Goal: Check status: Check status

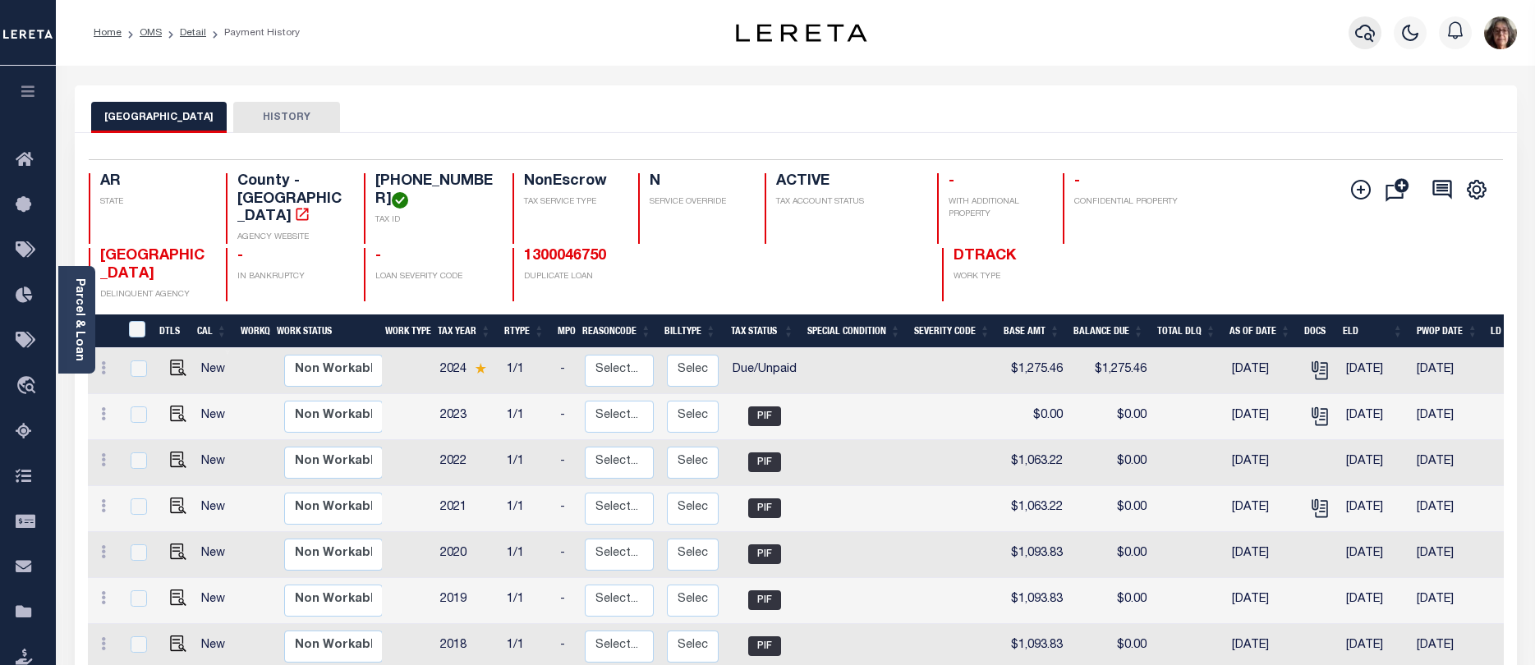
click at [1363, 31] on icon "button" at bounding box center [1365, 33] width 20 height 20
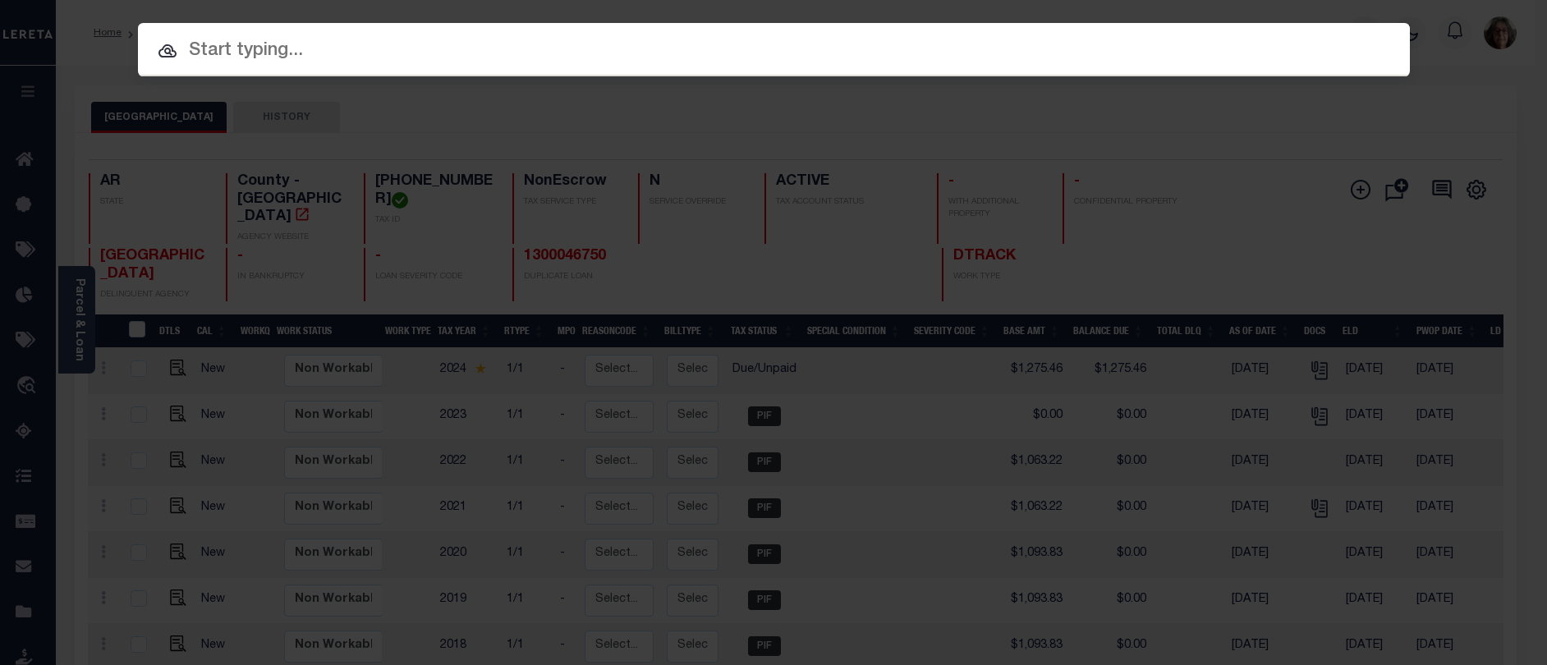
paste input "10160226"
type input "10160226"
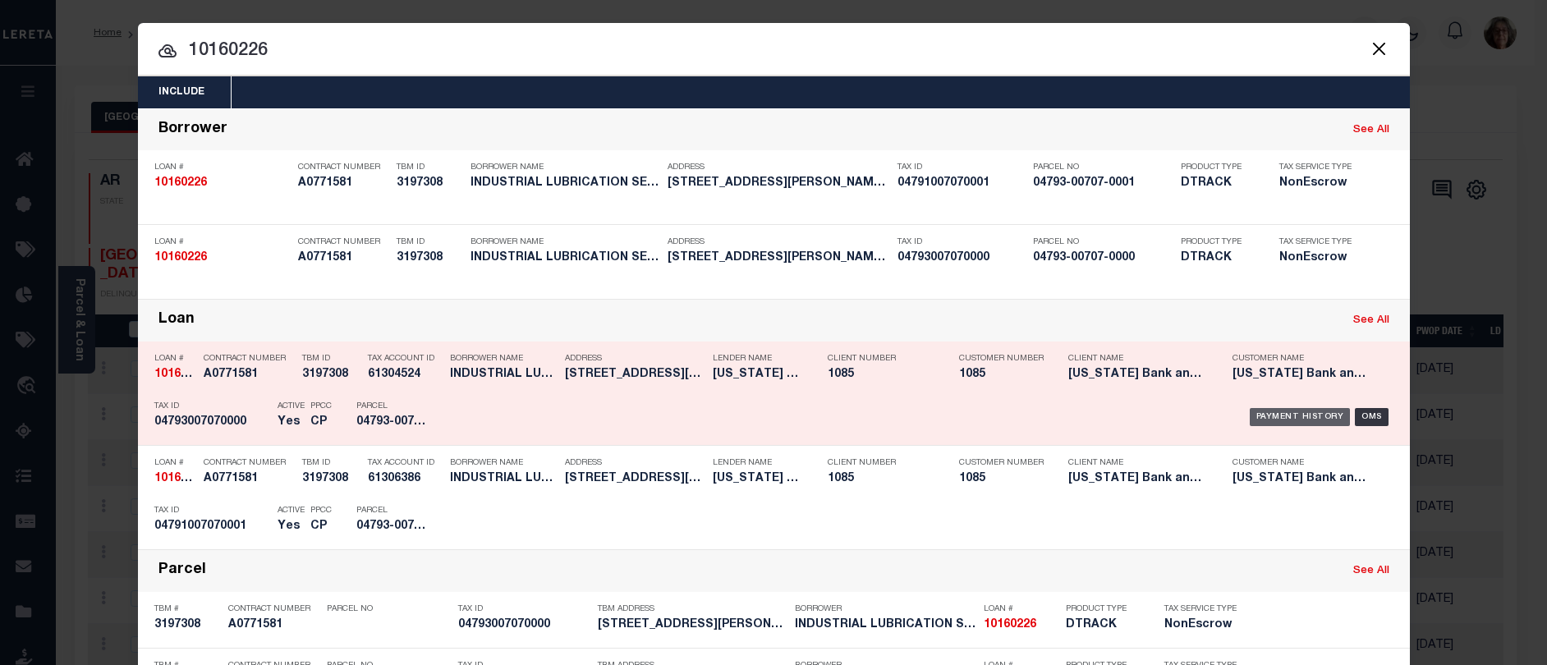
click at [1298, 417] on div "Payment History" at bounding box center [1300, 417] width 101 height 18
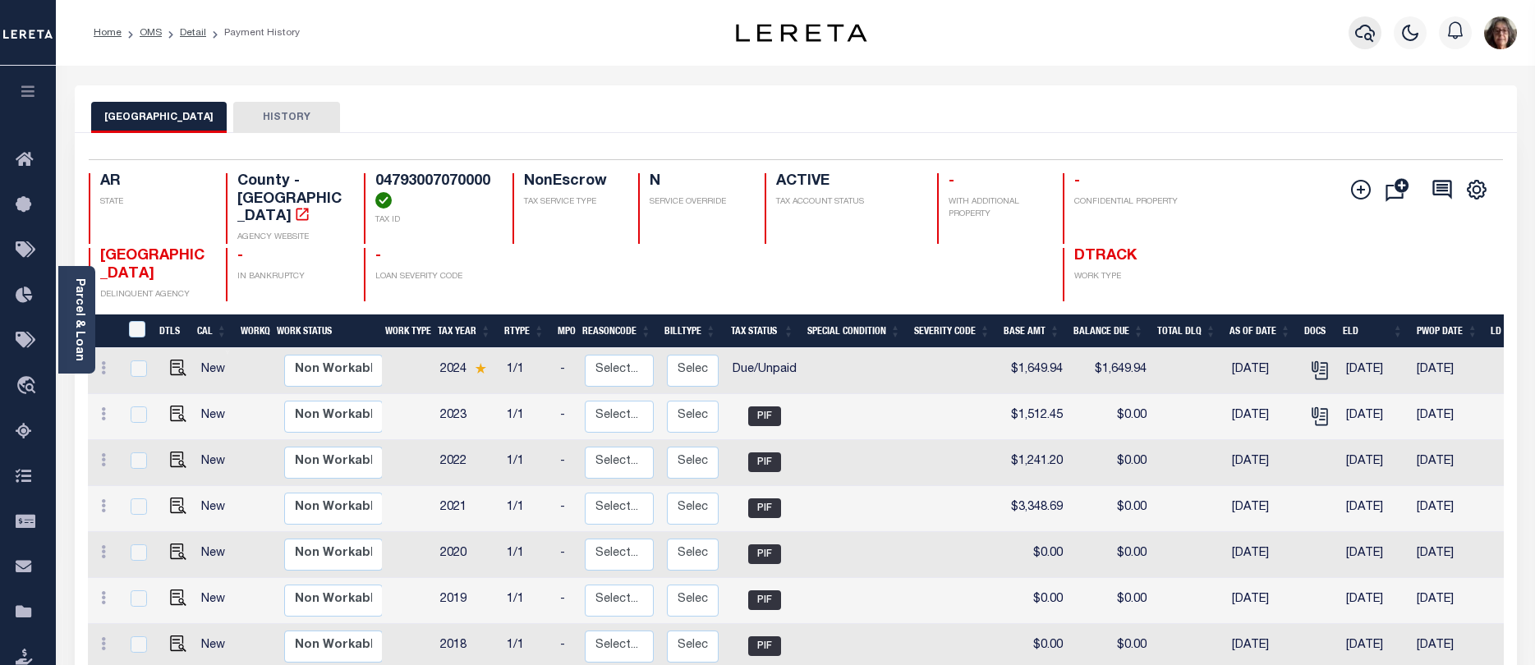
click at [1369, 34] on icon "button" at bounding box center [1365, 33] width 20 height 20
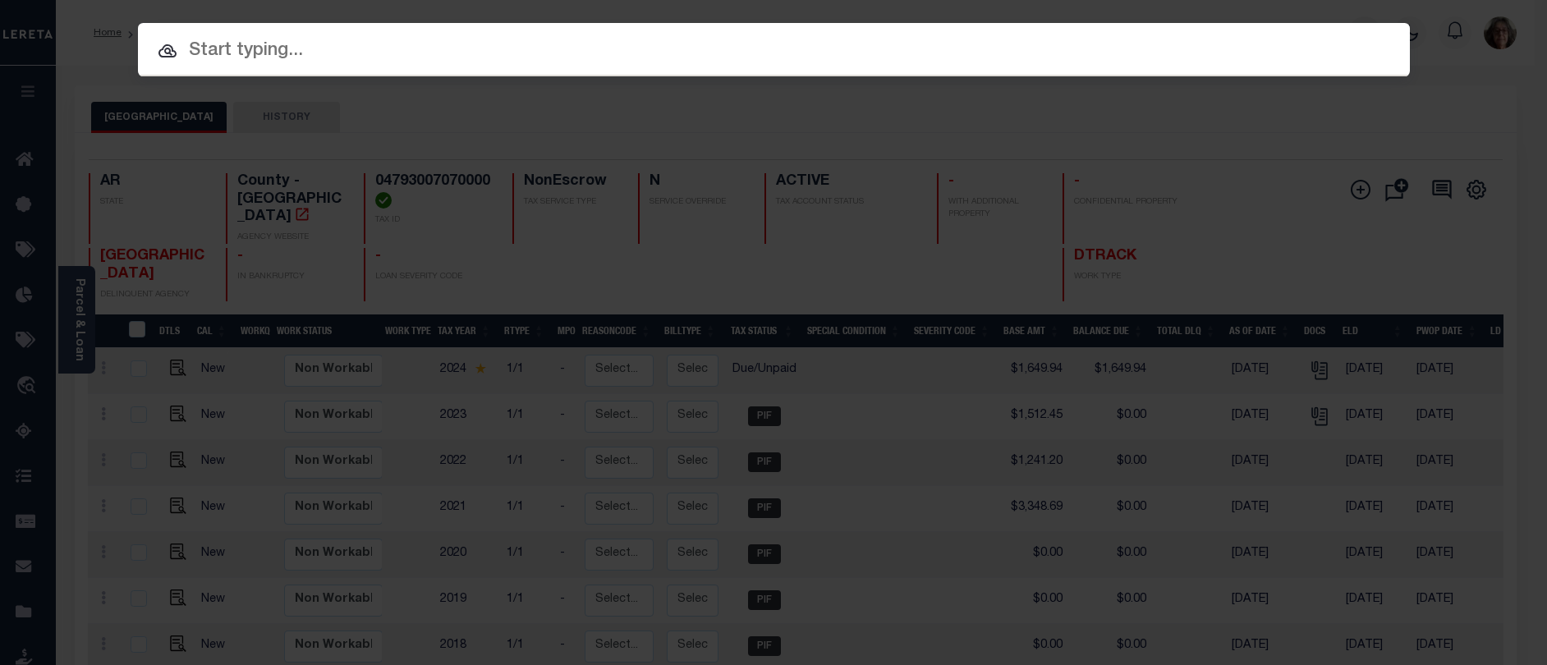
paste input "1300108063"
type input "1300108063"
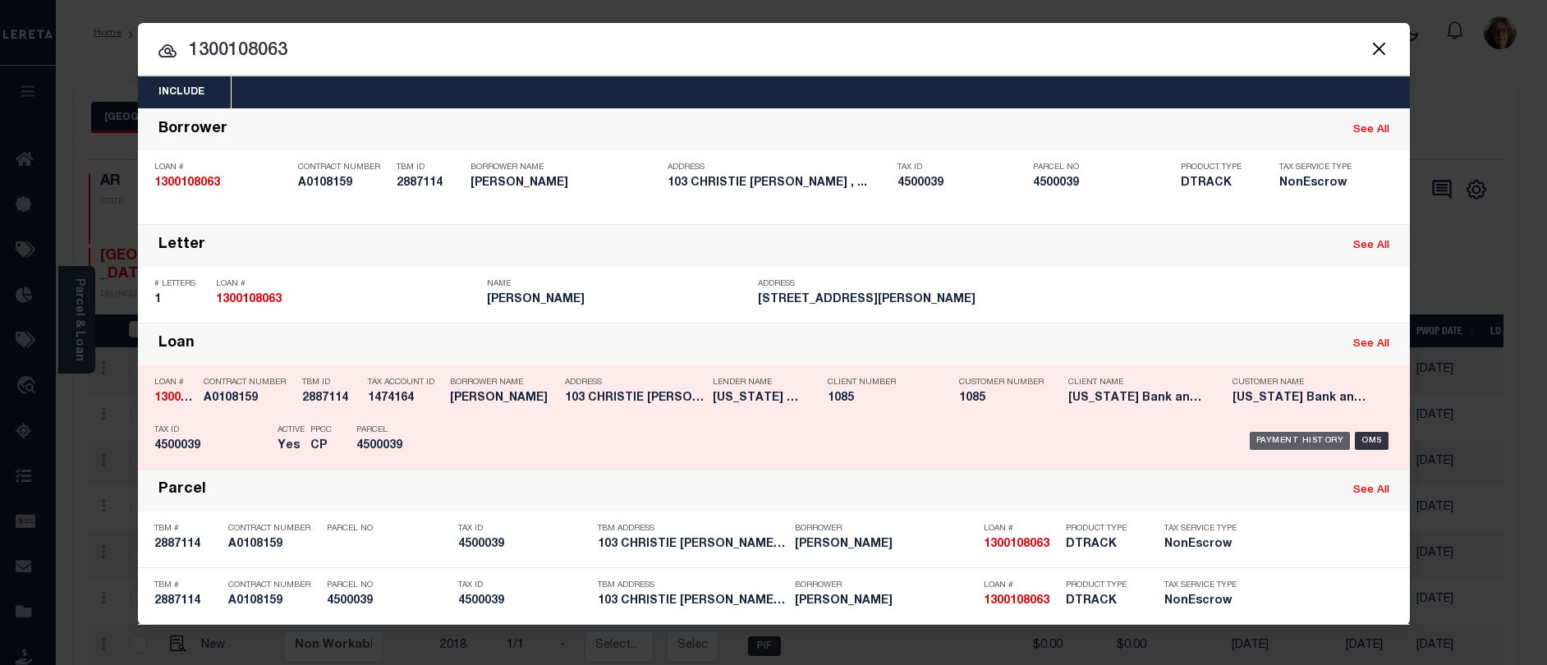
click at [1277, 442] on div "Payment History" at bounding box center [1300, 441] width 101 height 18
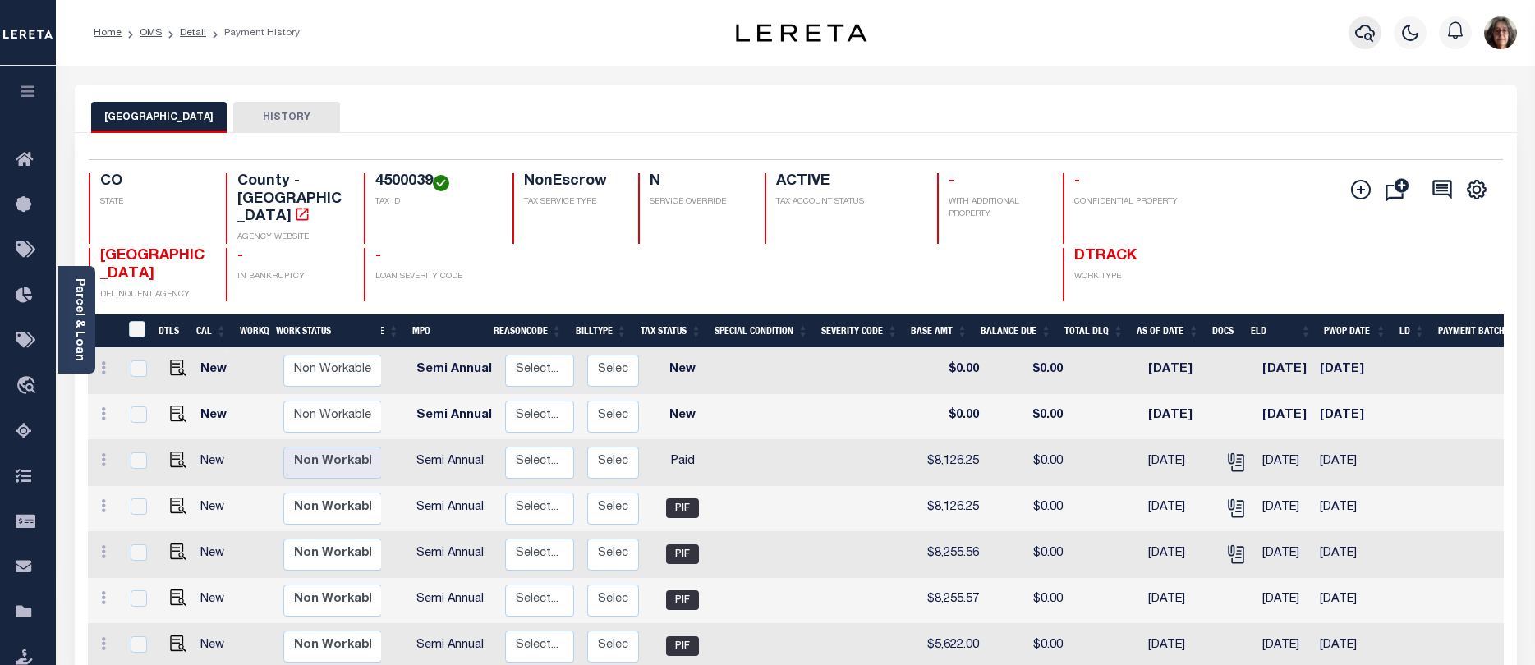
click at [1371, 36] on icon "button" at bounding box center [1365, 33] width 20 height 17
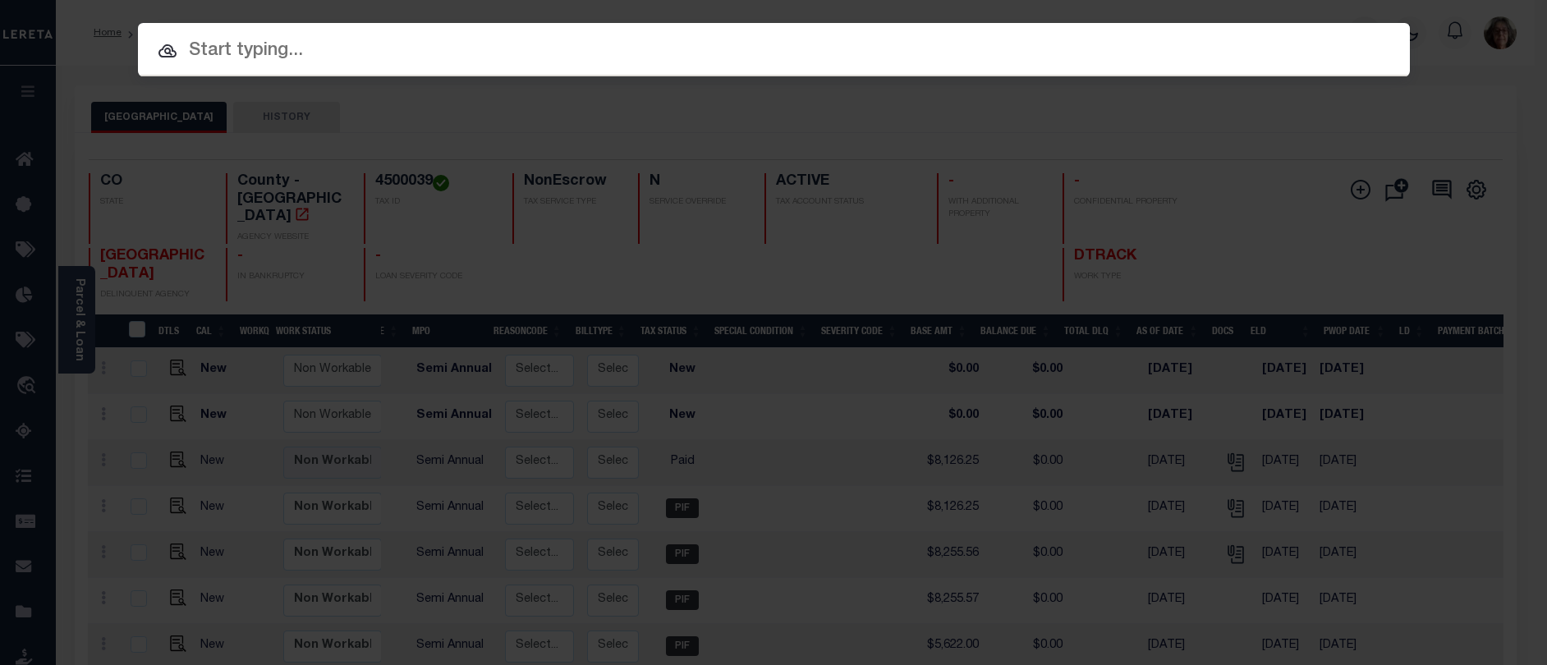
paste input "022-52-110 -00500"
type input "022-52-110 -00500"
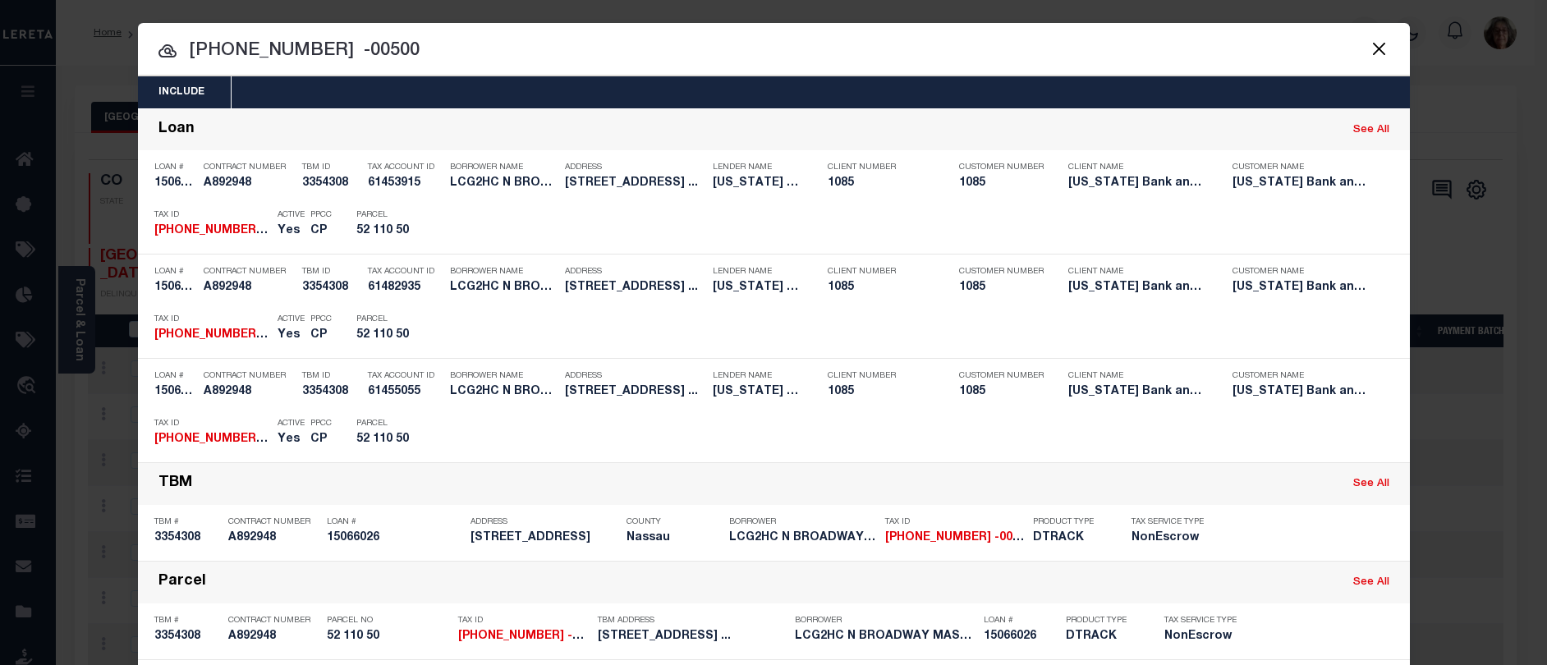
click at [1272, 331] on div "Payment History" at bounding box center [1300, 330] width 101 height 18
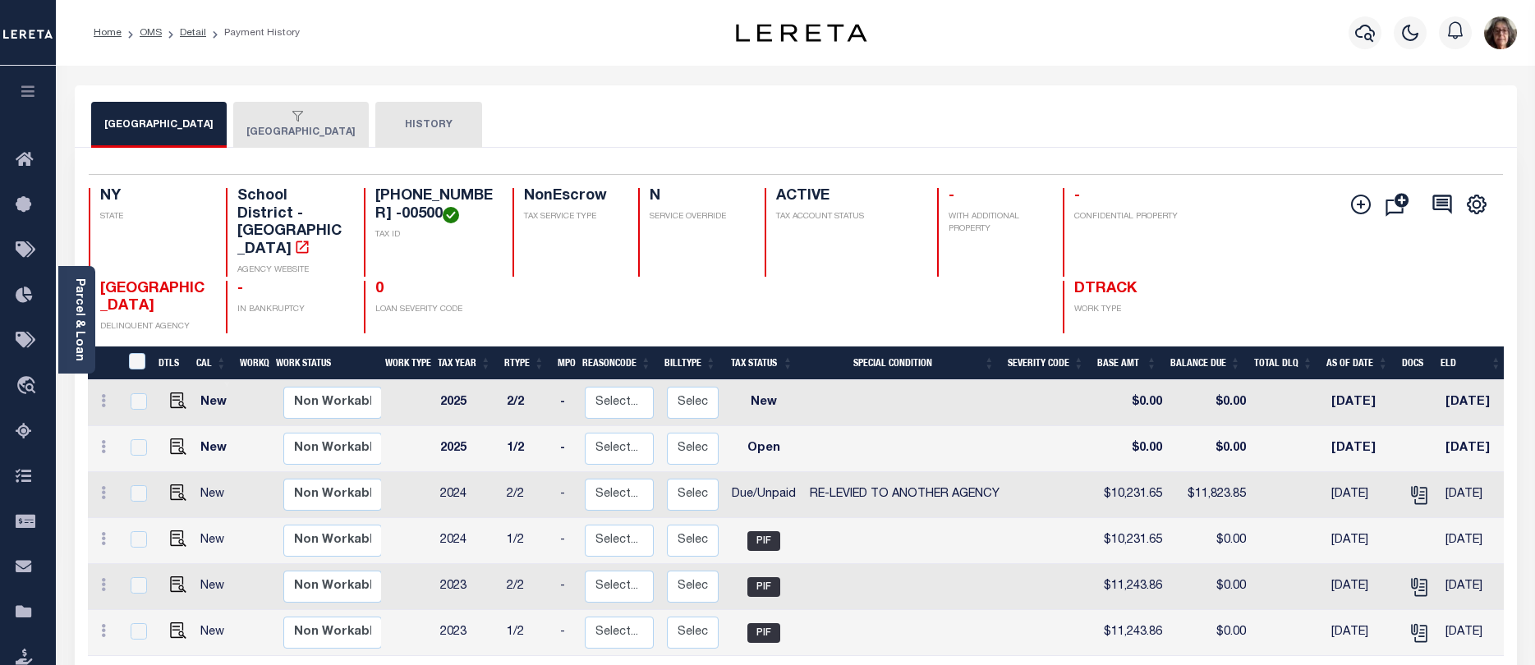
drag, startPoint x: 1136, startPoint y: 634, endPoint x: 1207, endPoint y: 634, distance: 71.4
click at [1207, 634] on div "DTLS CAL WorkQ Work Status Work Type Tax Year RType MPO ReasonCode BillType Tax…" at bounding box center [796, 518] width 1416 height 276
click at [309, 126] on button "OYSTER BAY TOWN" at bounding box center [300, 125] width 135 height 46
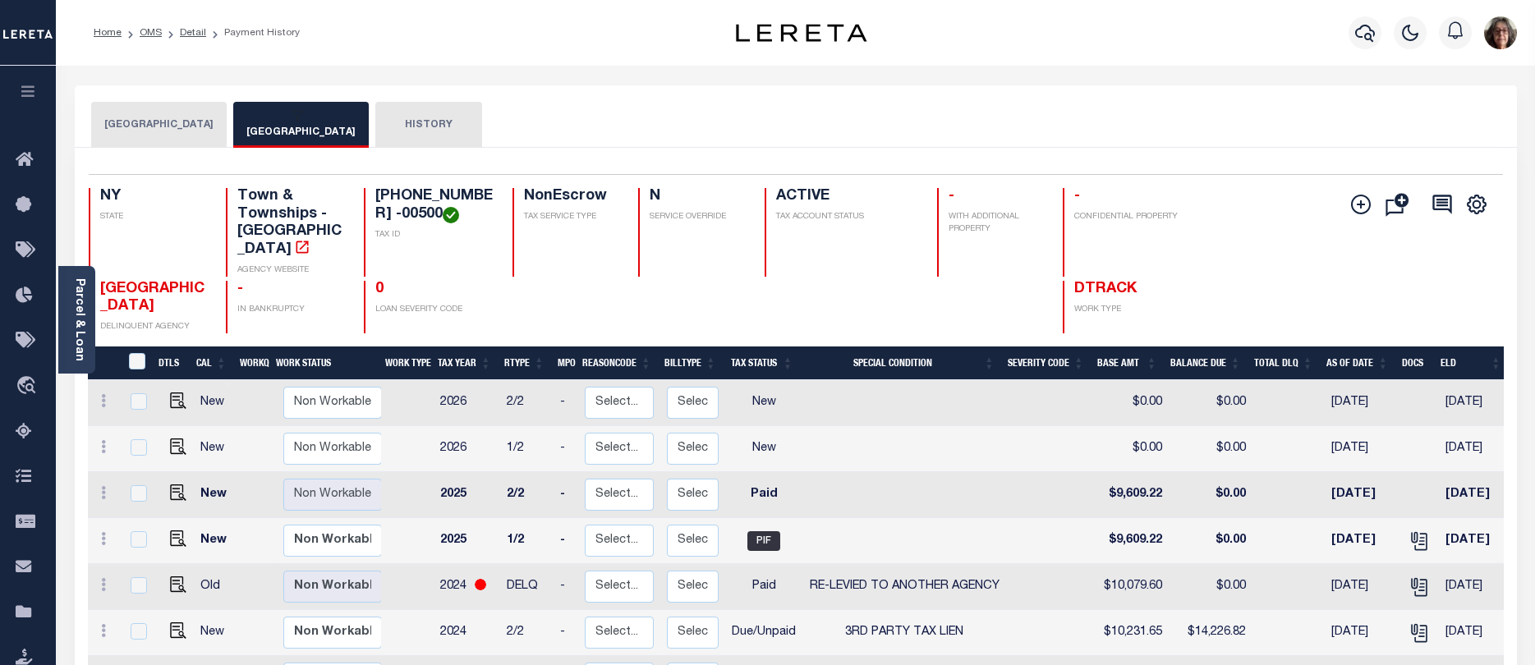
click at [193, 126] on button "OYSTER BAY TOWN SCHOOLS" at bounding box center [158, 125] width 135 height 46
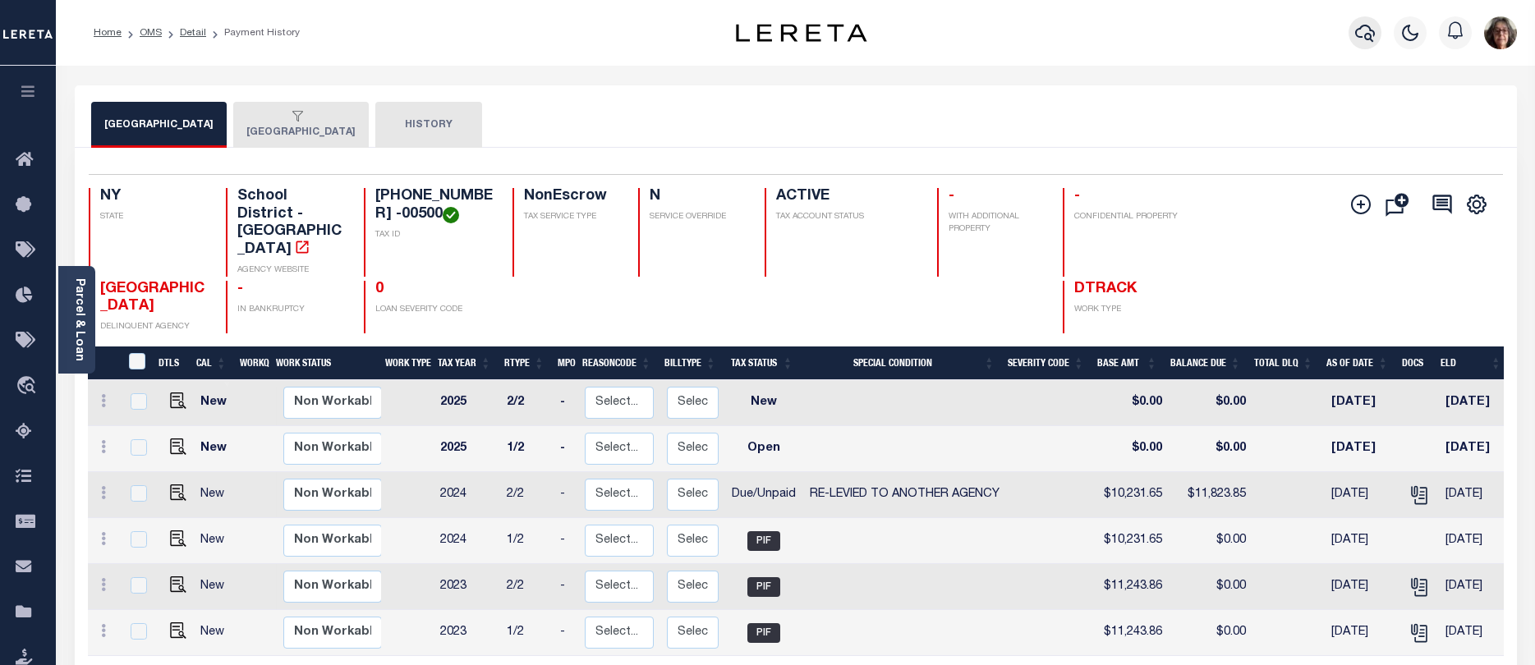
click at [1360, 34] on icon "button" at bounding box center [1365, 33] width 20 height 20
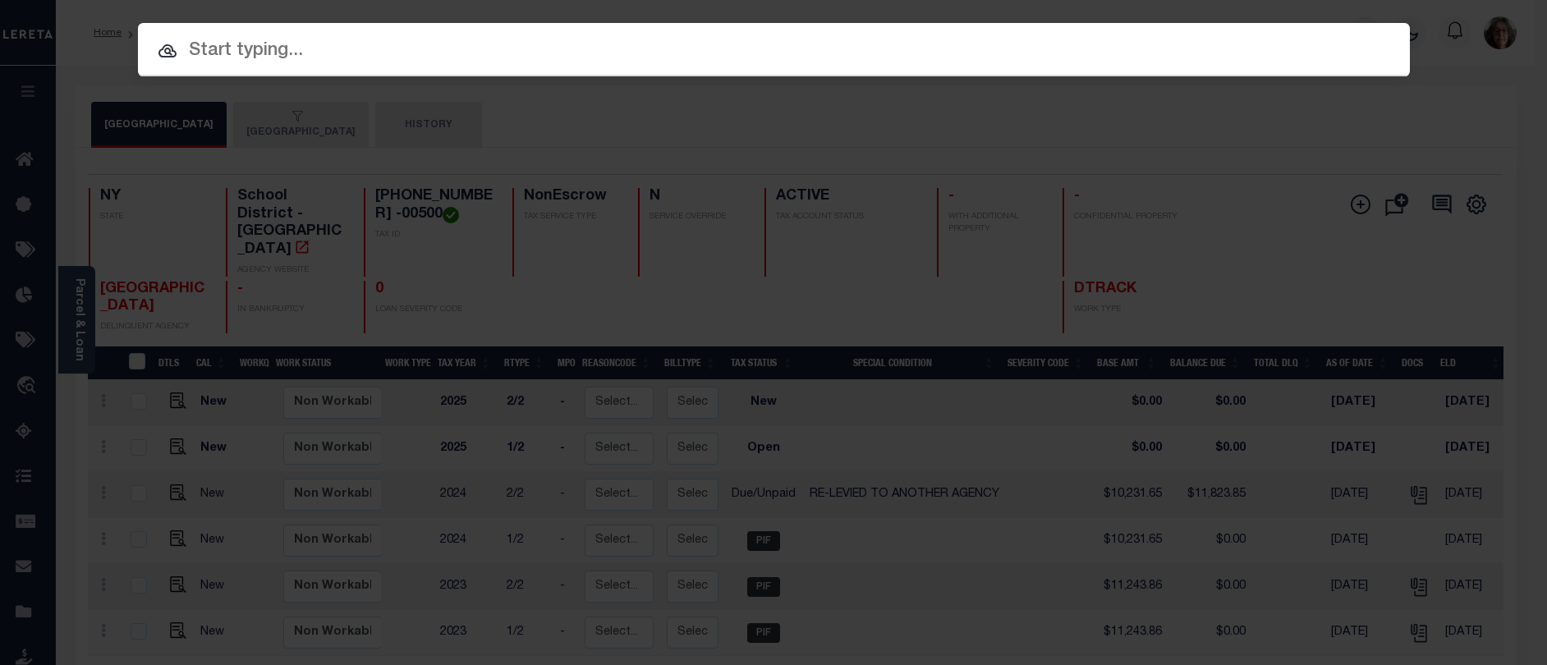
paste input "R30524"
type input "R30524"
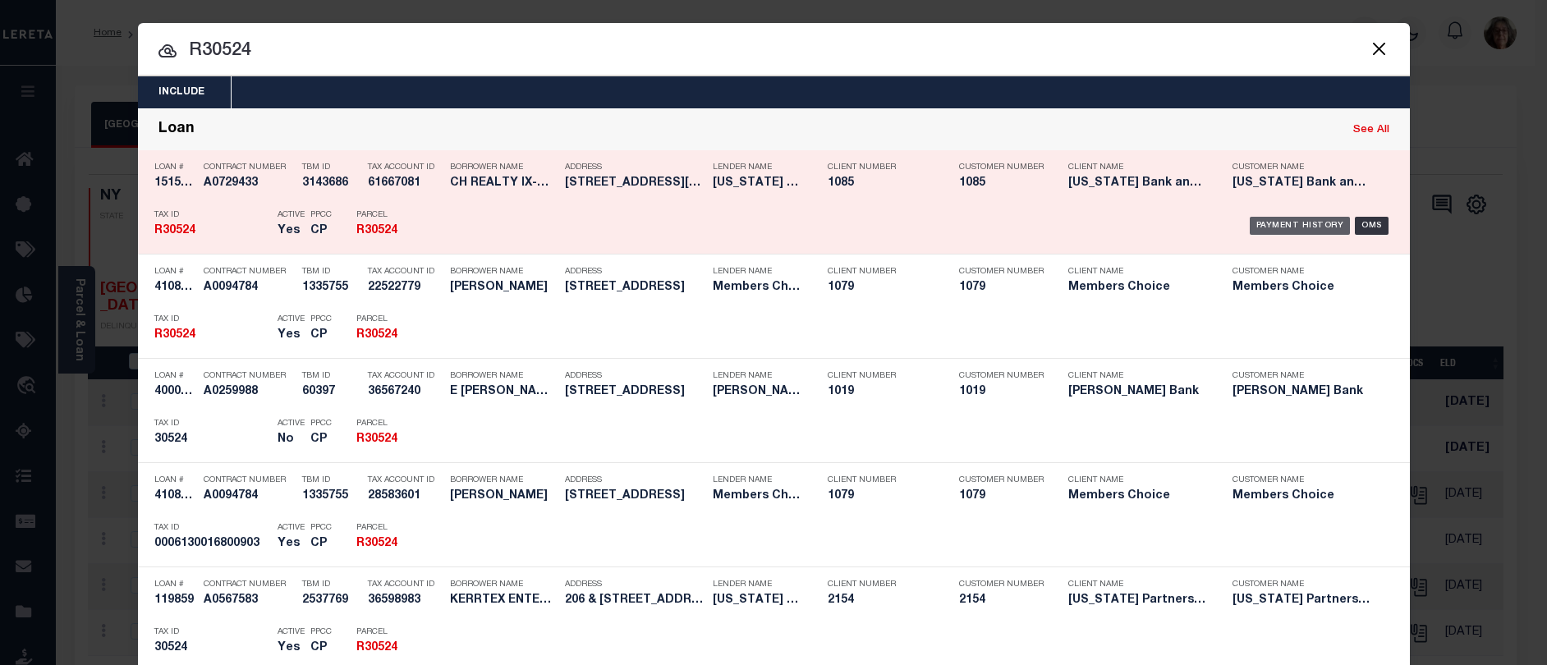
click at [1284, 223] on div "Payment History" at bounding box center [1300, 226] width 101 height 18
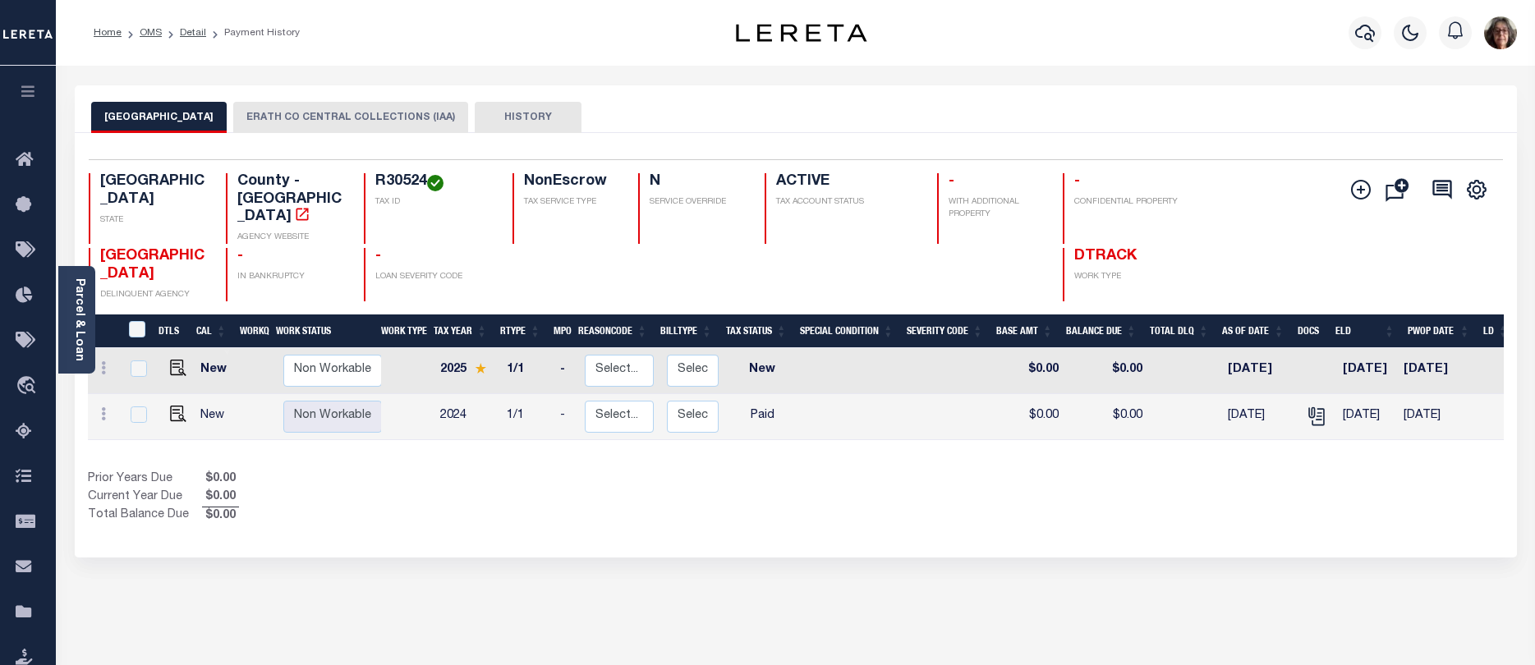
click at [290, 116] on button "ERATH CO CENTRAL COLLECTIONS (IAA)" at bounding box center [350, 117] width 235 height 31
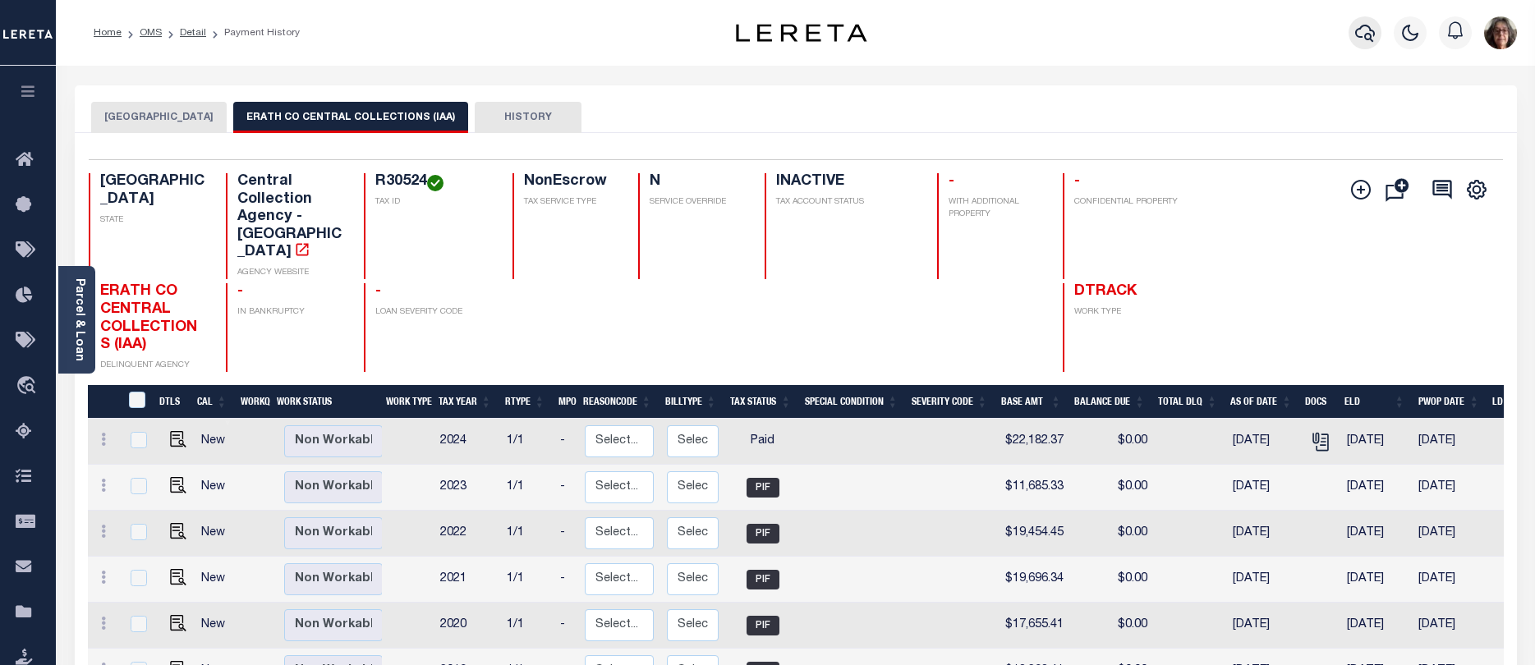
click at [1359, 34] on icon "button" at bounding box center [1365, 33] width 20 height 20
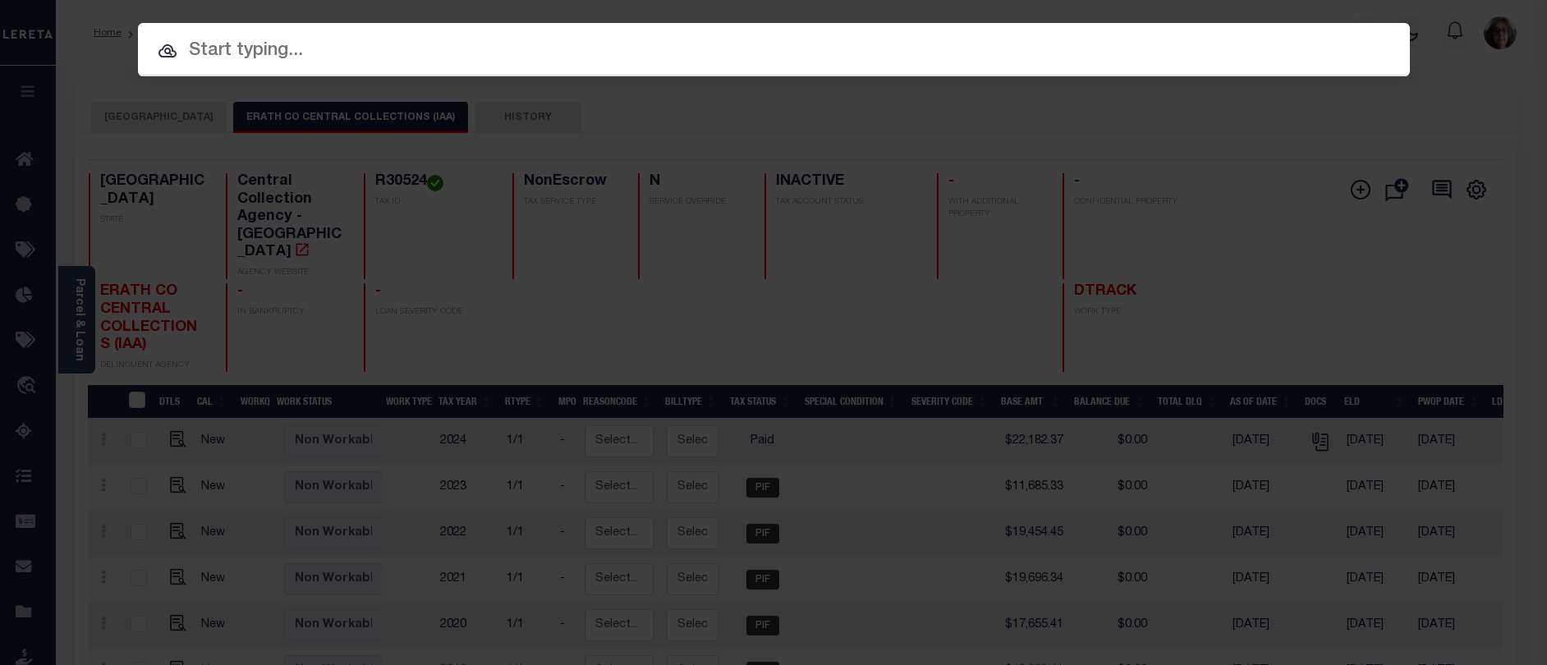
click at [195, 49] on input "text" at bounding box center [774, 51] width 1272 height 29
paste input "120003935"
type input "120003935"
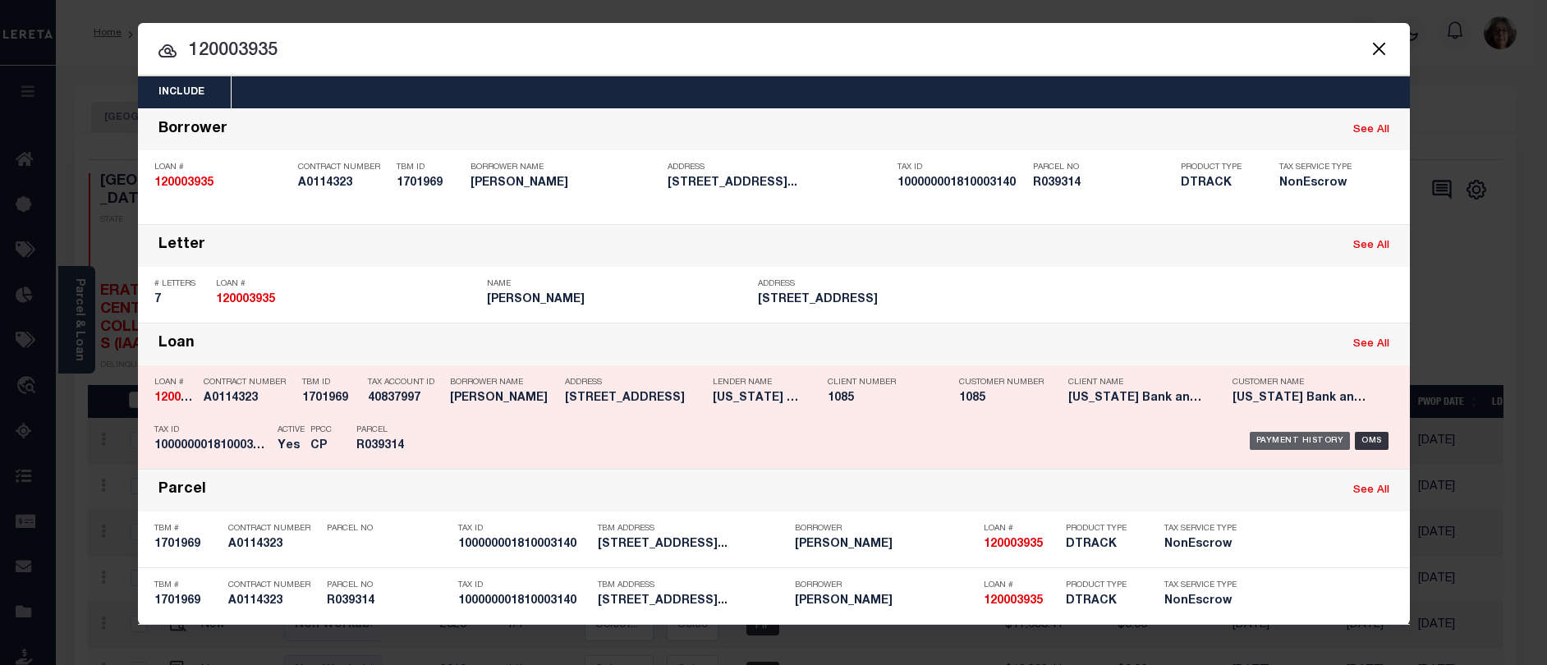
click at [1313, 442] on div "Payment History" at bounding box center [1300, 441] width 101 height 18
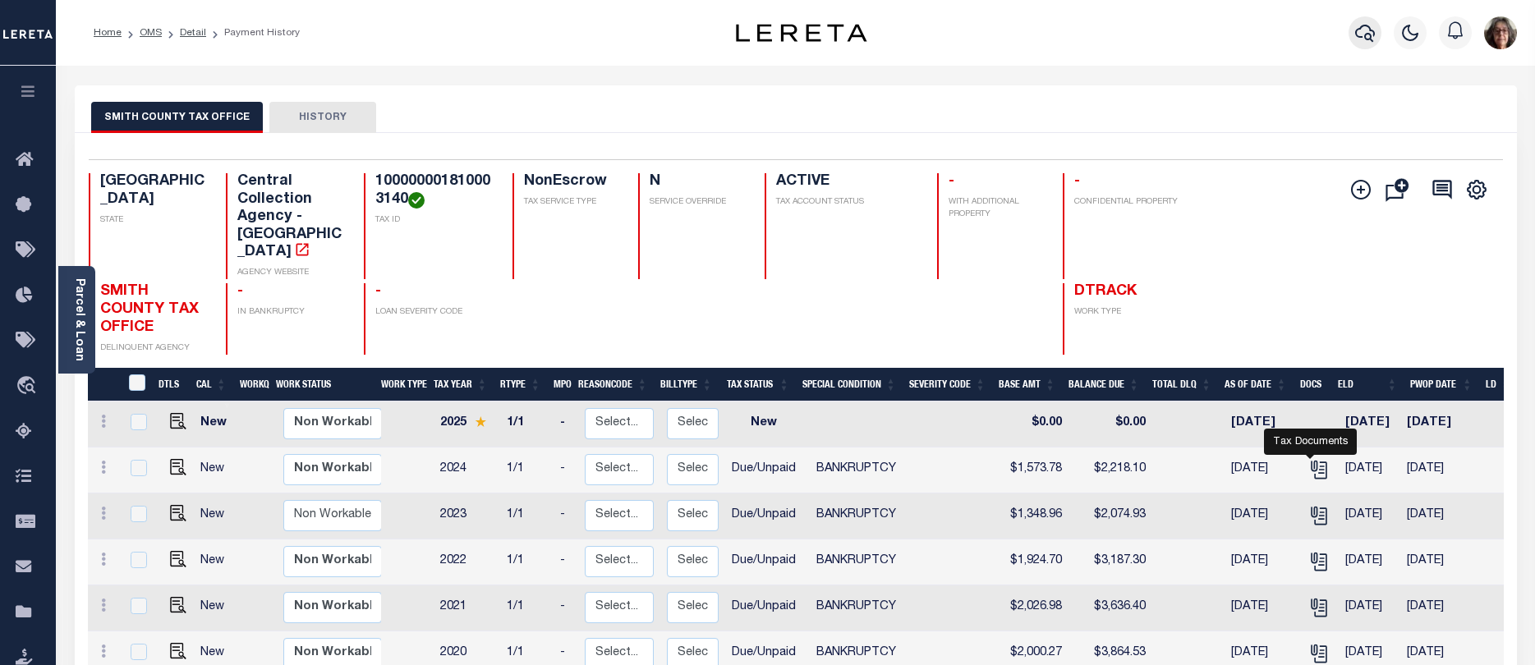
click at [1366, 34] on icon "button" at bounding box center [1365, 33] width 20 height 17
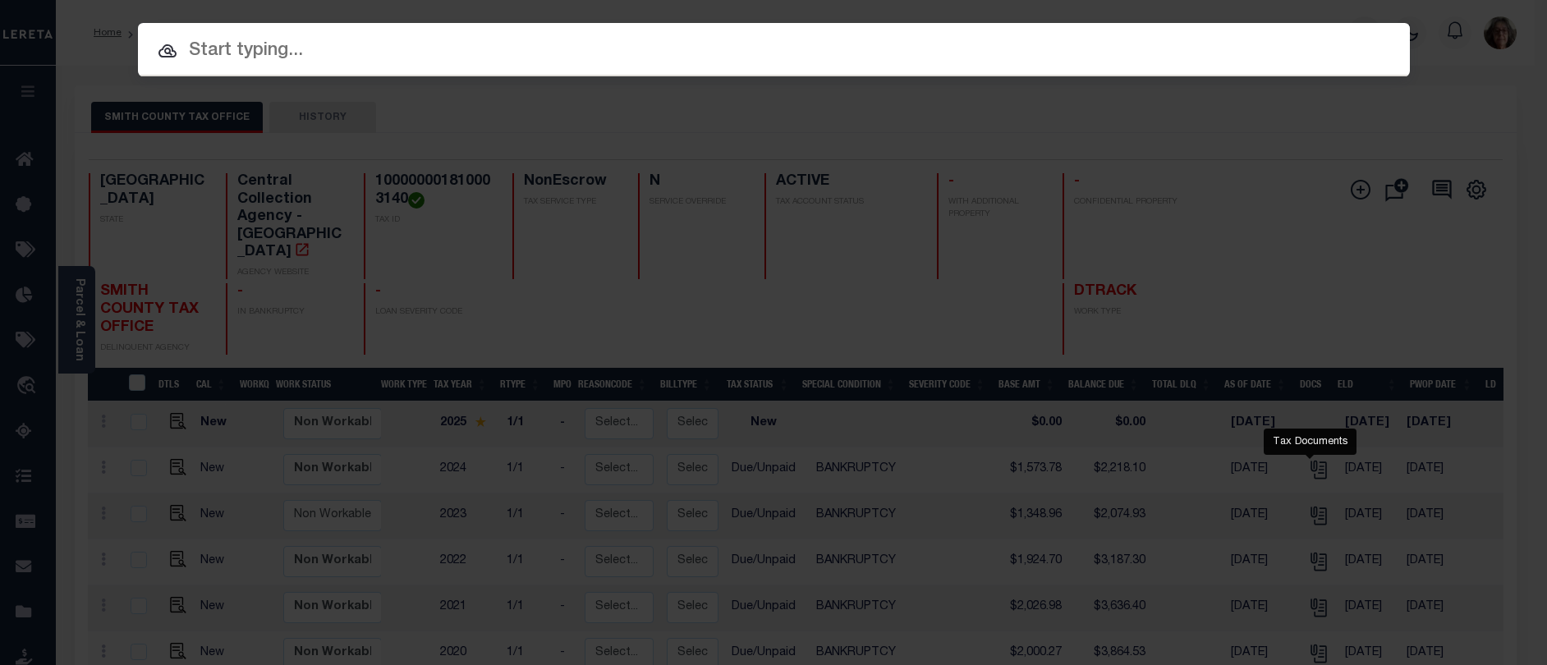
paste input "70118005"
type input "70118005"
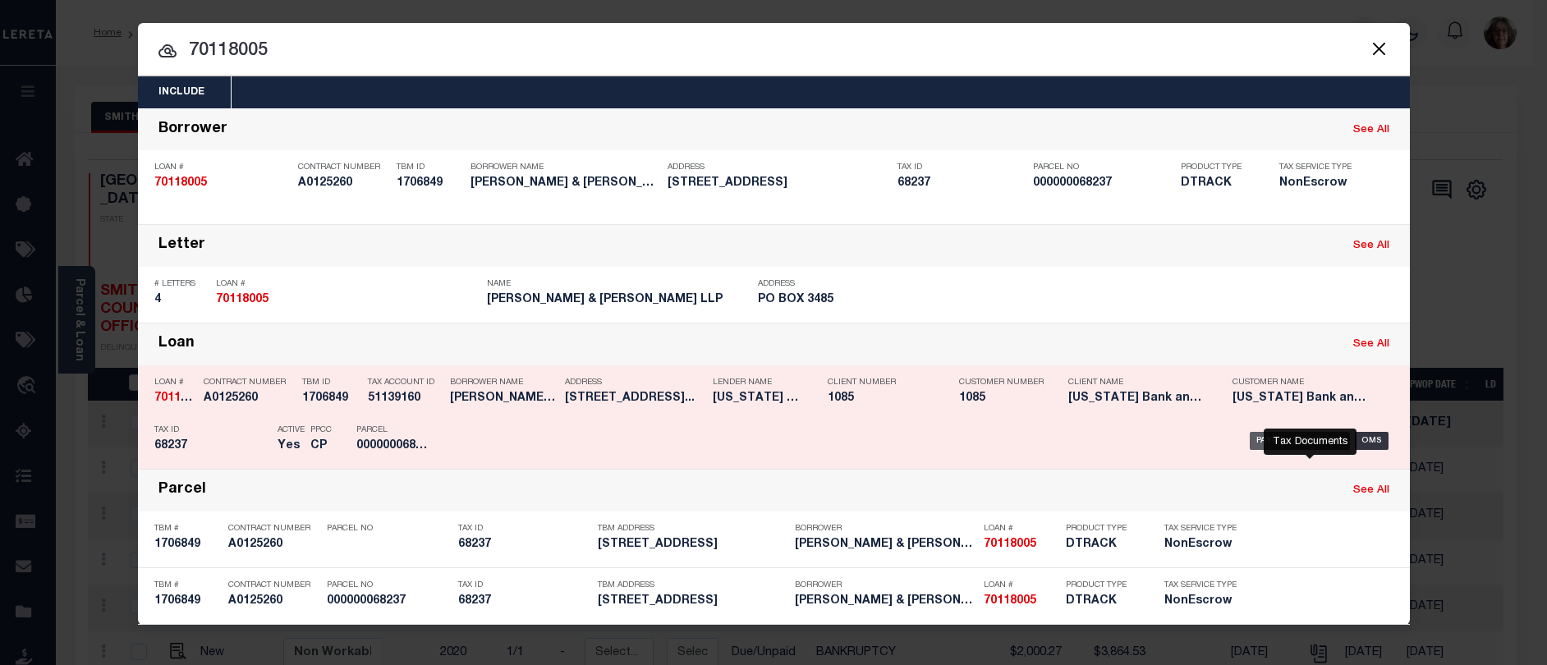
click at [1272, 446] on div "Payment History" at bounding box center [1300, 441] width 101 height 18
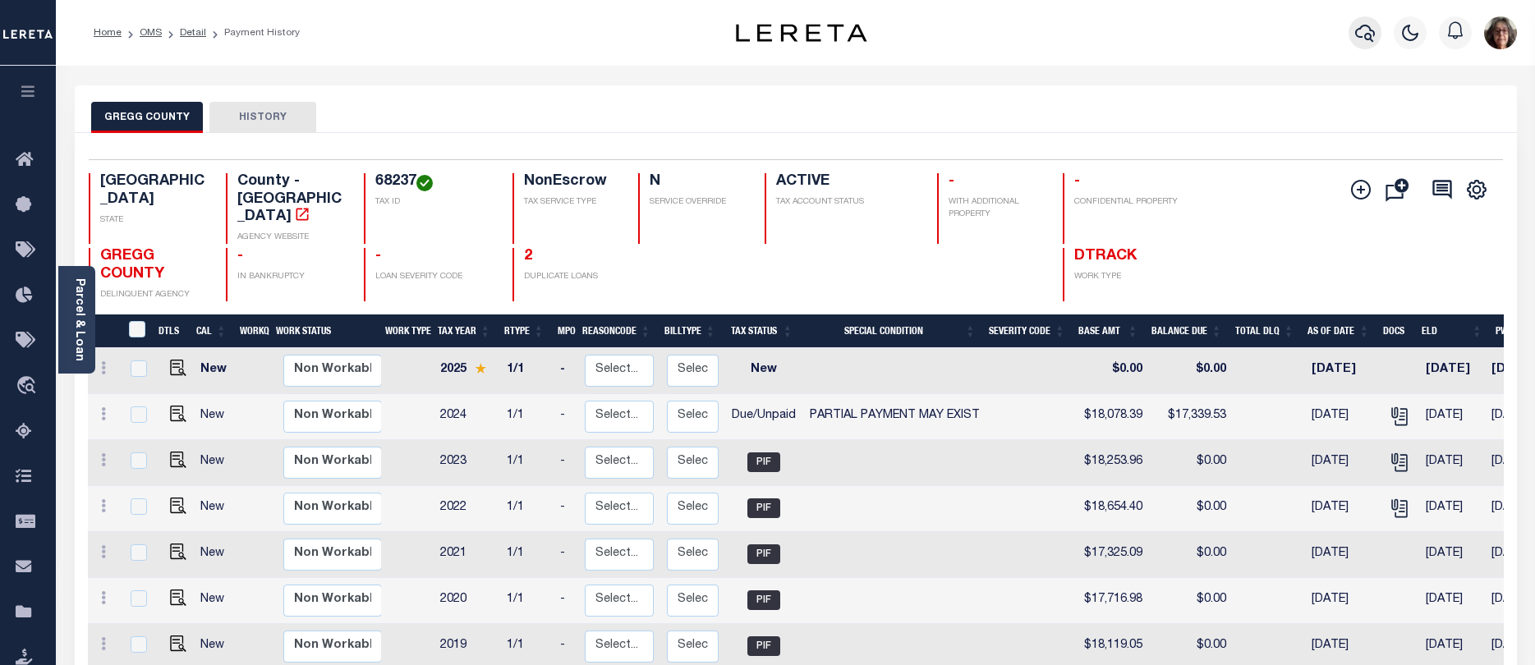
click at [1363, 34] on icon "button" at bounding box center [1365, 33] width 20 height 20
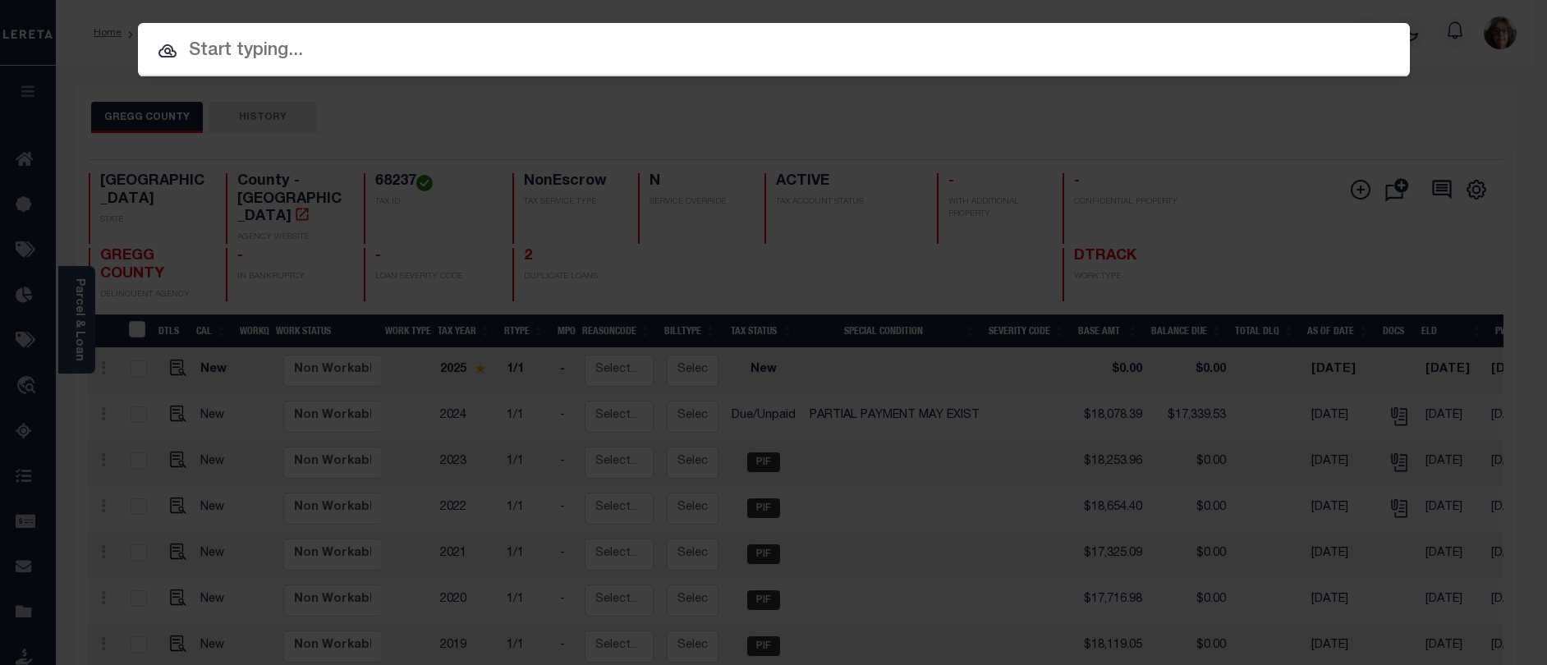
paste input "10117991"
type input "10117991"
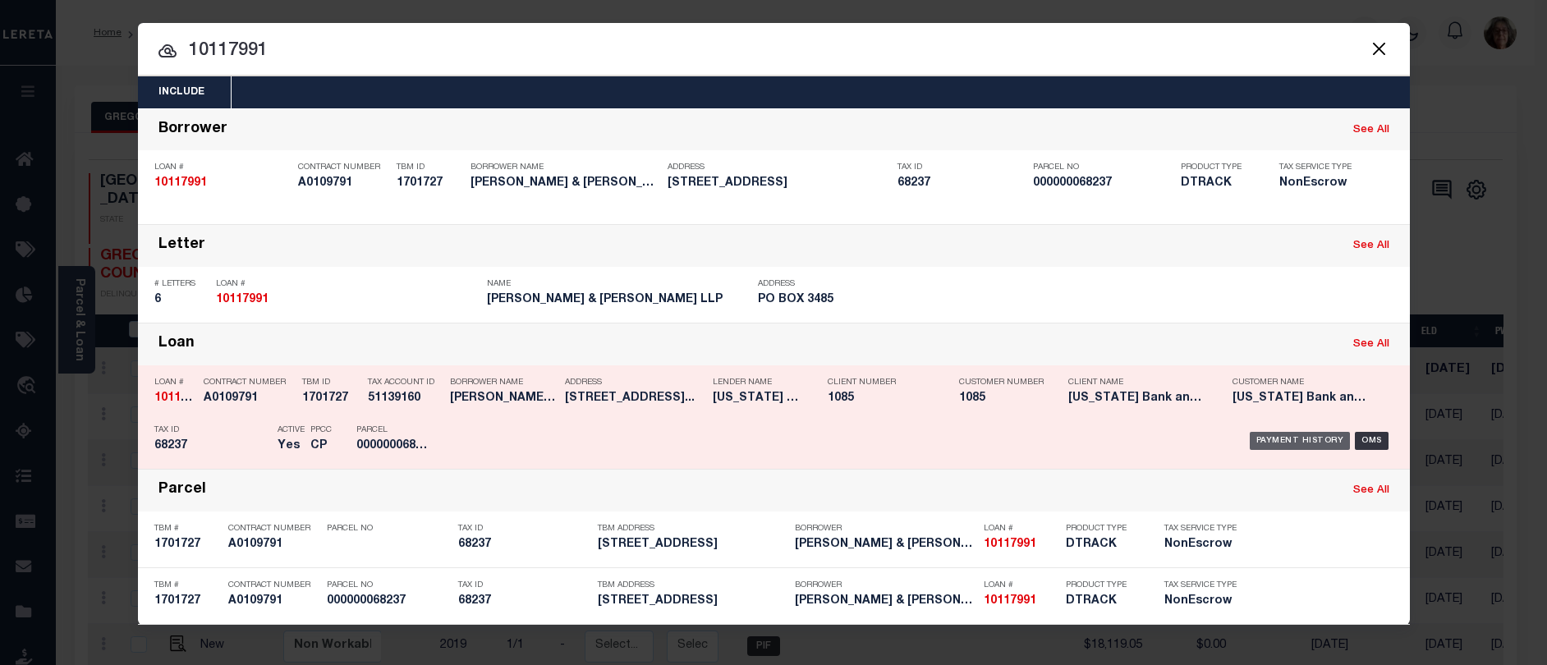
click at [1290, 443] on div "Payment History" at bounding box center [1300, 441] width 101 height 18
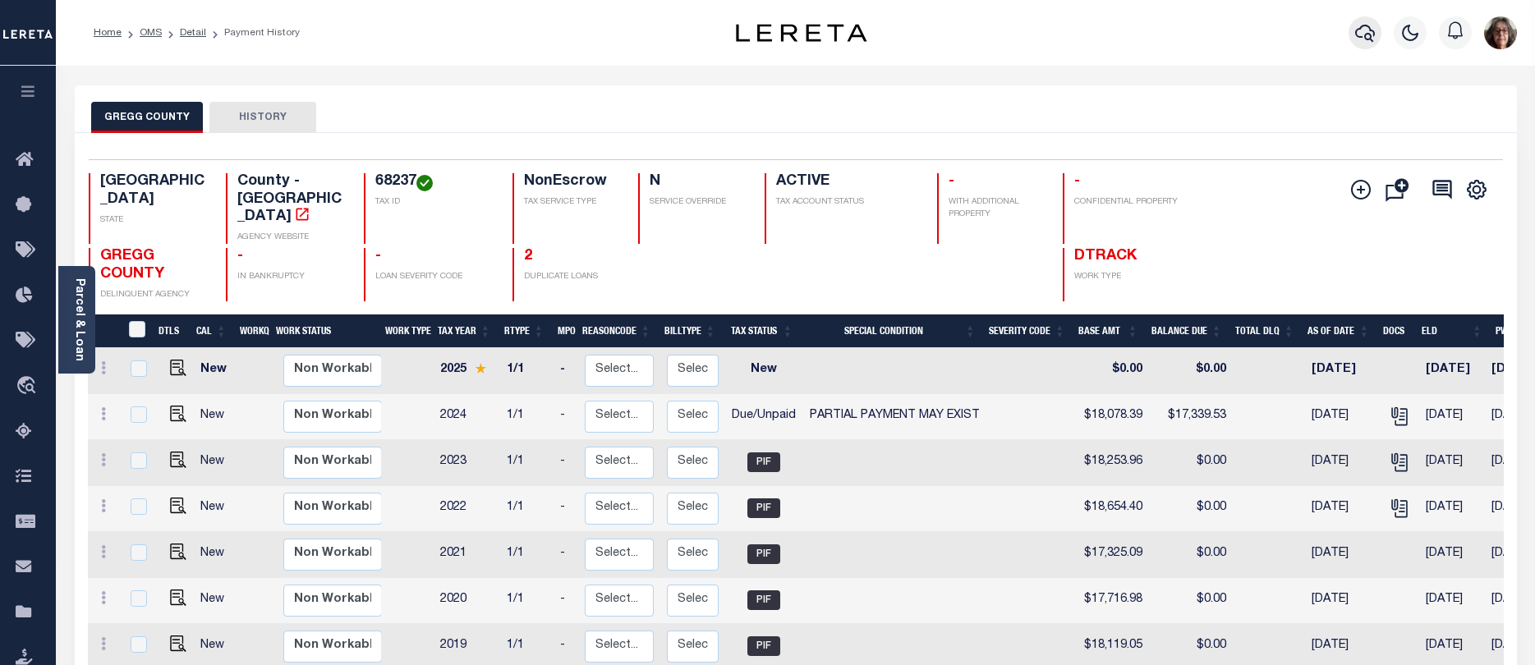
click at [1367, 32] on icon "button" at bounding box center [1365, 33] width 20 height 20
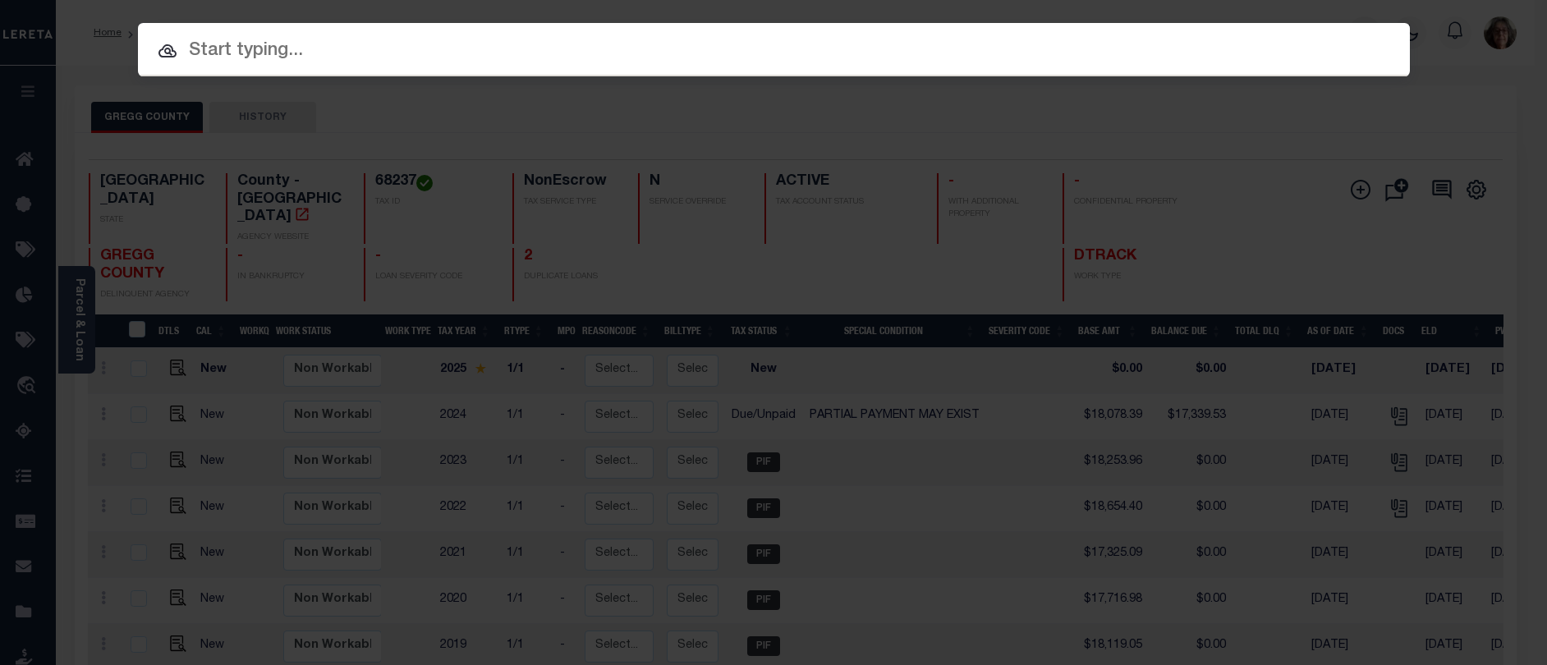
paste input "4123018713"
type input "4123018713"
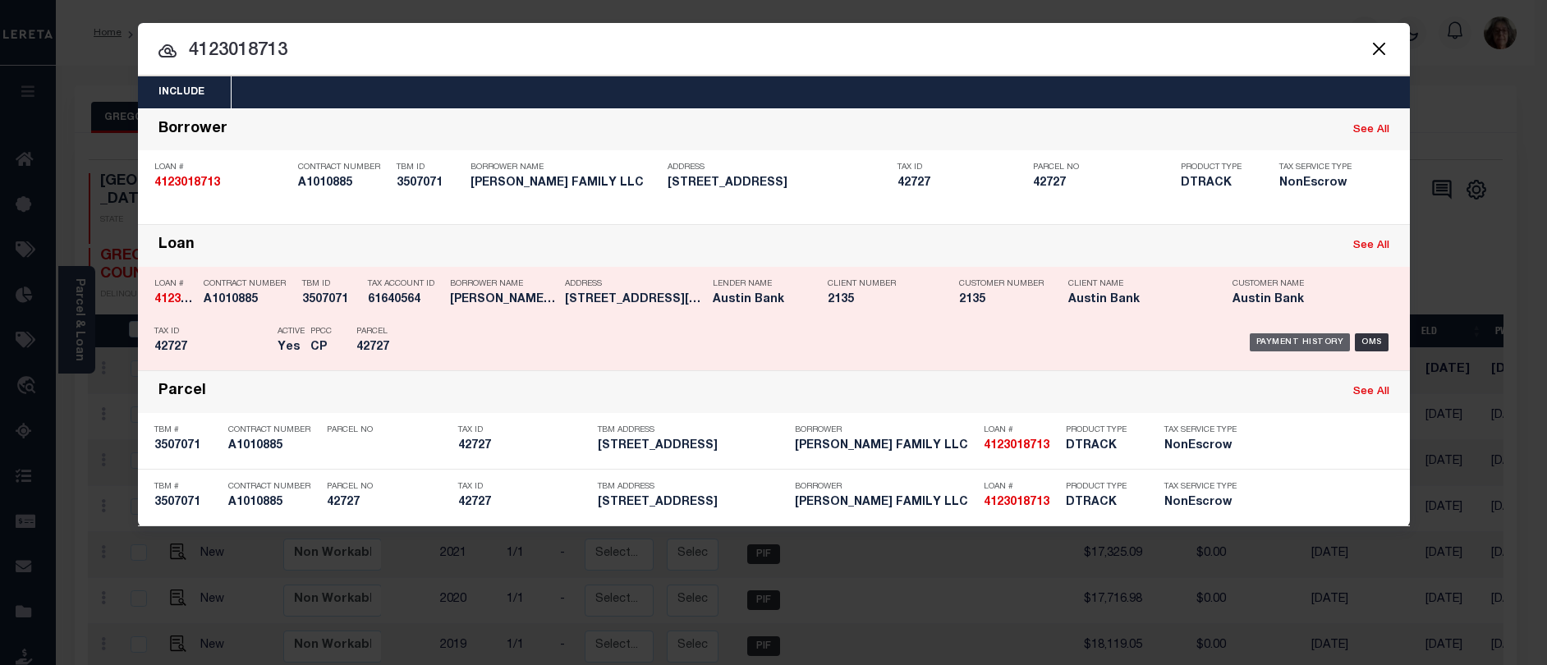
click at [1291, 340] on div "Payment History" at bounding box center [1300, 342] width 101 height 18
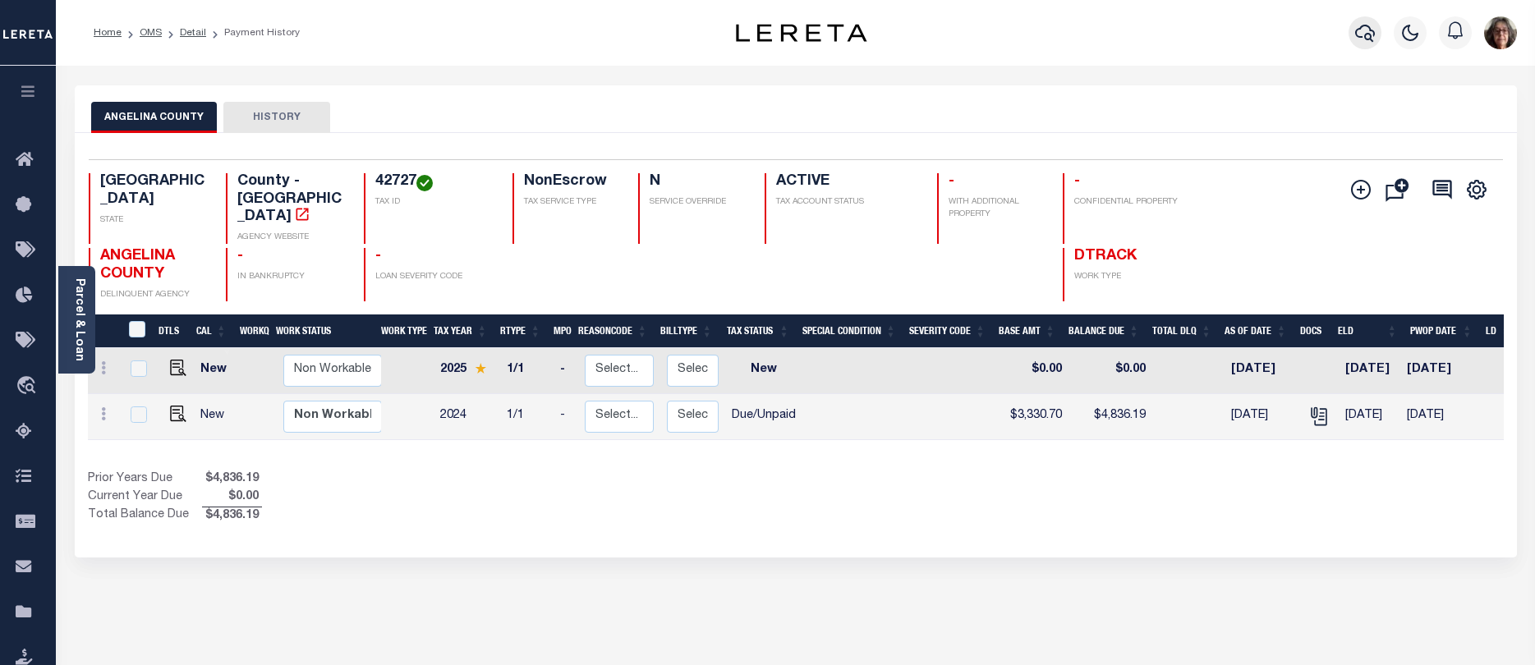
click at [1362, 34] on icon "button" at bounding box center [1365, 33] width 20 height 20
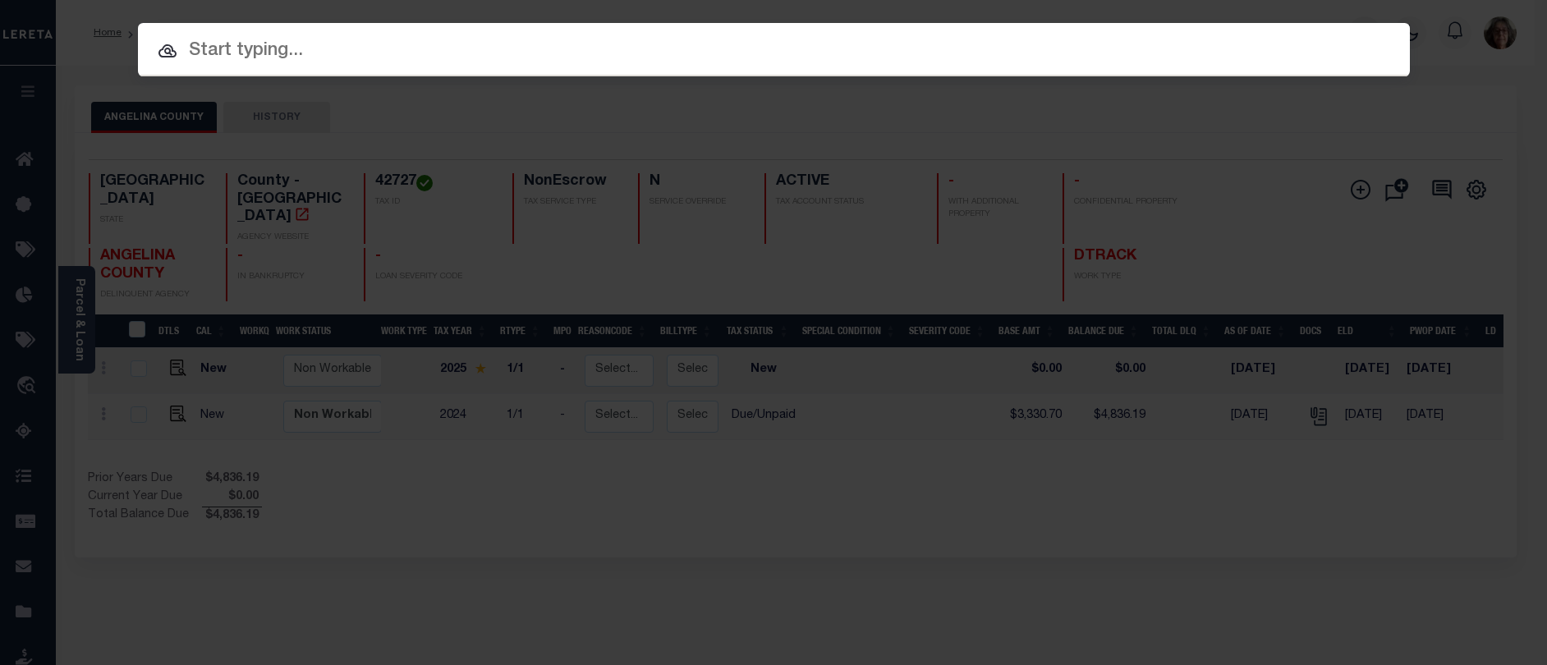
paste input "622005481"
type input "622005481"
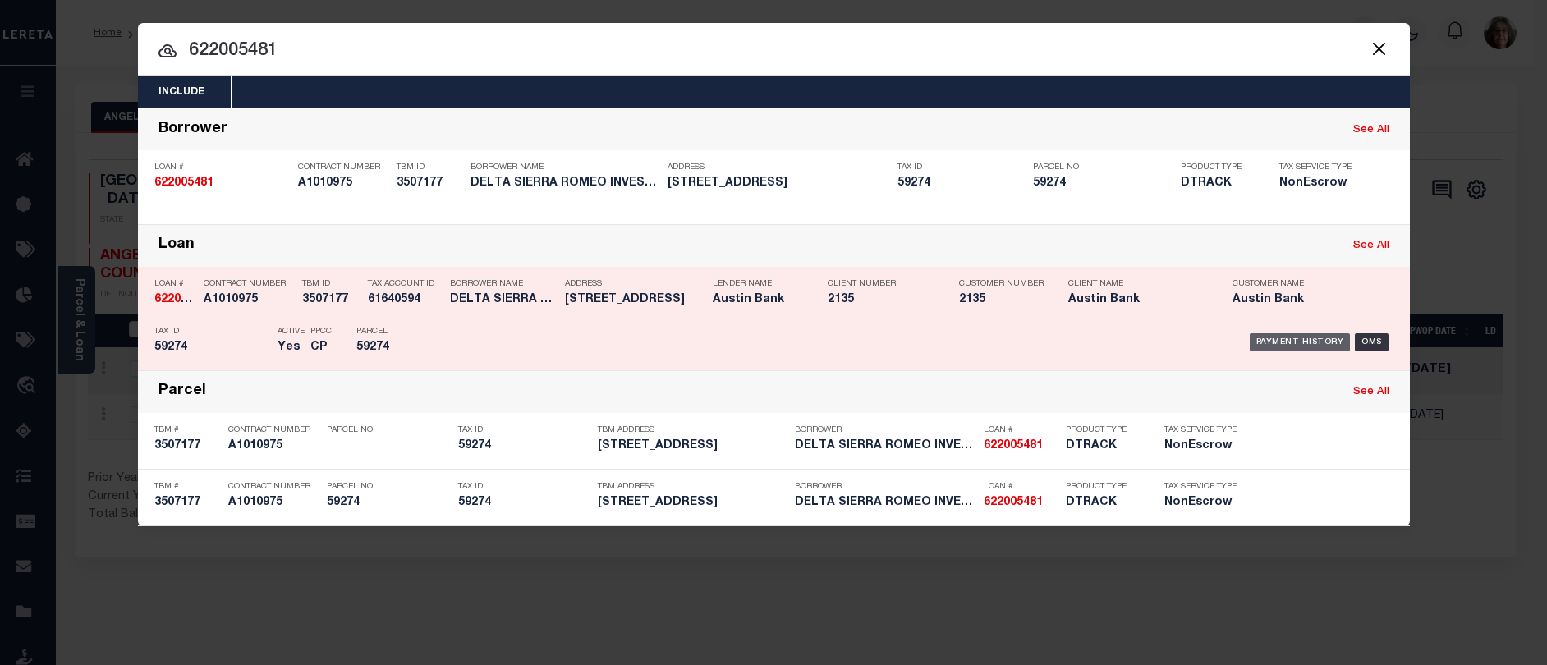
click at [1304, 347] on div "Payment History" at bounding box center [1300, 342] width 101 height 18
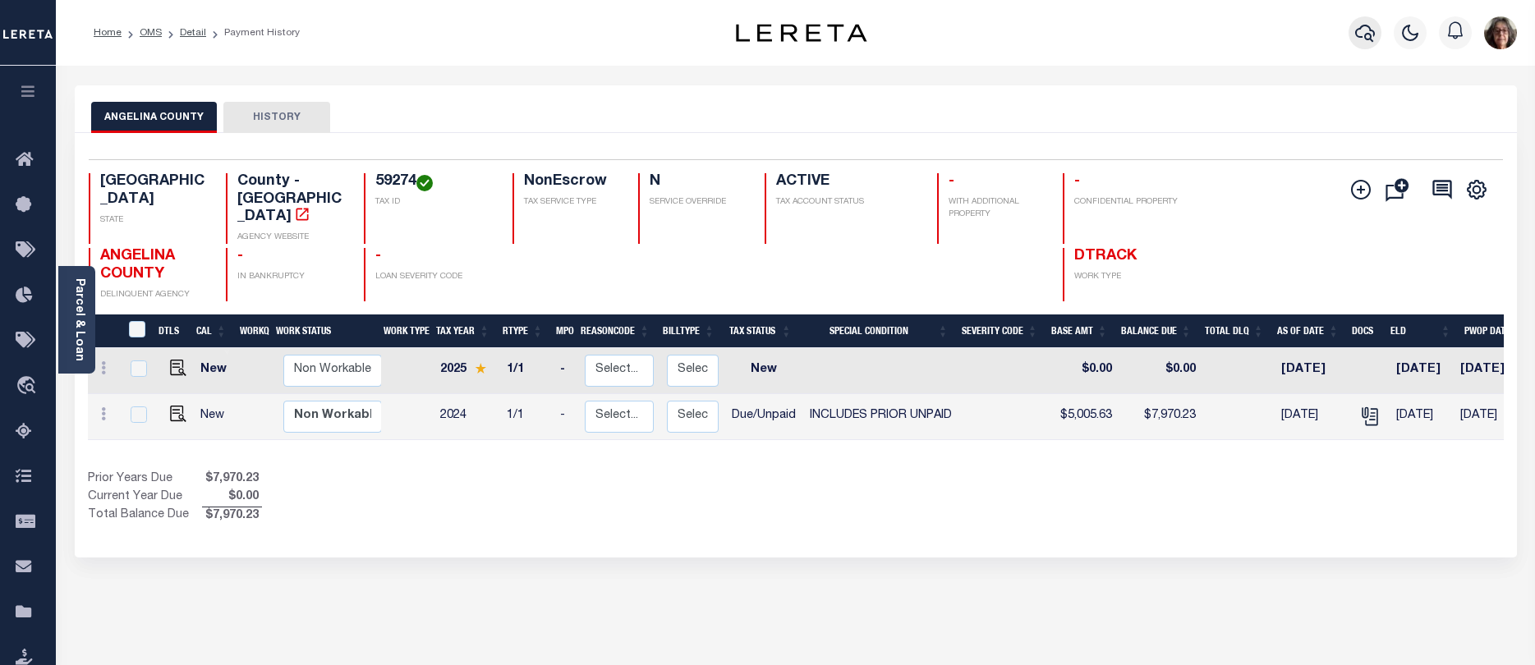
click at [1372, 34] on icon "button" at bounding box center [1365, 33] width 20 height 20
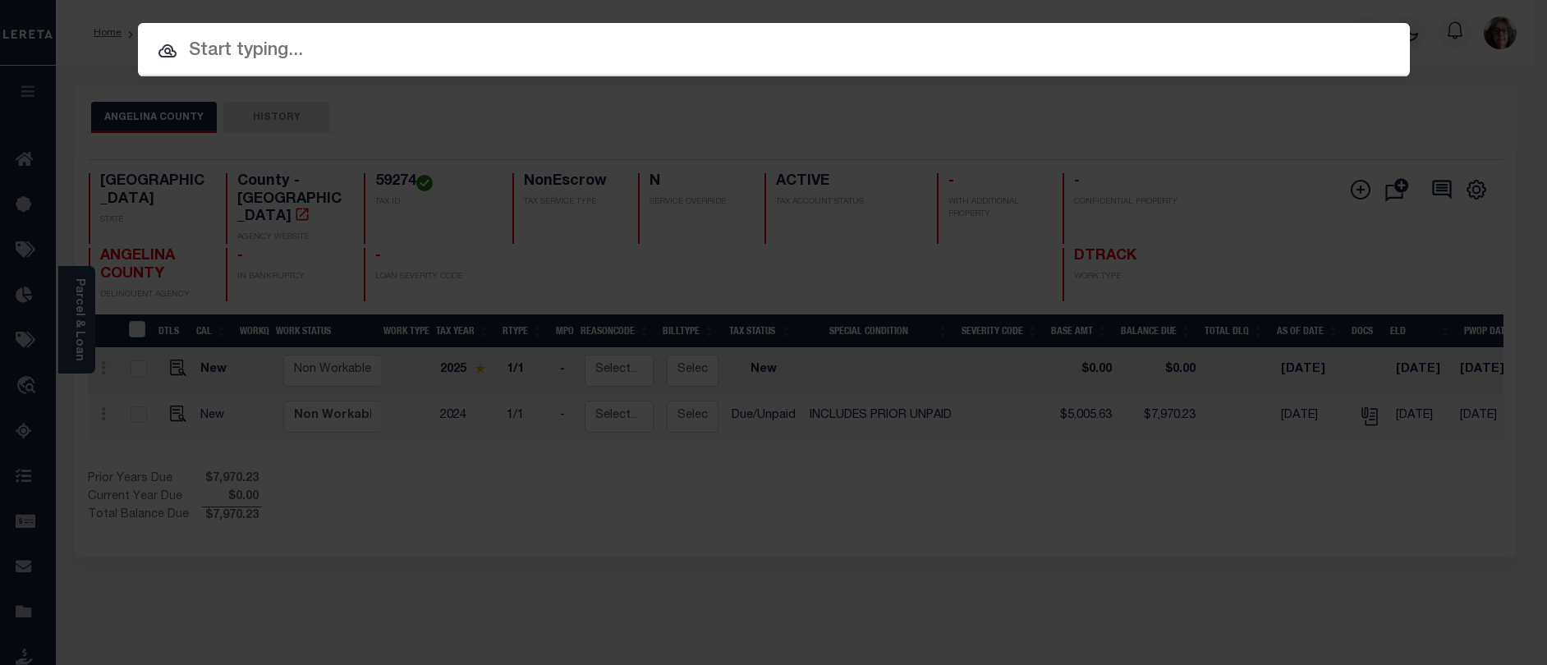
paste input "124013689"
type input "124013689"
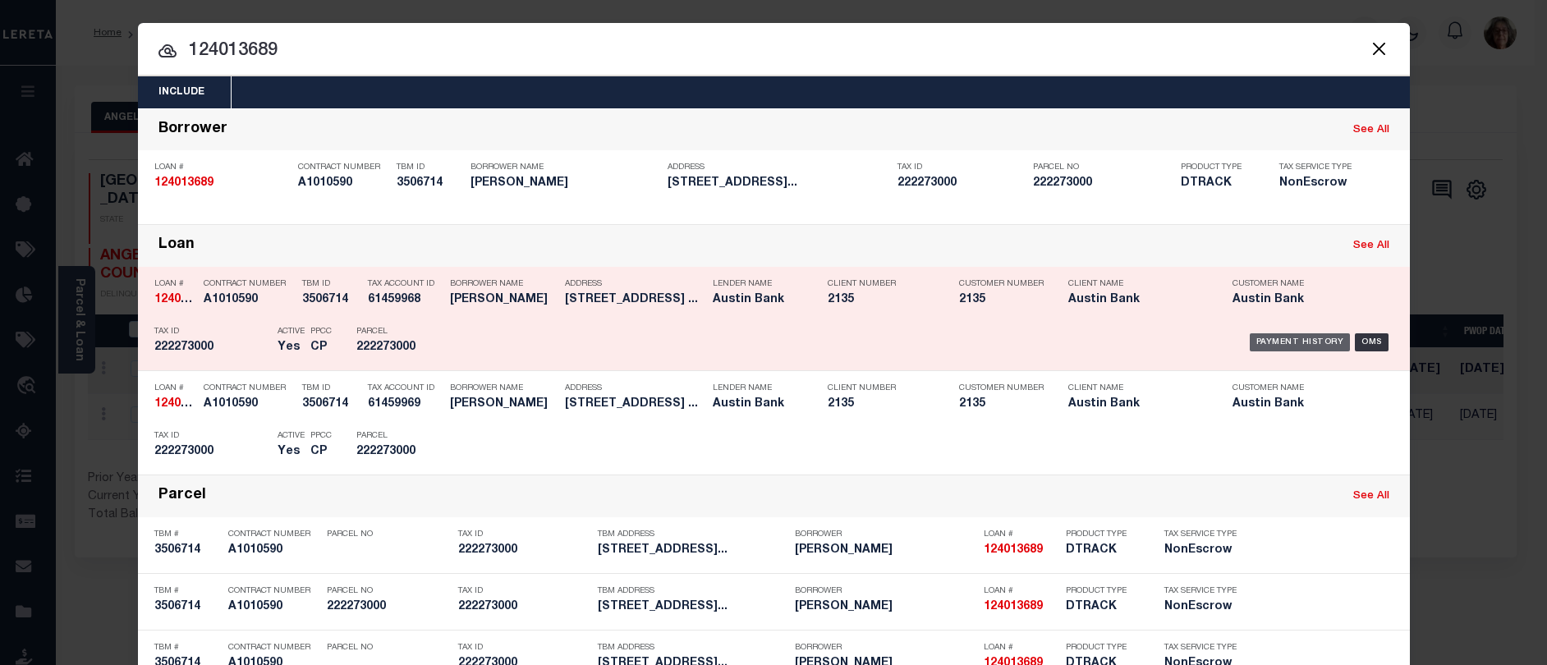
click at [1297, 341] on div "Payment History" at bounding box center [1300, 342] width 101 height 18
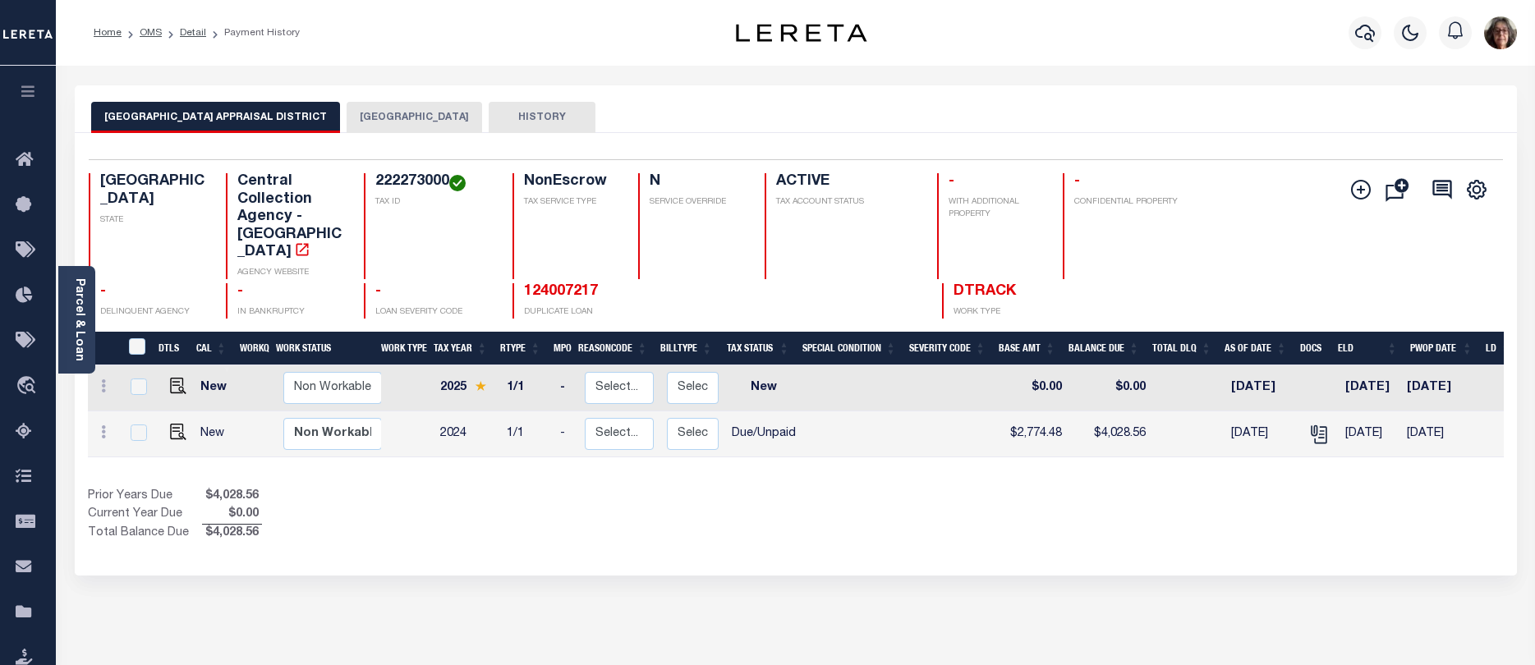
click at [392, 115] on button "[GEOGRAPHIC_DATA]" at bounding box center [414, 117] width 135 height 31
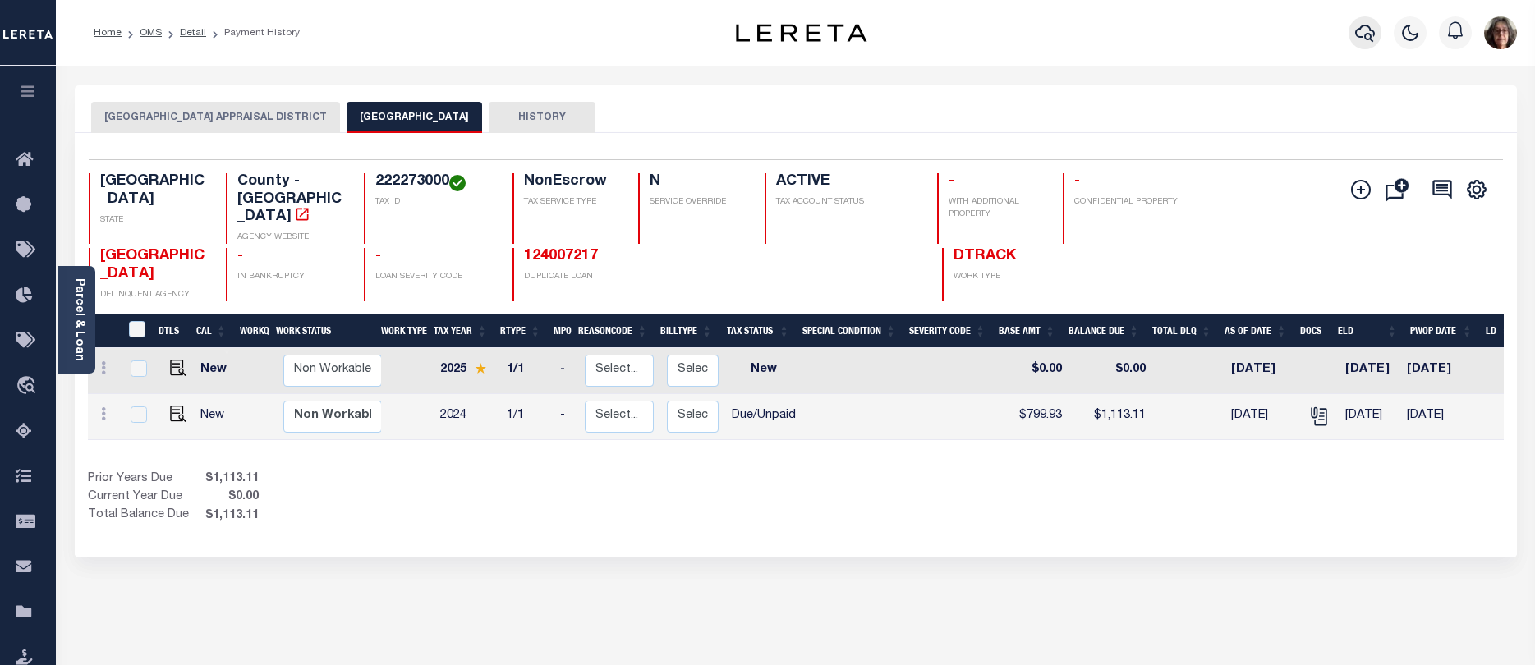
click at [1366, 31] on icon "button" at bounding box center [1365, 33] width 20 height 20
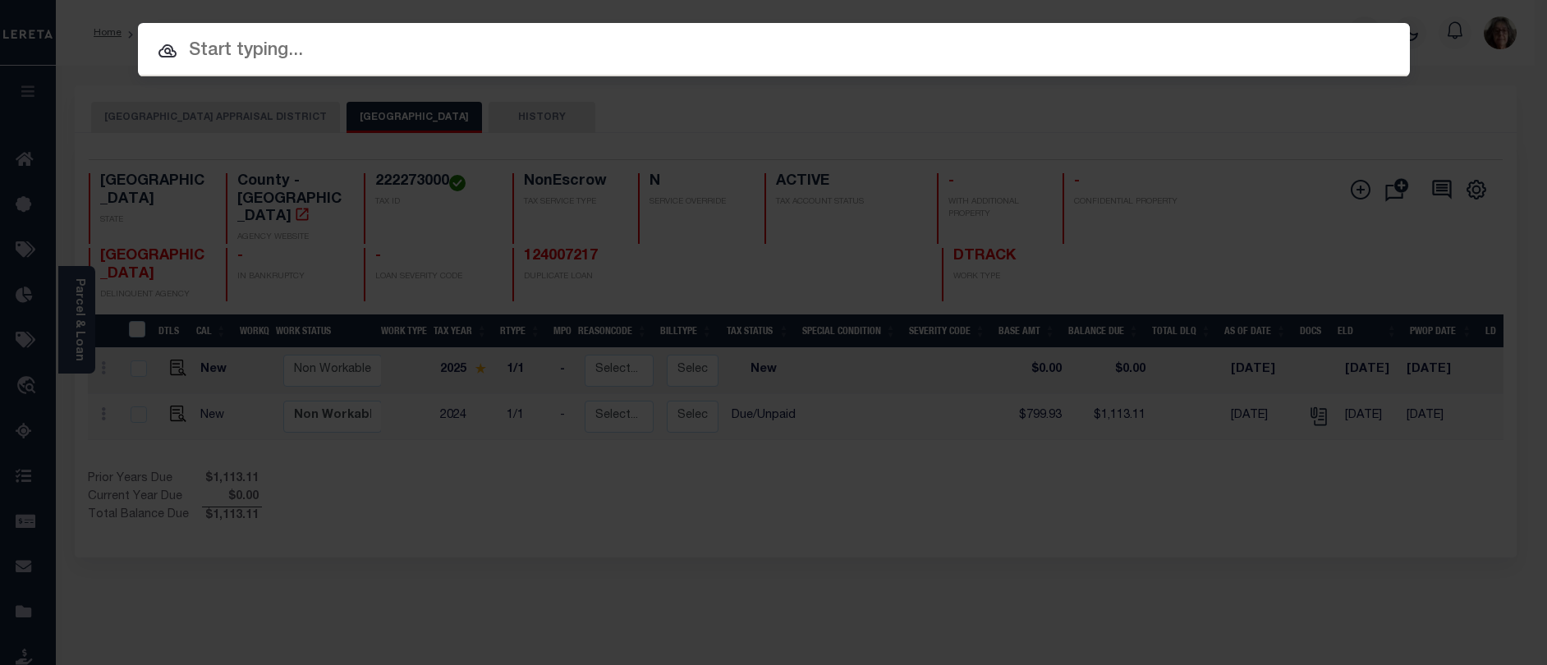
paste input "30005524"
type input "30005524"
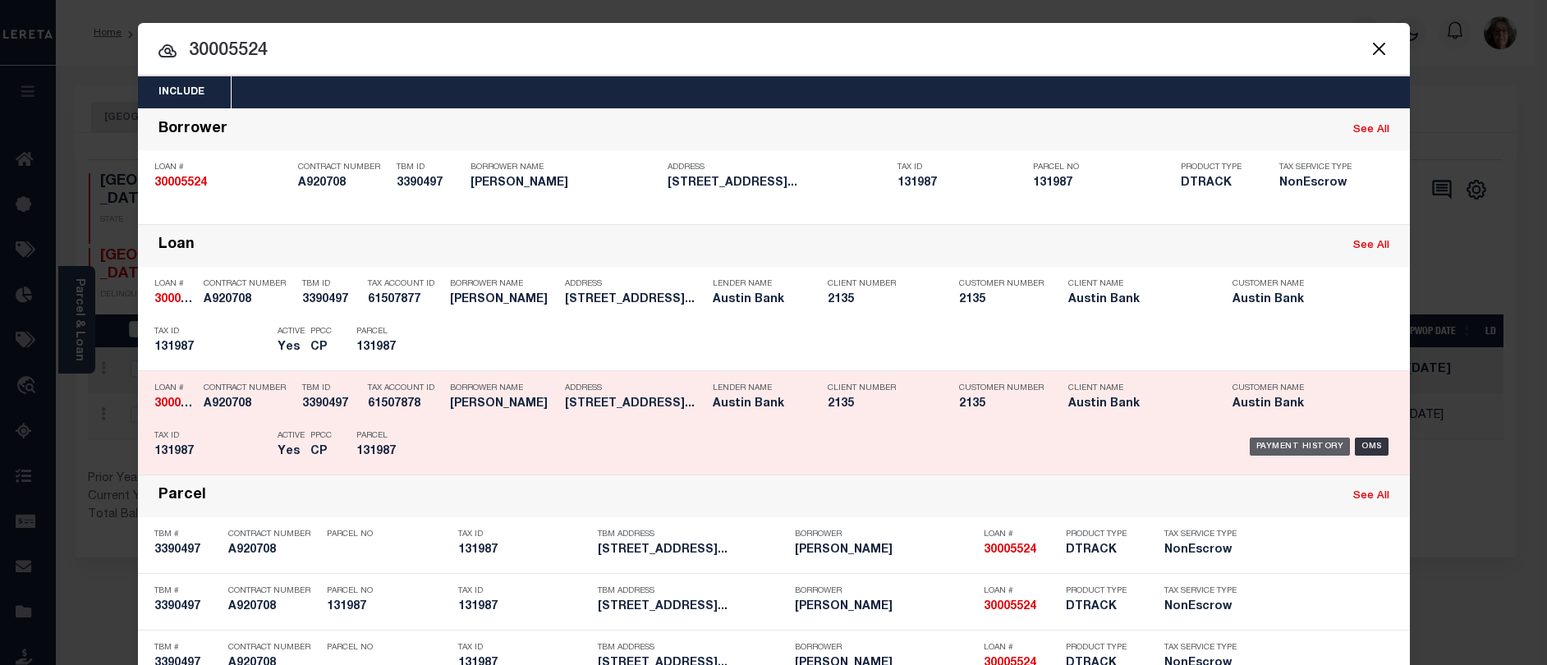
click at [1286, 449] on div "Payment History" at bounding box center [1300, 447] width 101 height 18
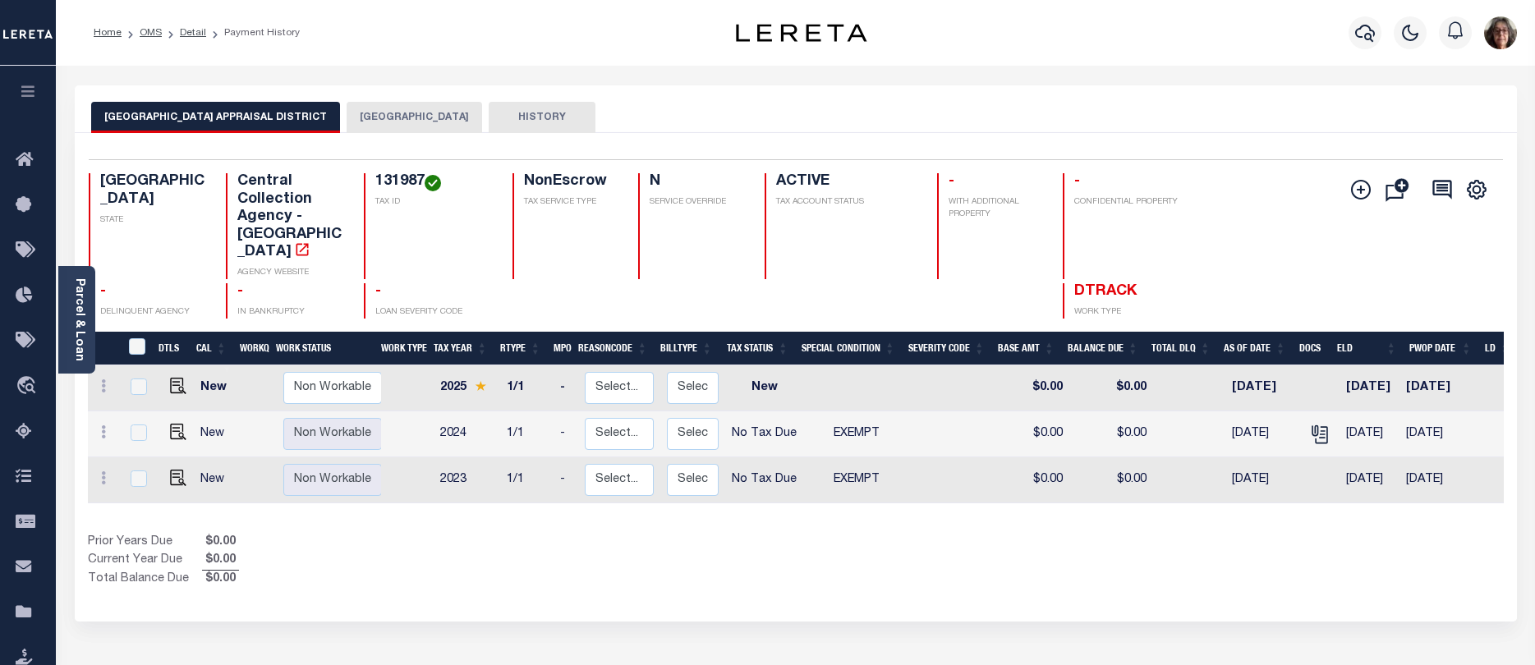
click at [369, 117] on button "[GEOGRAPHIC_DATA]" at bounding box center [414, 117] width 135 height 31
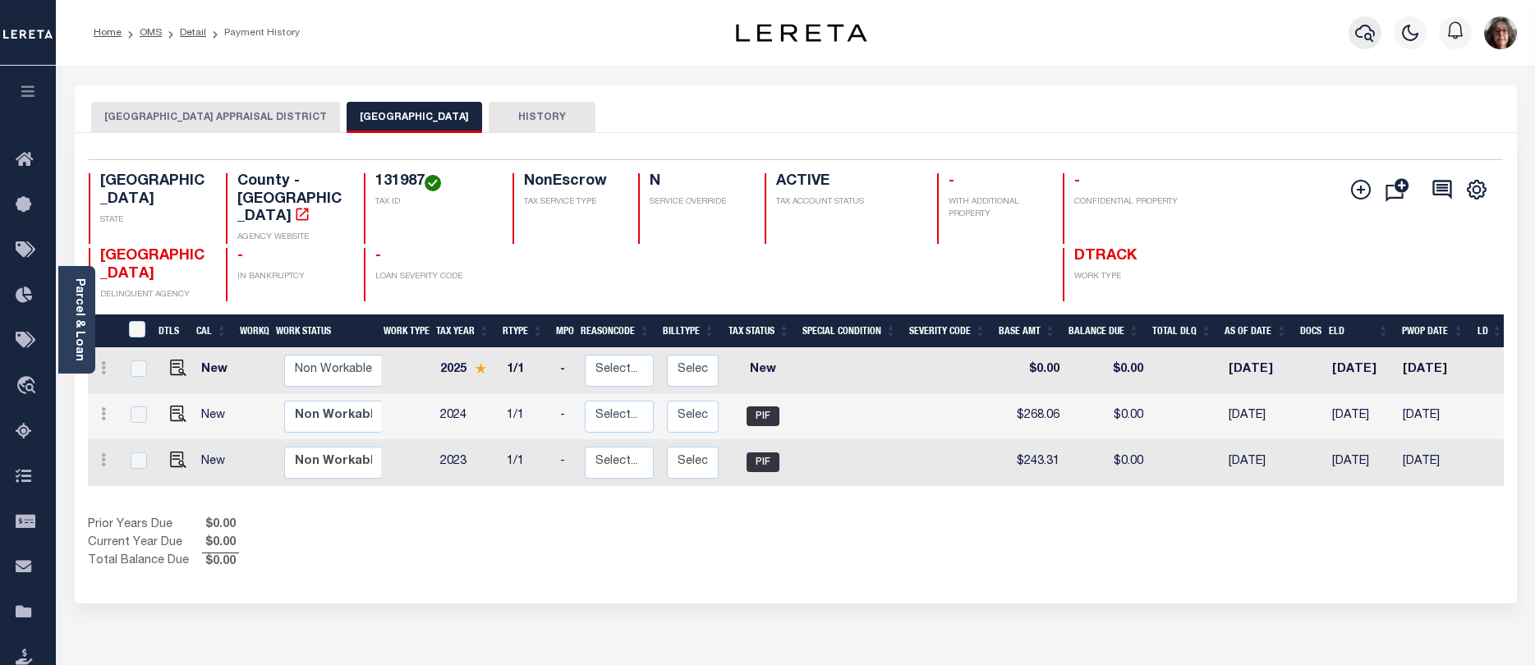
click at [1362, 34] on icon "button" at bounding box center [1365, 33] width 20 height 20
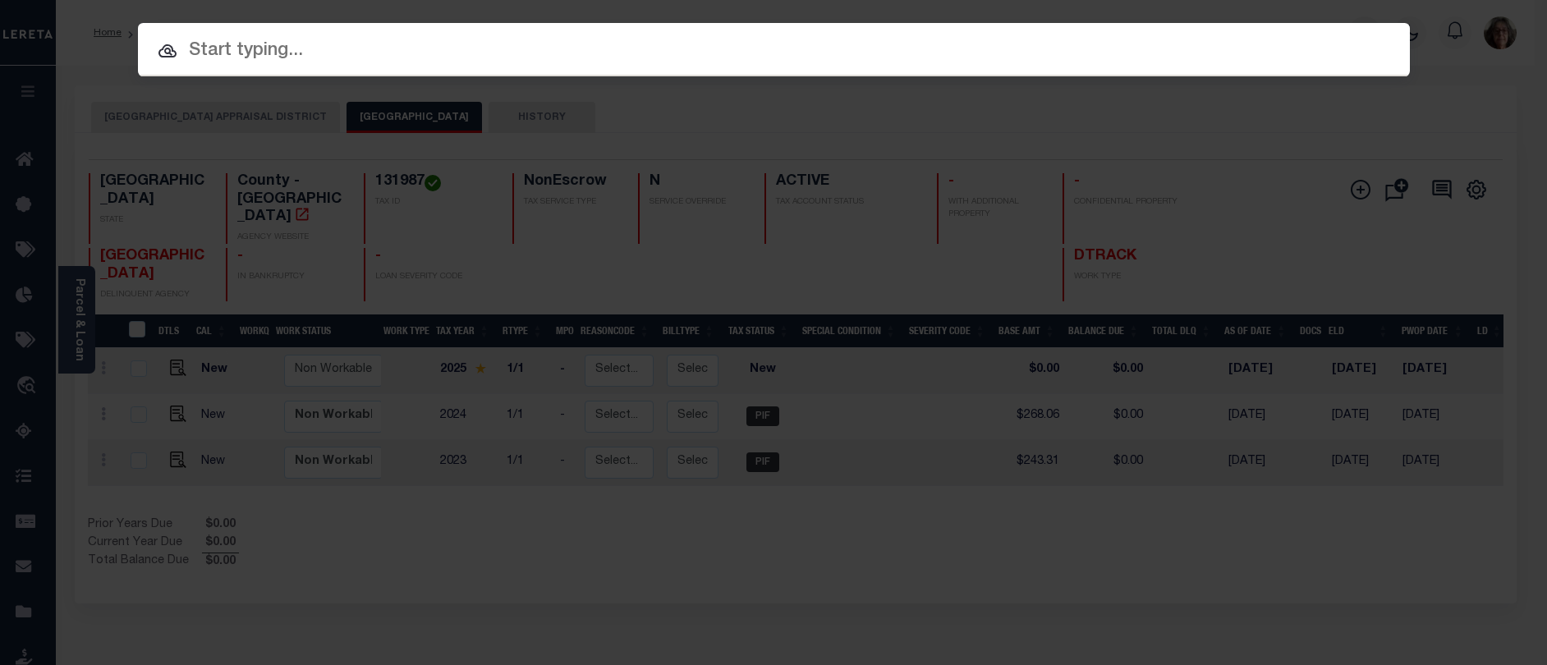
paste input "500163996"
type input "500163996"
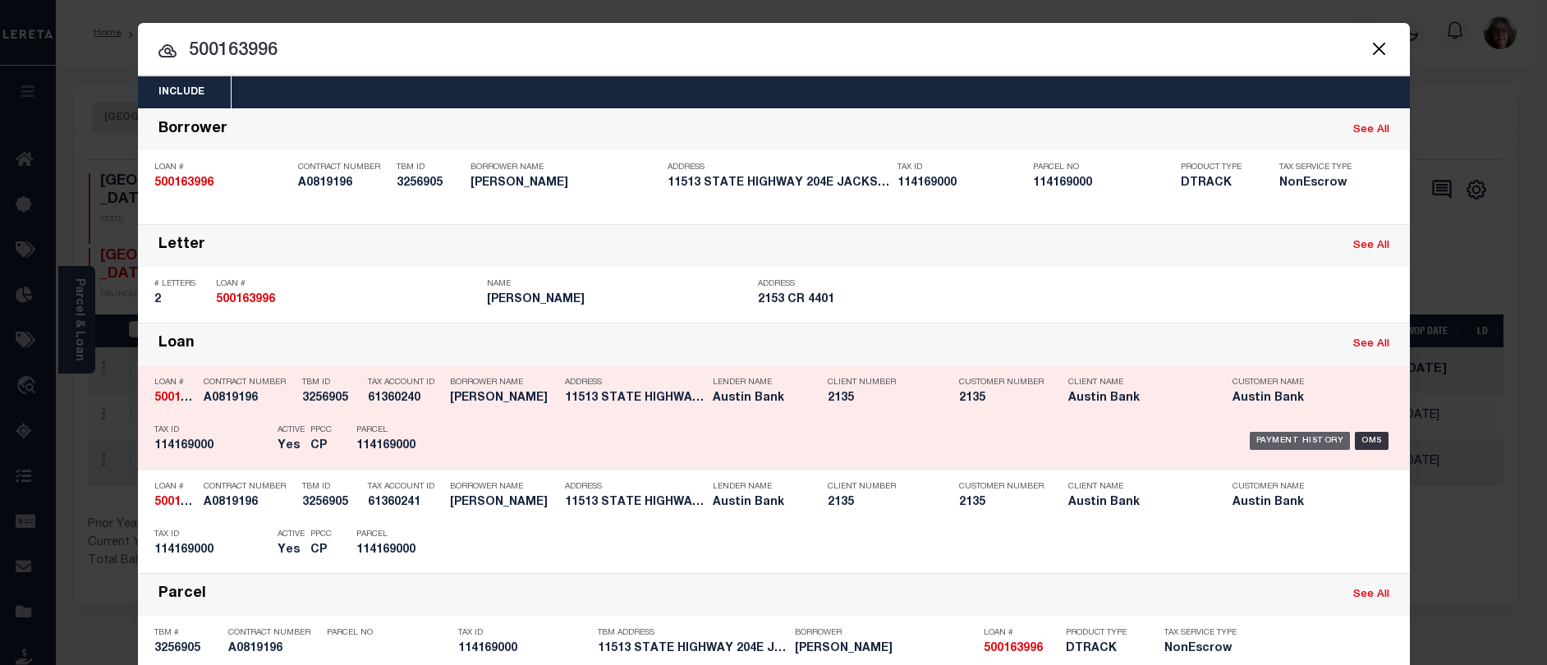
click at [1285, 443] on div "Payment History" at bounding box center [1300, 441] width 101 height 18
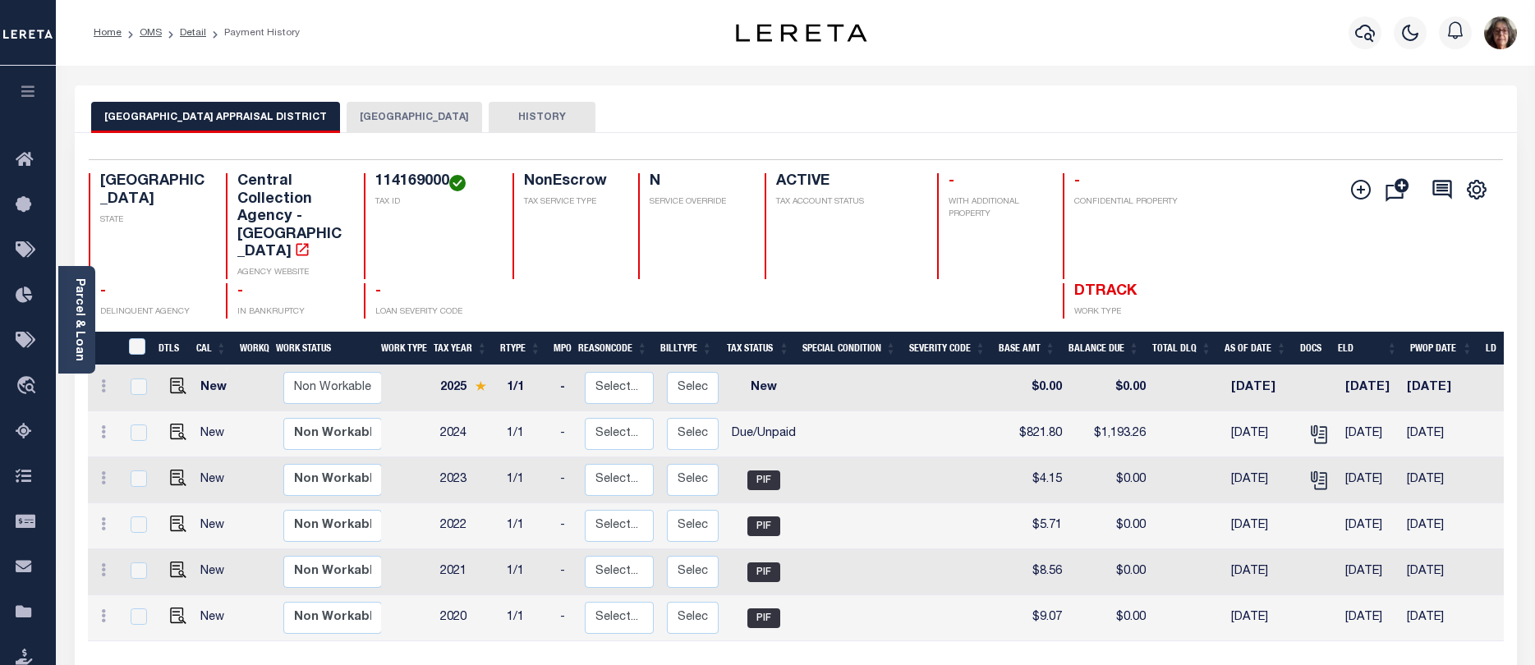
click at [369, 112] on button "[GEOGRAPHIC_DATA]" at bounding box center [414, 117] width 135 height 31
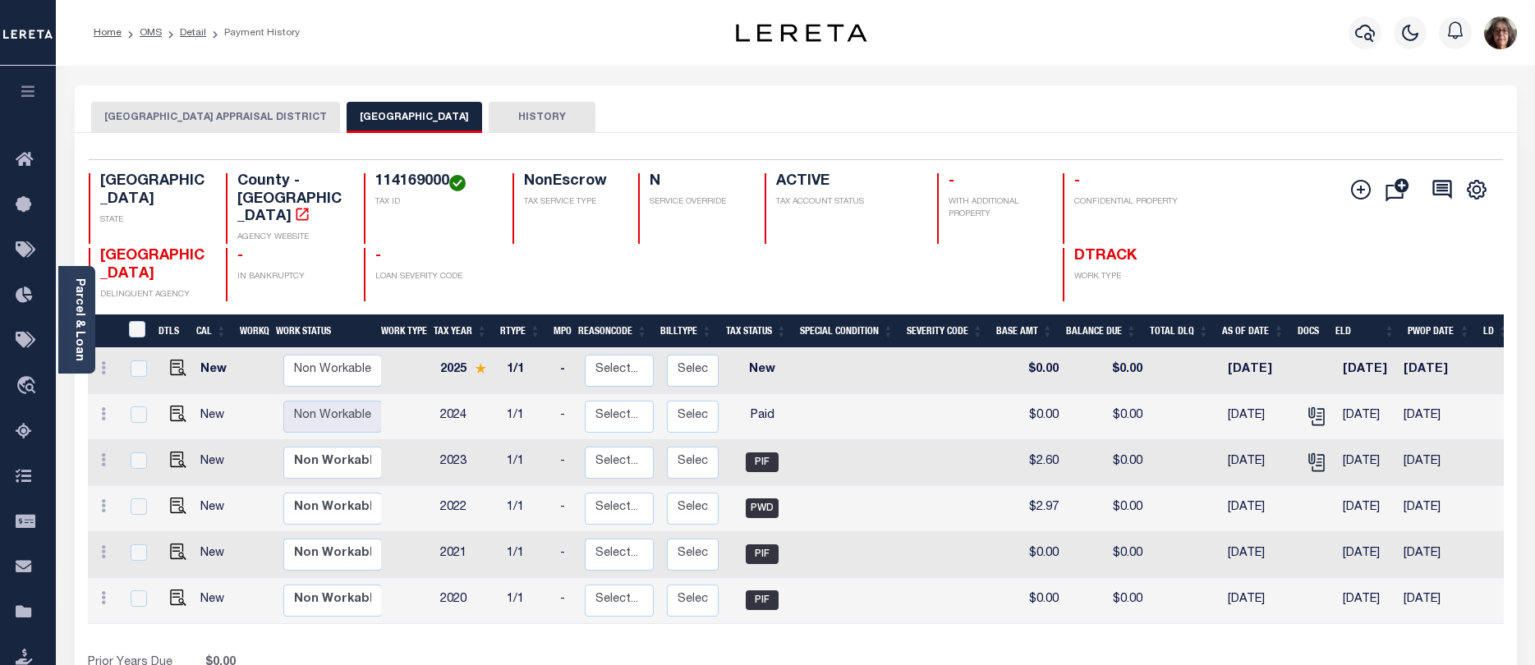
click at [196, 115] on button "[GEOGRAPHIC_DATA] APPRAISAL DISTRICT" at bounding box center [215, 117] width 249 height 31
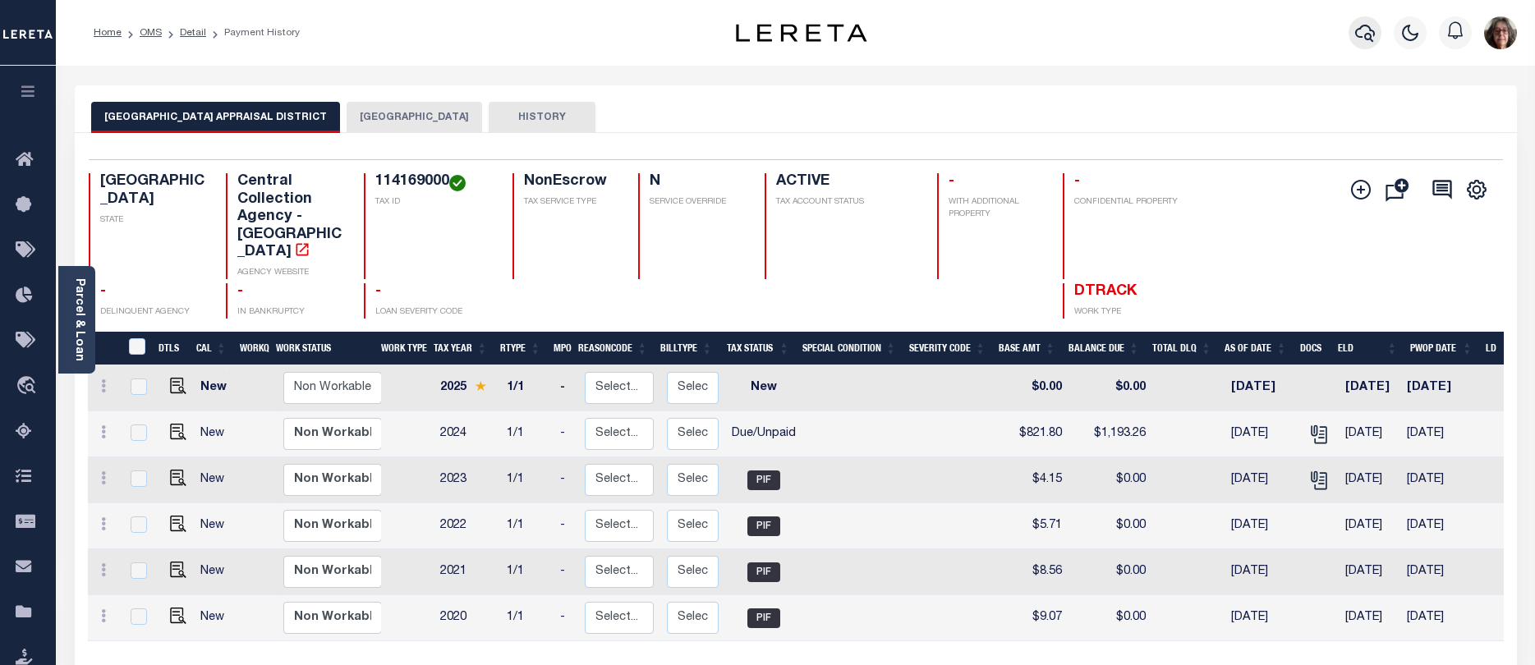
click at [1367, 24] on icon "button" at bounding box center [1365, 33] width 20 height 20
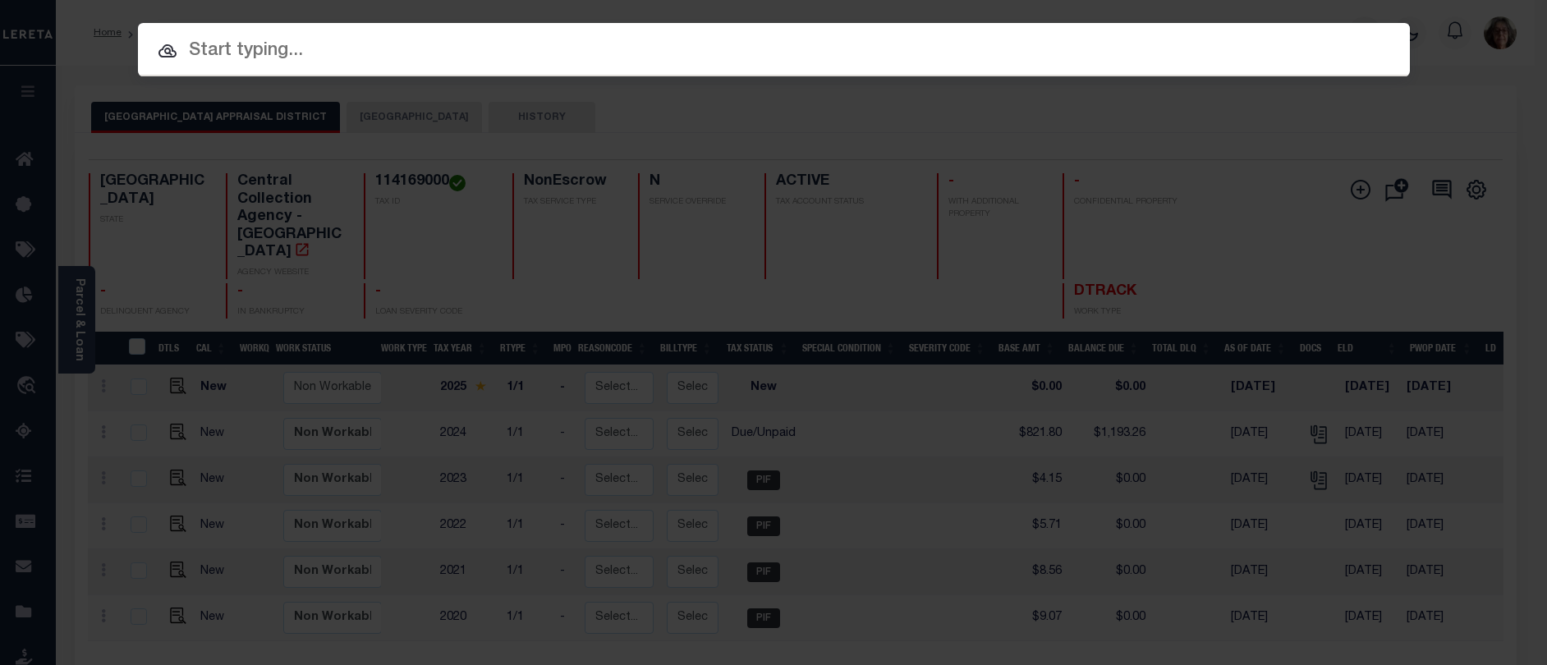
paste input "109021529"
type input "109021529"
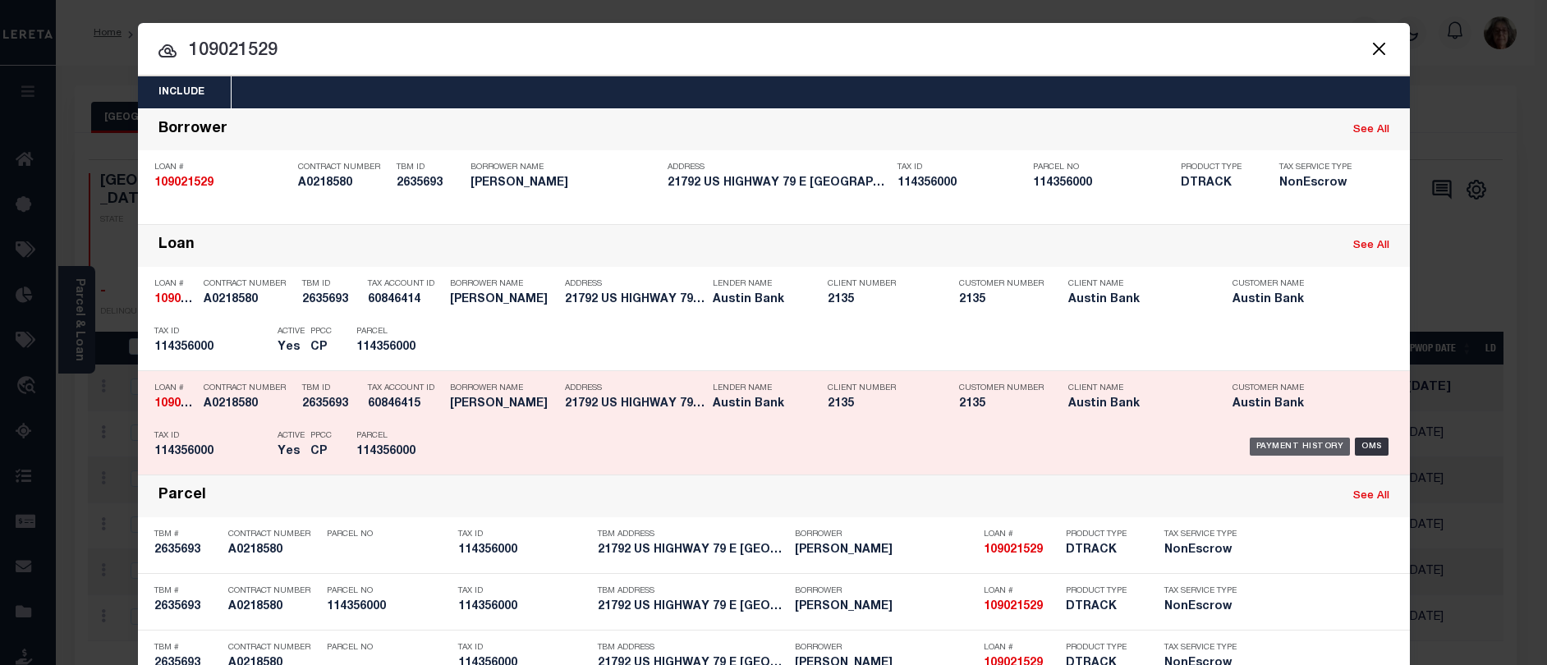
click at [1279, 450] on div "Payment History" at bounding box center [1300, 447] width 101 height 18
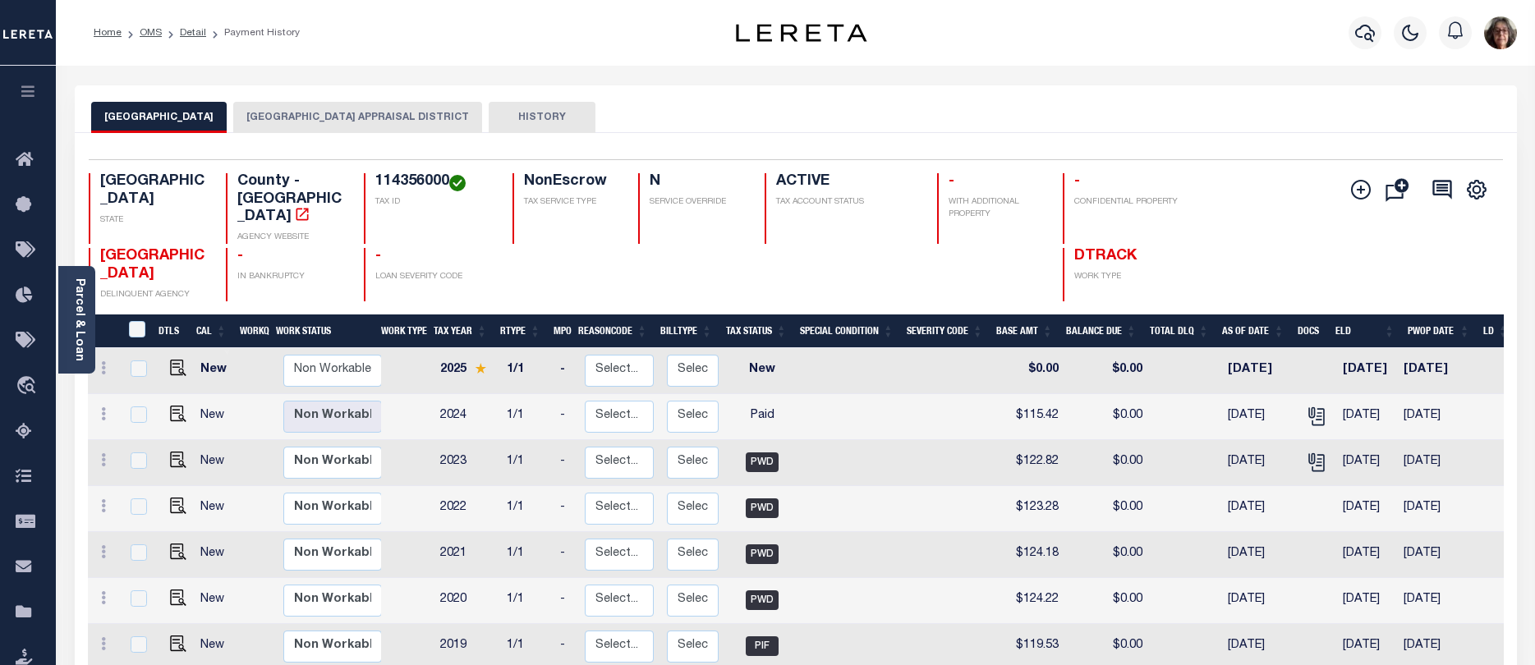
click at [292, 109] on button "[GEOGRAPHIC_DATA] APPRAISAL DISTRICT" at bounding box center [357, 117] width 249 height 31
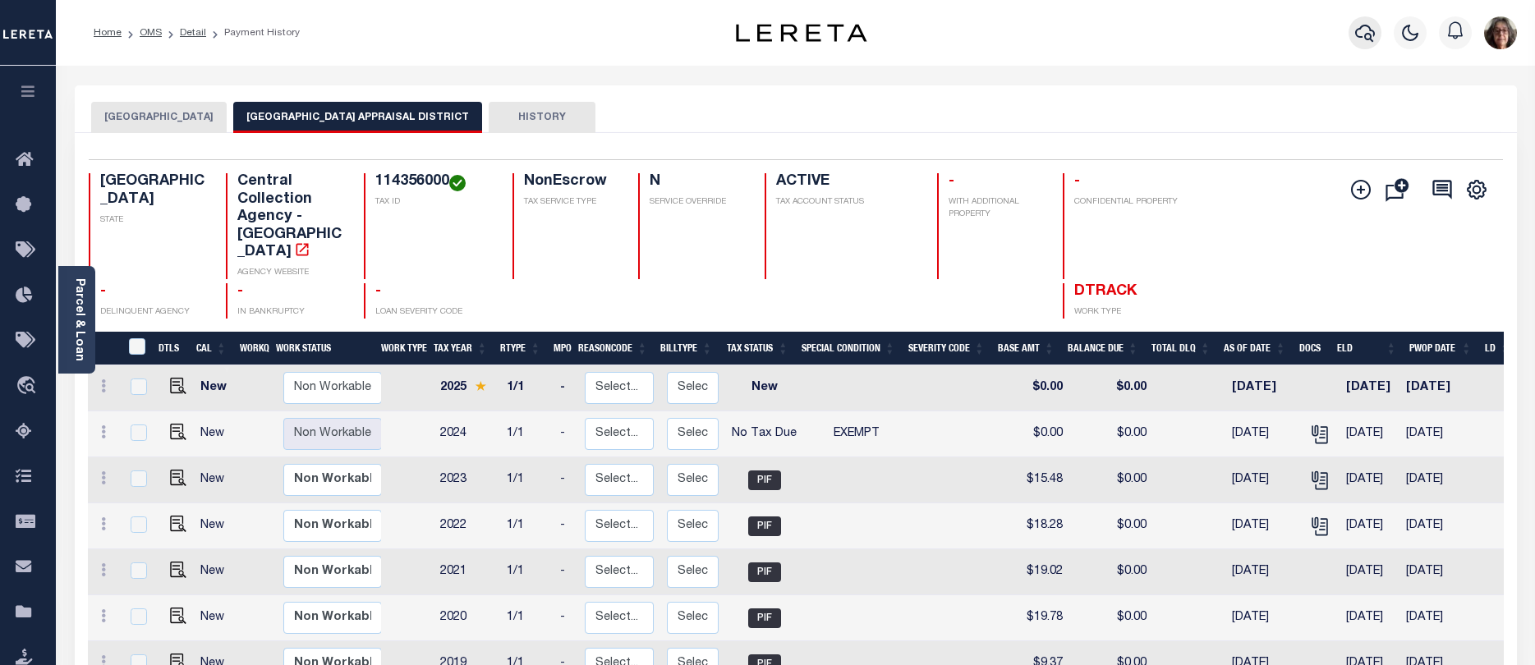
click at [1366, 37] on icon "button" at bounding box center [1365, 33] width 20 height 20
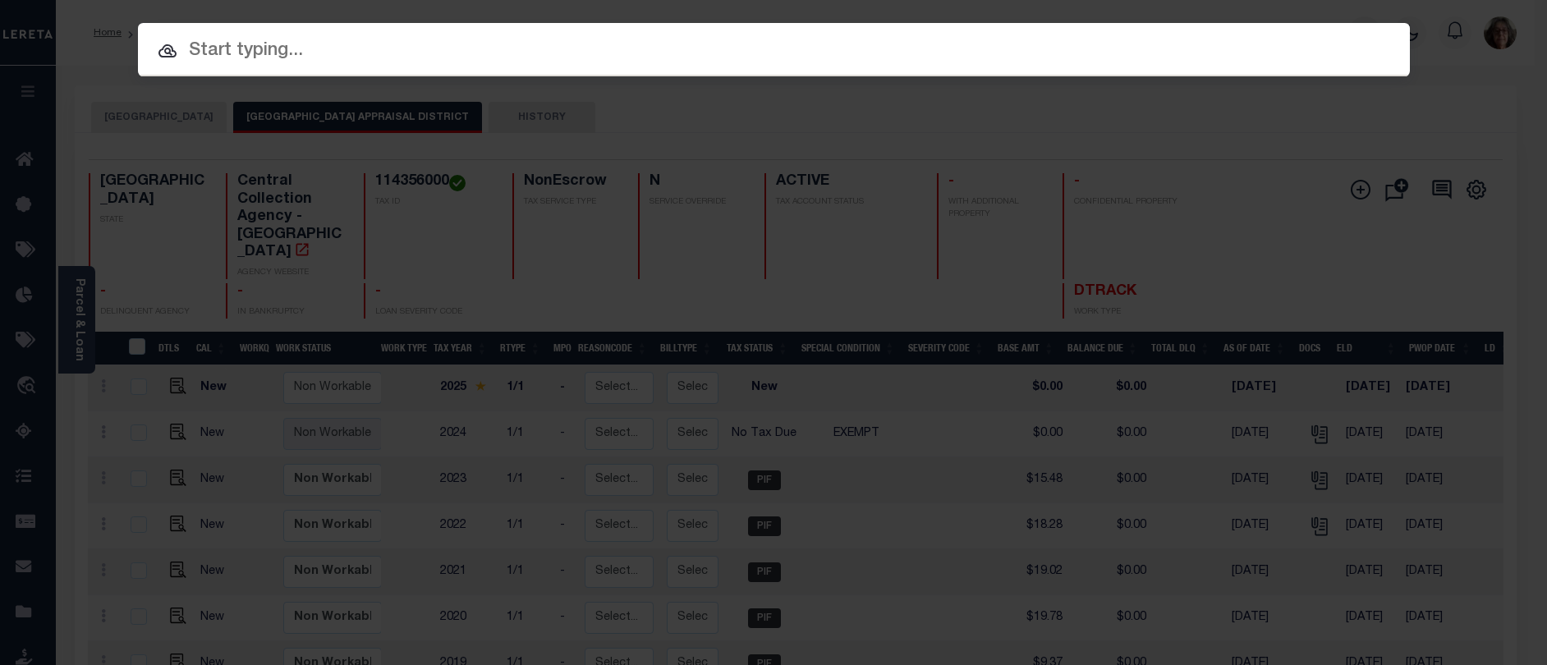
click at [201, 49] on input "text" at bounding box center [774, 51] width 1272 height 29
paste input "524009361"
type input "524009361"
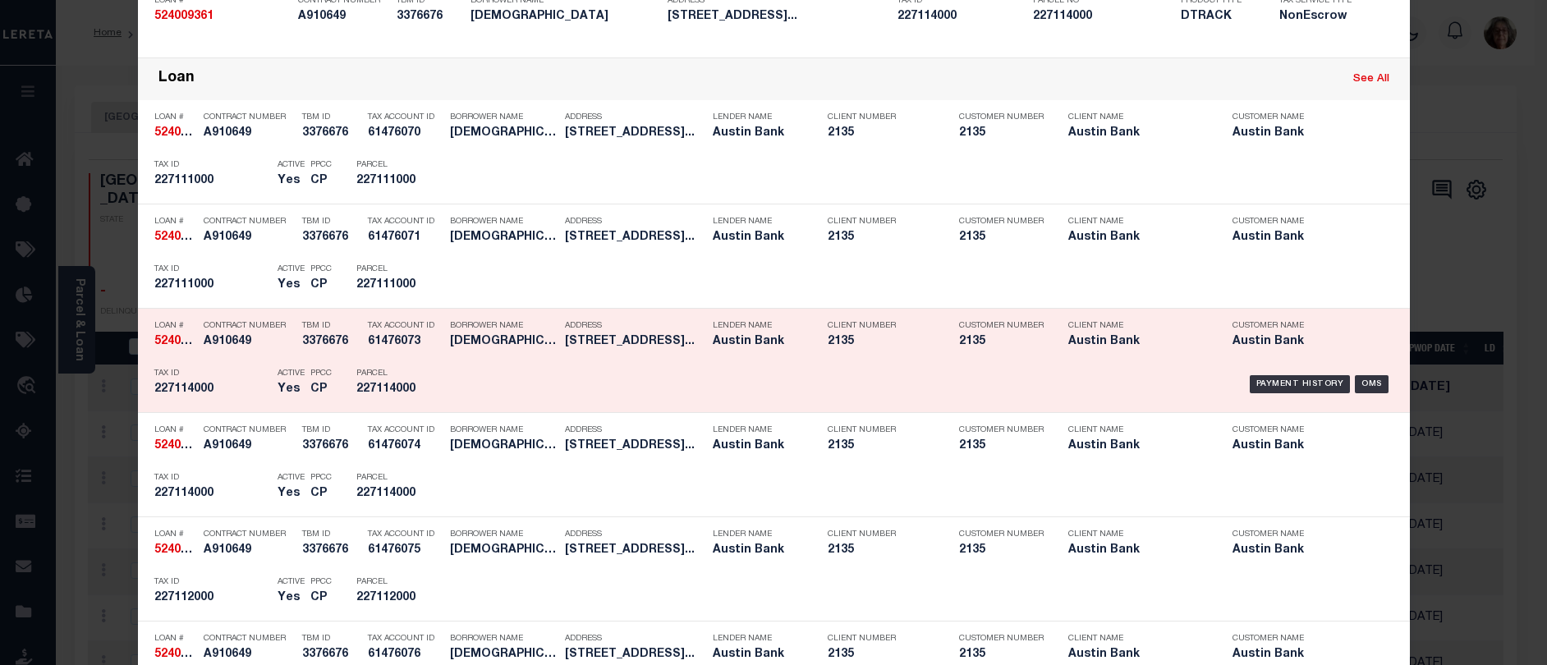
scroll to position [328, 0]
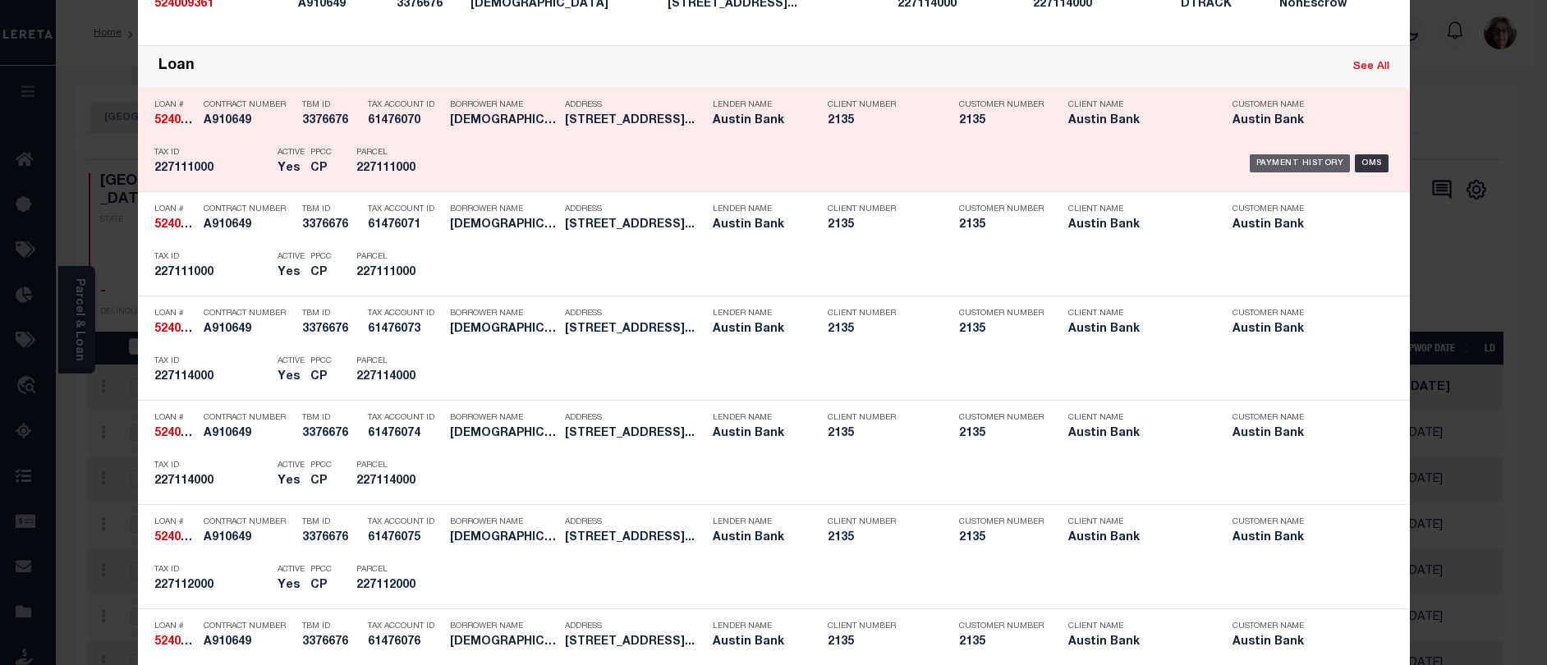
click at [1283, 162] on div "Payment History" at bounding box center [1300, 163] width 101 height 18
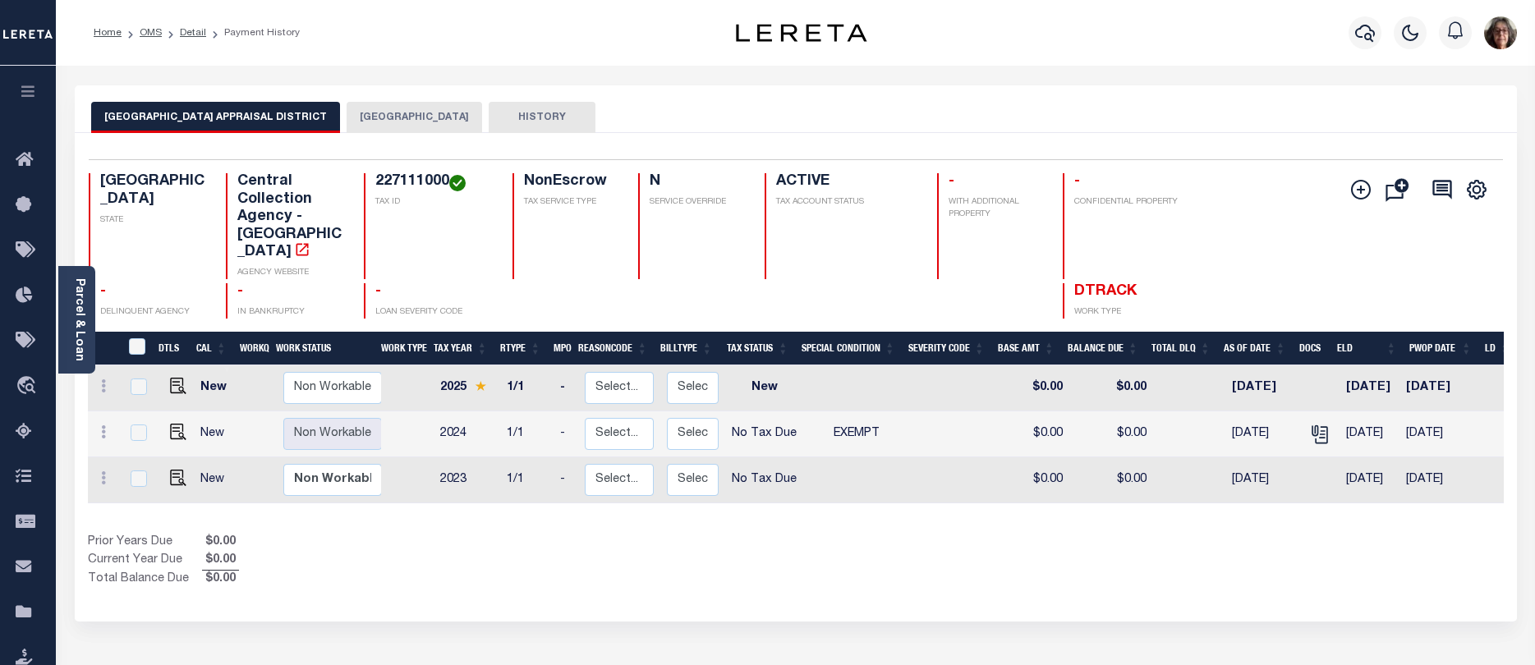
click at [381, 117] on button "[GEOGRAPHIC_DATA]" at bounding box center [414, 117] width 135 height 31
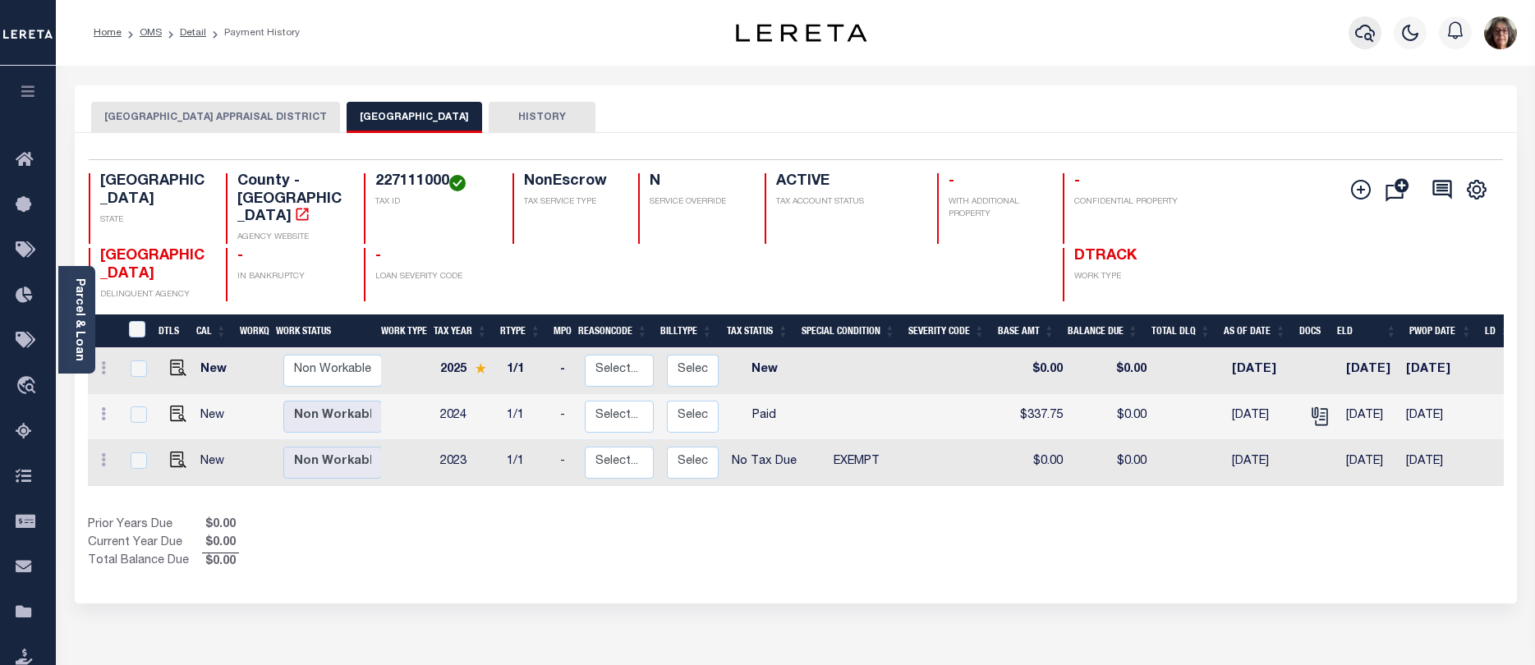
click at [1363, 29] on icon "button" at bounding box center [1365, 33] width 20 height 20
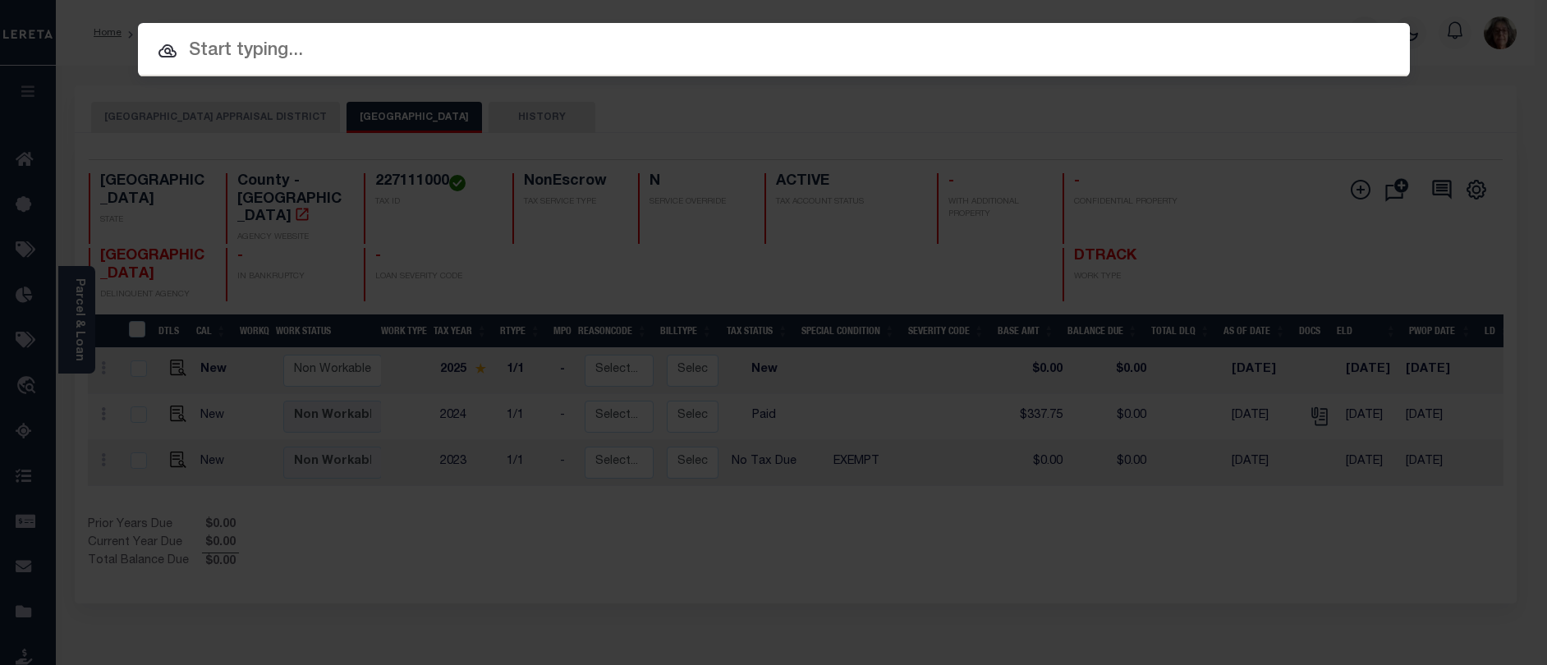
click at [195, 53] on input "text" at bounding box center [774, 51] width 1272 height 29
paste input "900168073"
type input "900168073"
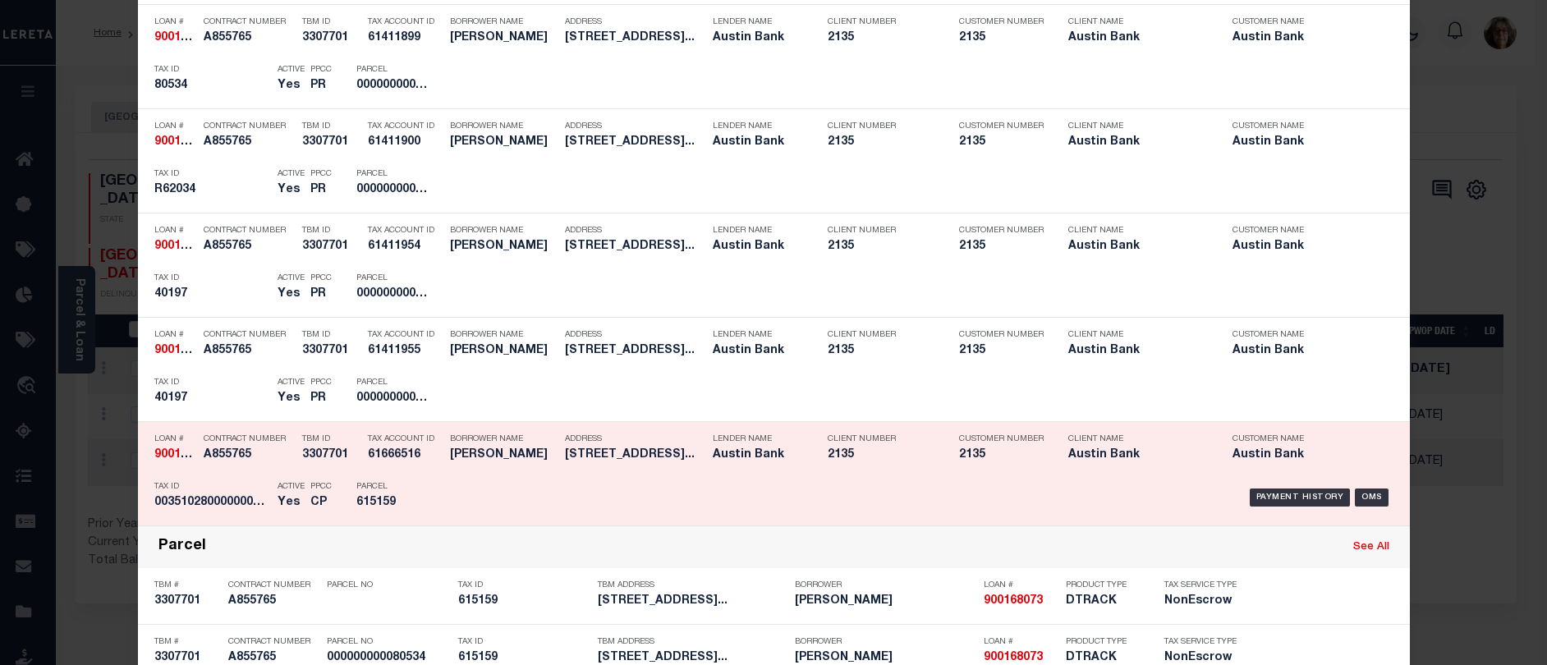
scroll to position [821, 0]
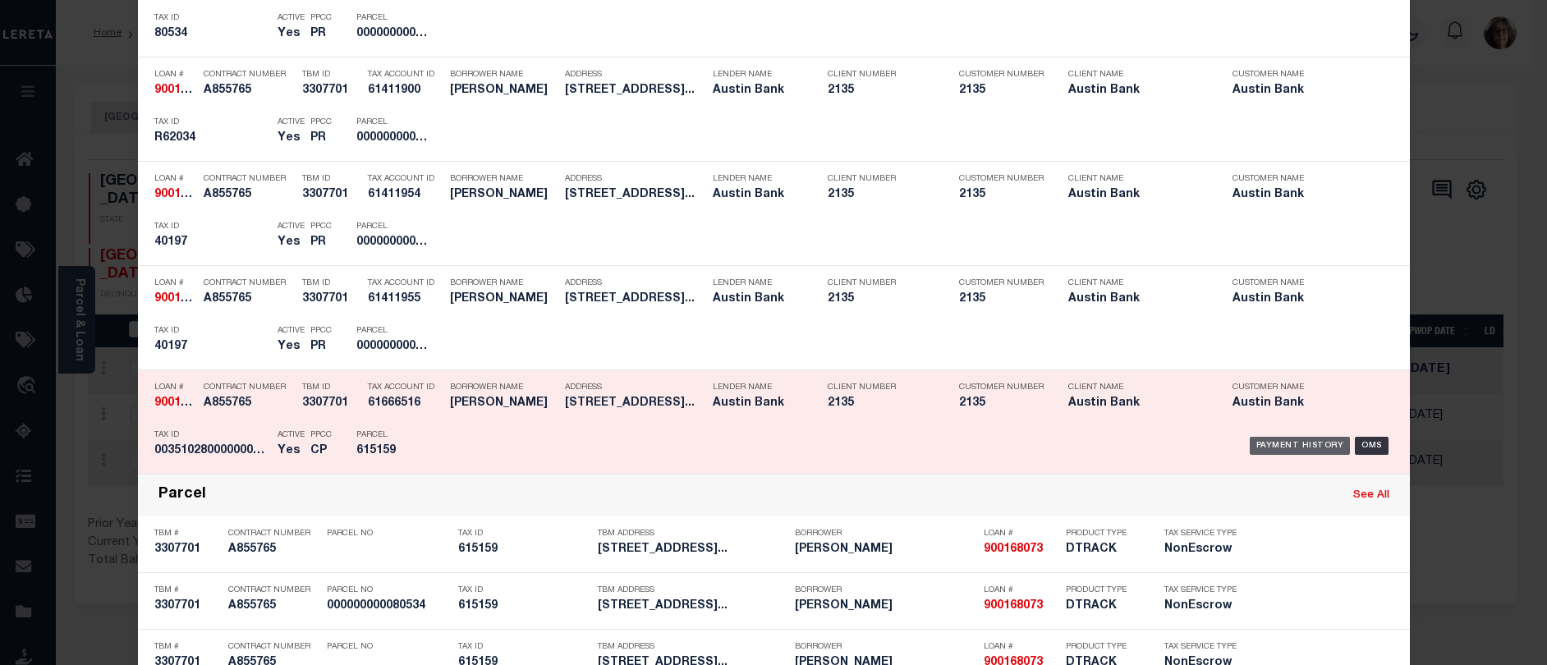
click at [1292, 446] on div "Payment History" at bounding box center [1300, 446] width 101 height 18
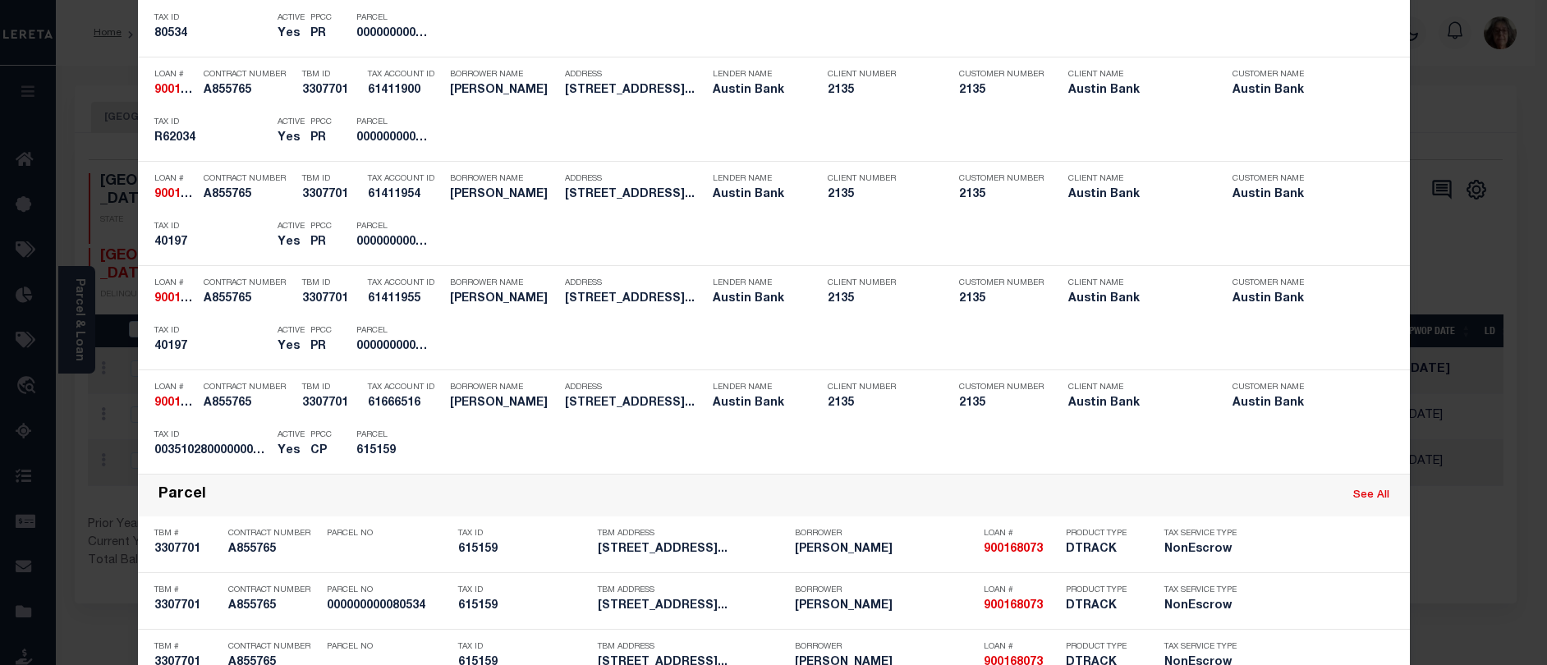
scroll to position [0, 0]
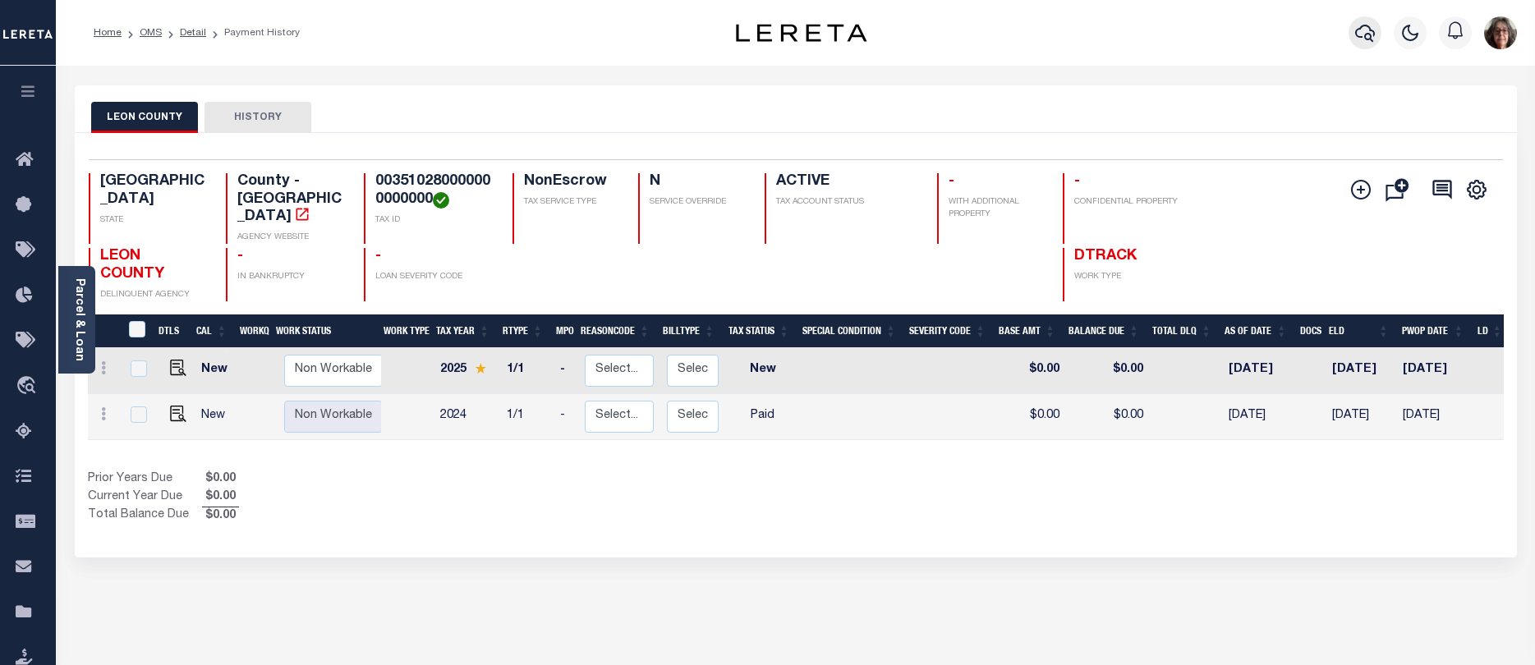
click at [1363, 35] on icon "button" at bounding box center [1365, 33] width 20 height 20
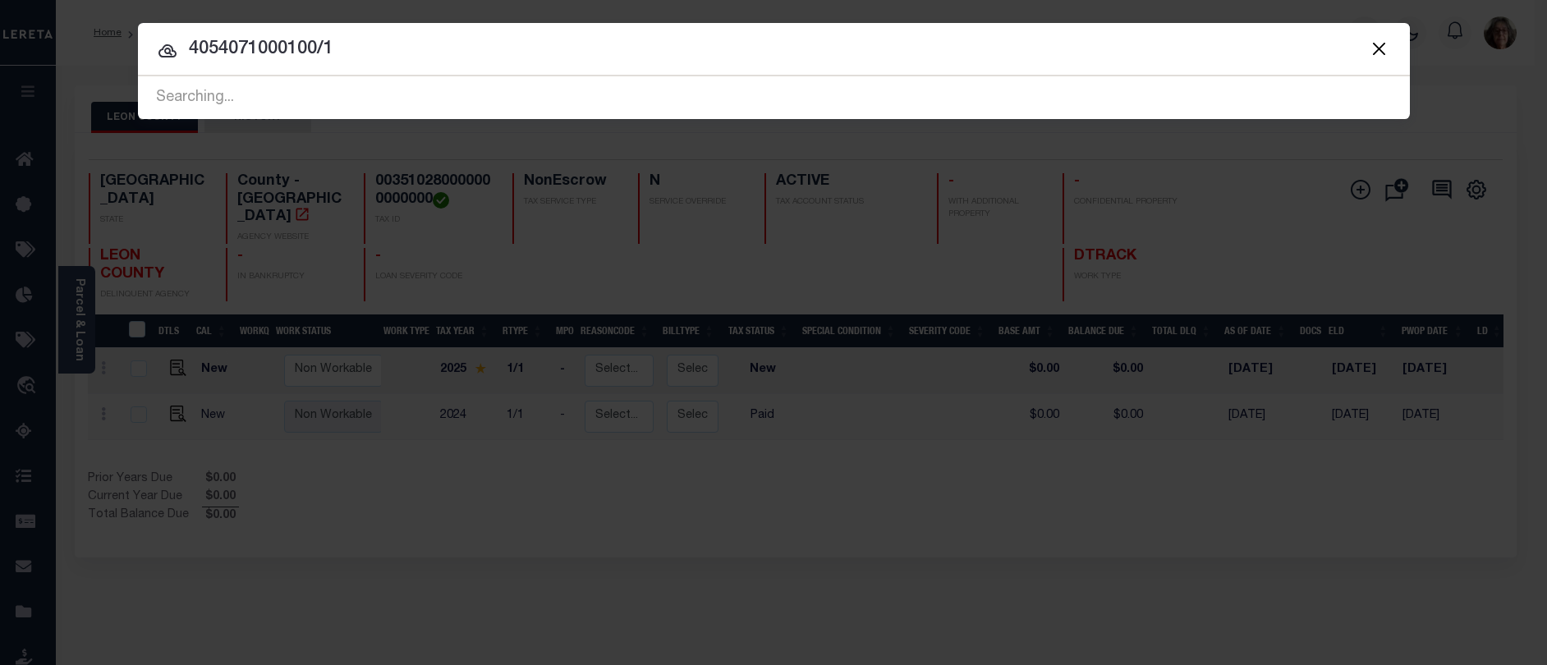
type input "4054071000100/1"
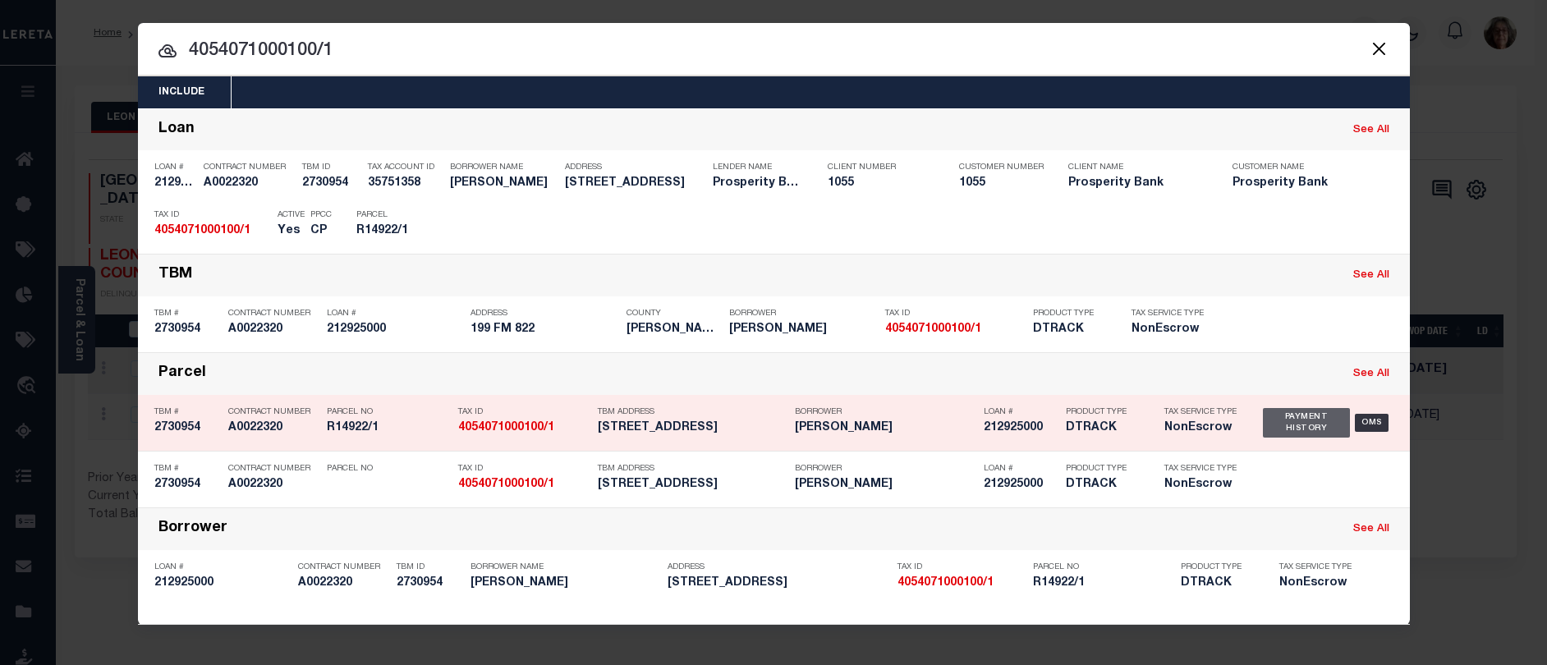
click at [1288, 429] on div "Payment History" at bounding box center [1307, 423] width 88 height 30
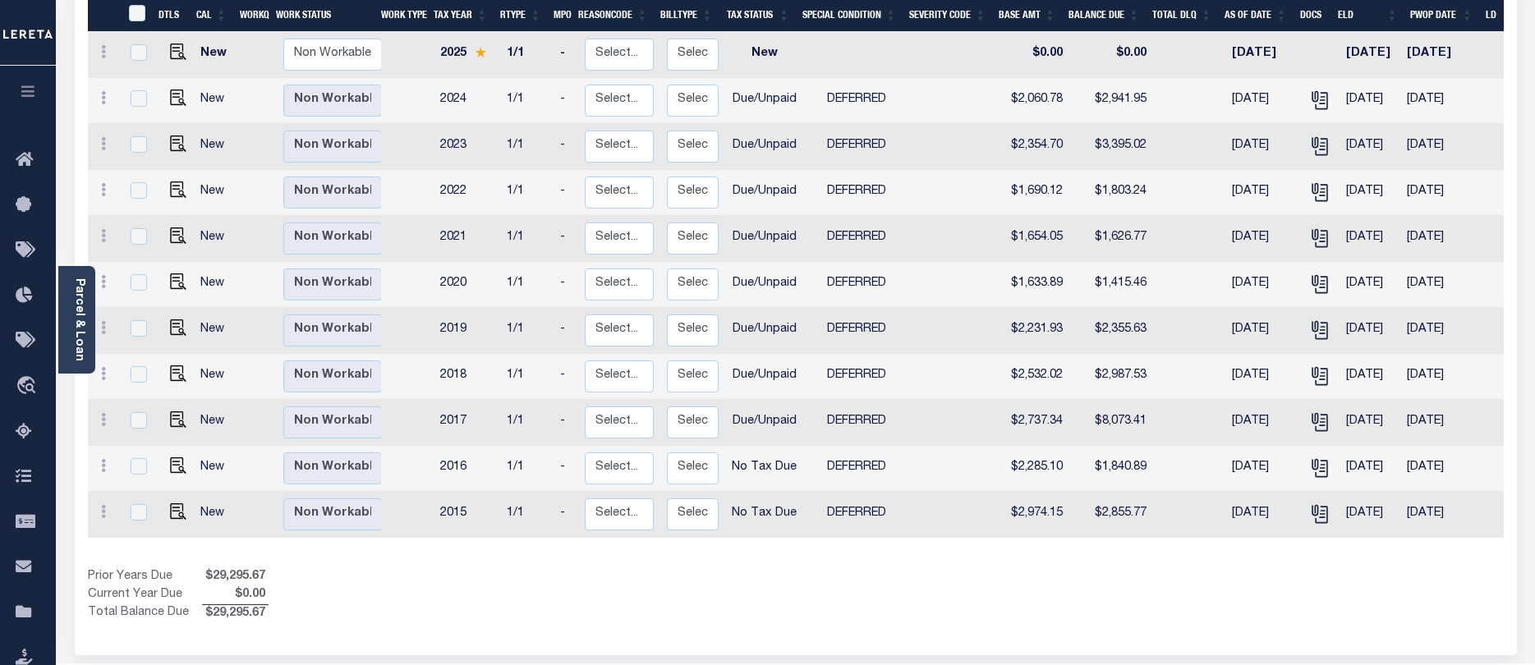
scroll to position [328, 0]
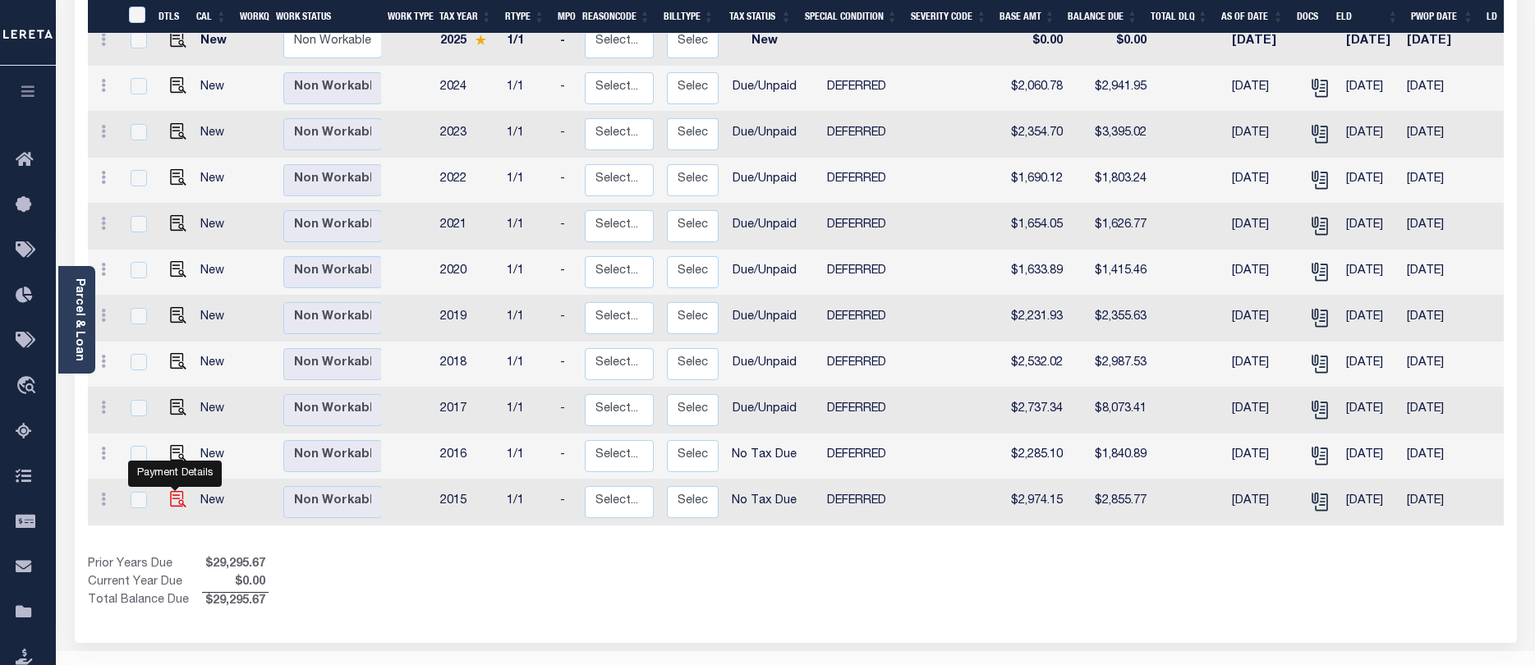
click at [177, 491] on img "" at bounding box center [178, 499] width 16 height 16
checkbox input "true"
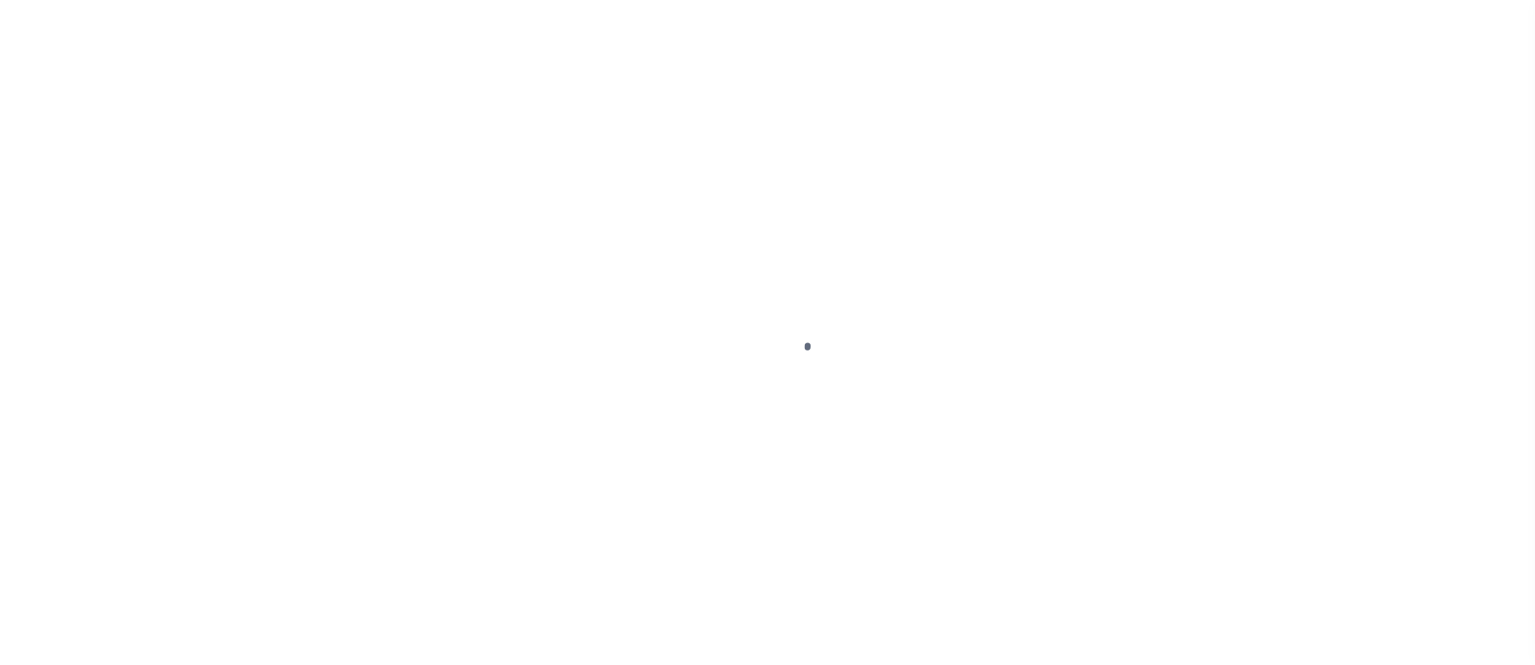
select select "NTX"
select select "6"
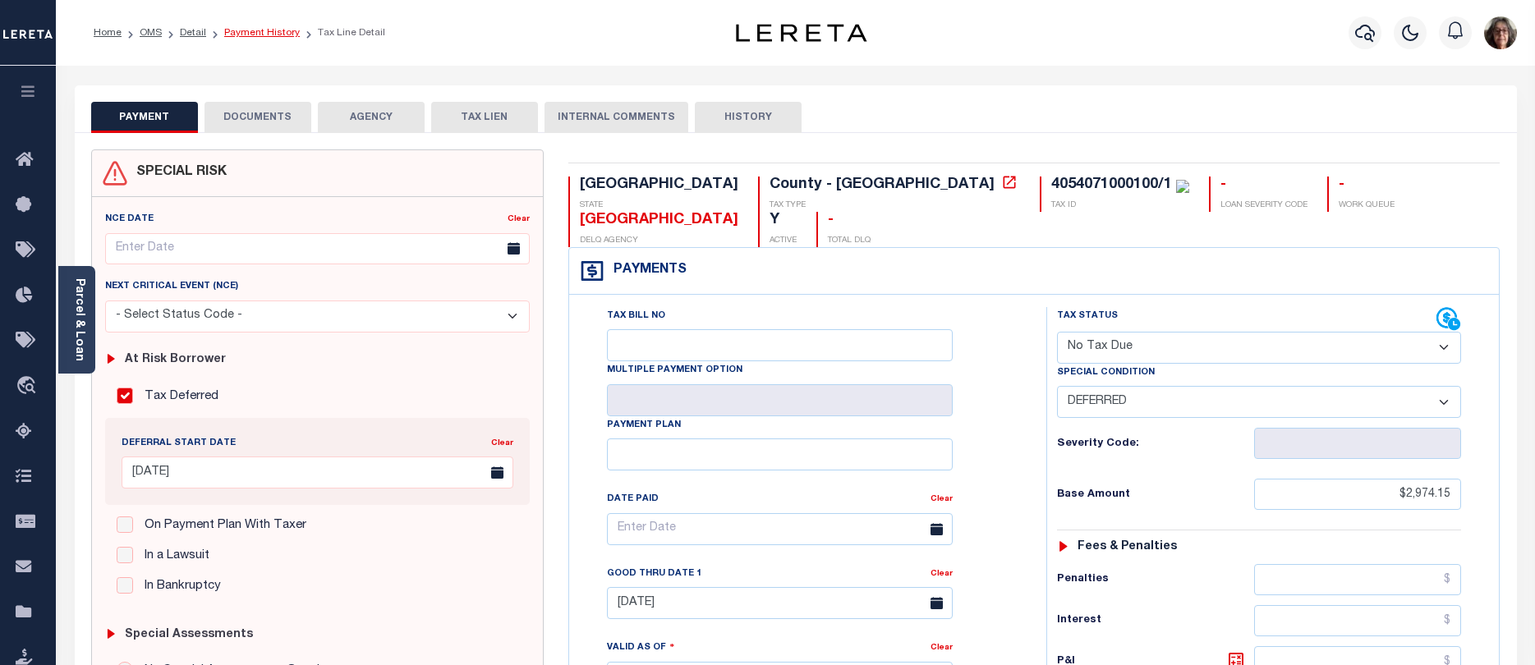
click at [255, 32] on link "Payment History" at bounding box center [262, 33] width 76 height 10
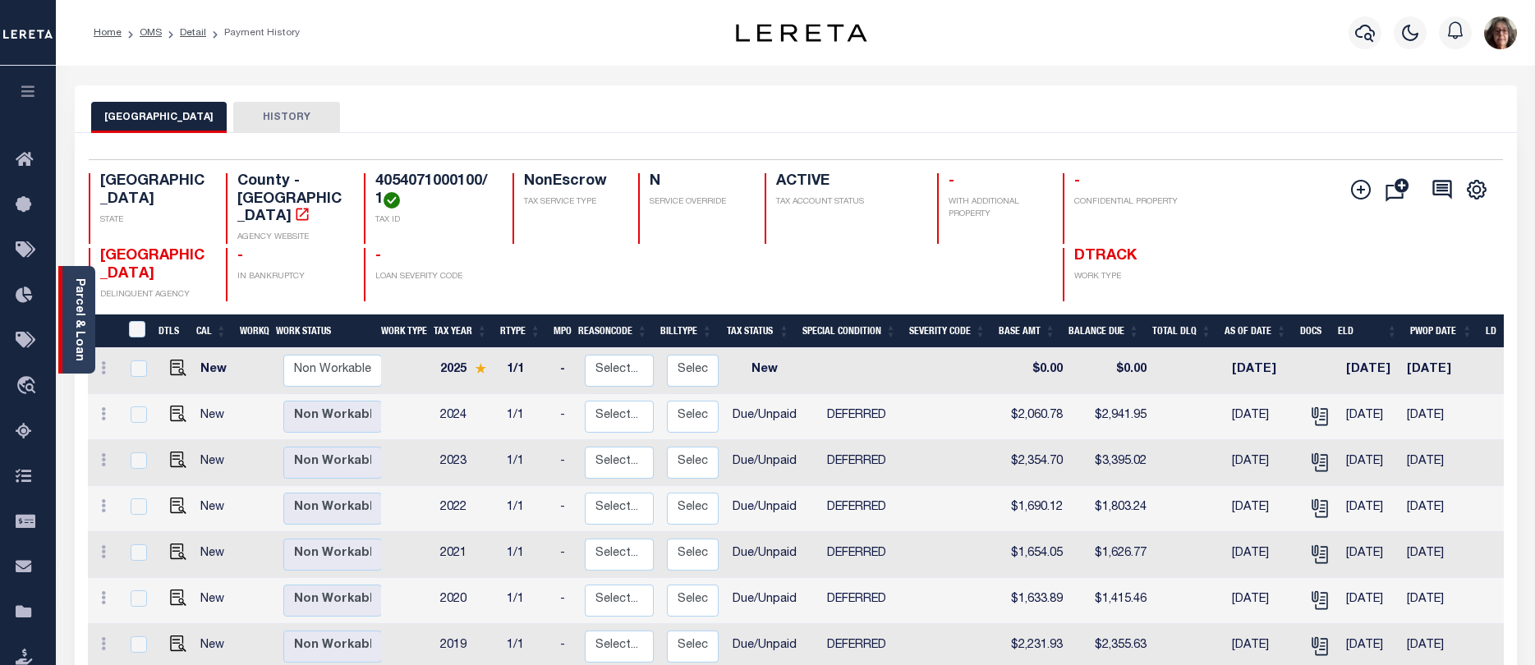
click at [85, 327] on link "Parcel & Loan" at bounding box center [78, 319] width 11 height 83
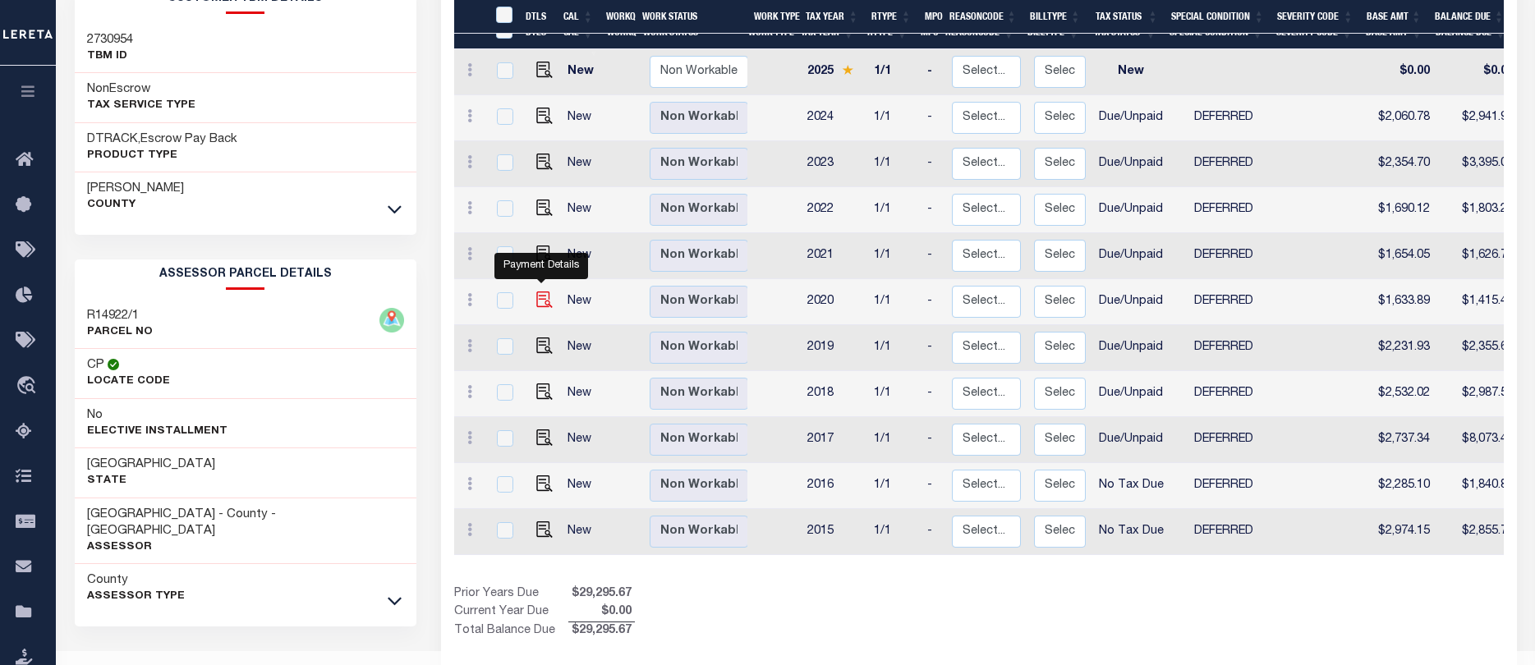
click at [539, 292] on img "" at bounding box center [544, 300] width 16 height 16
checkbox input "true"
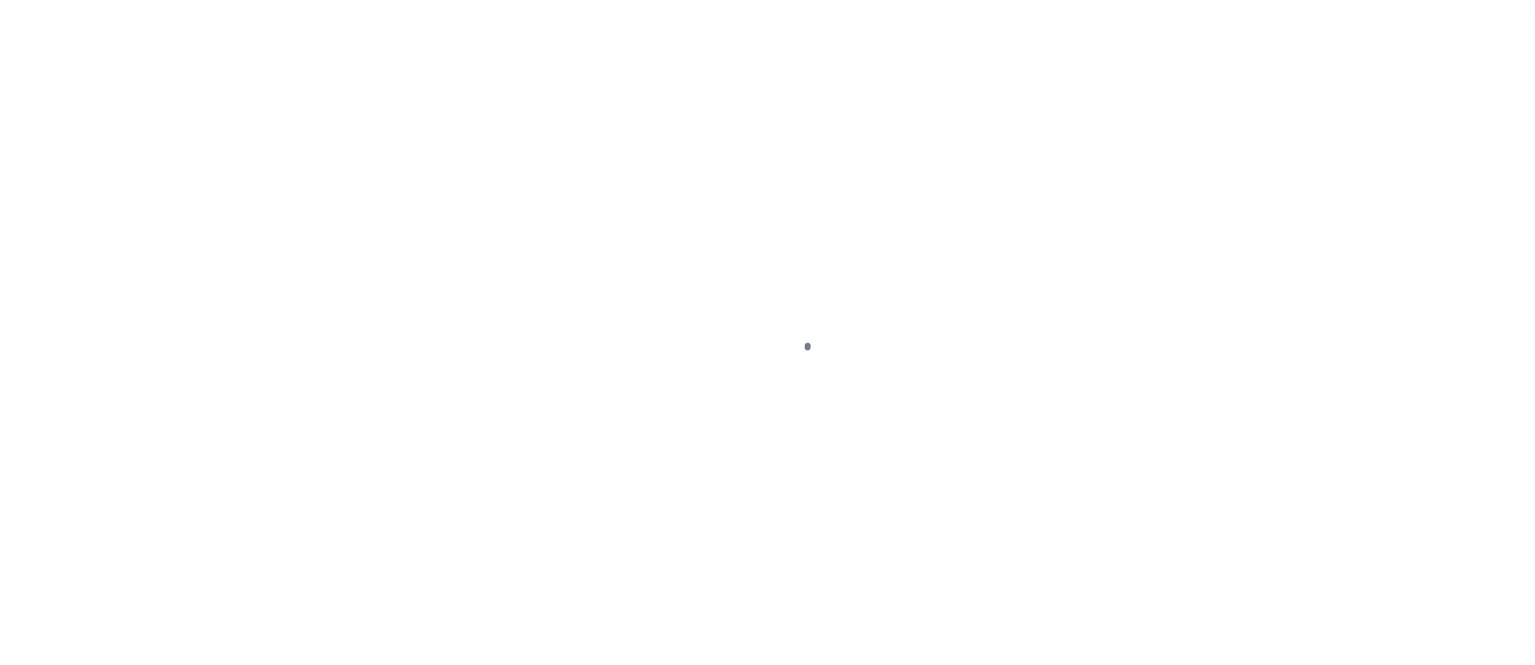
select select "DUE"
select select "6"
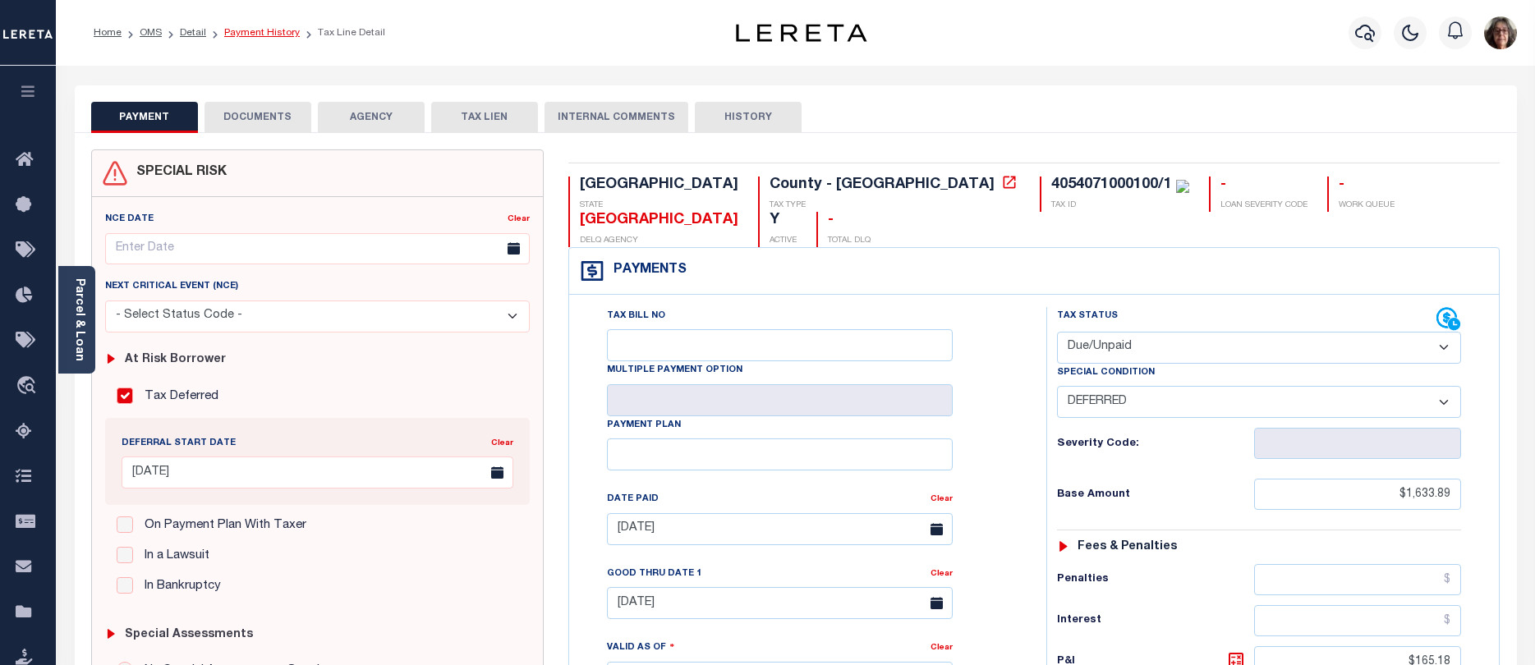
click at [265, 30] on link "Payment History" at bounding box center [262, 33] width 76 height 10
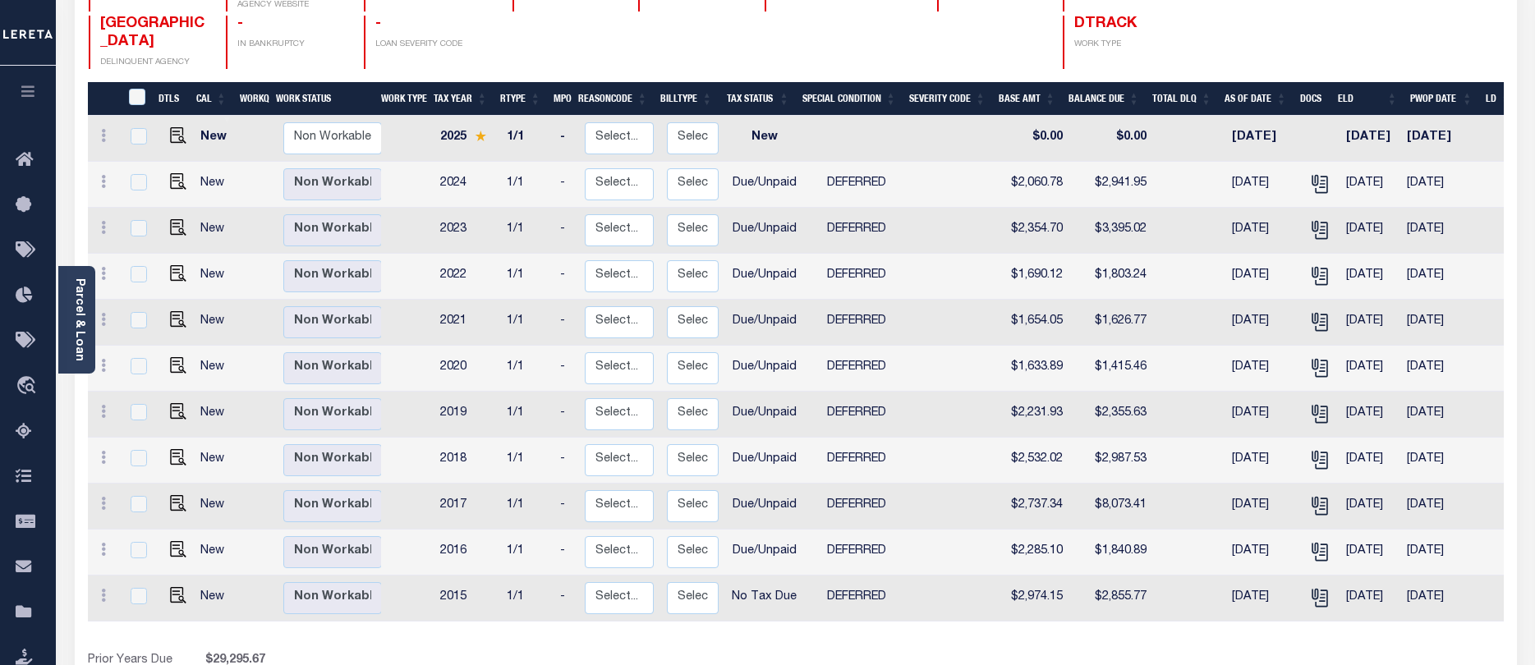
scroll to position [328, 0]
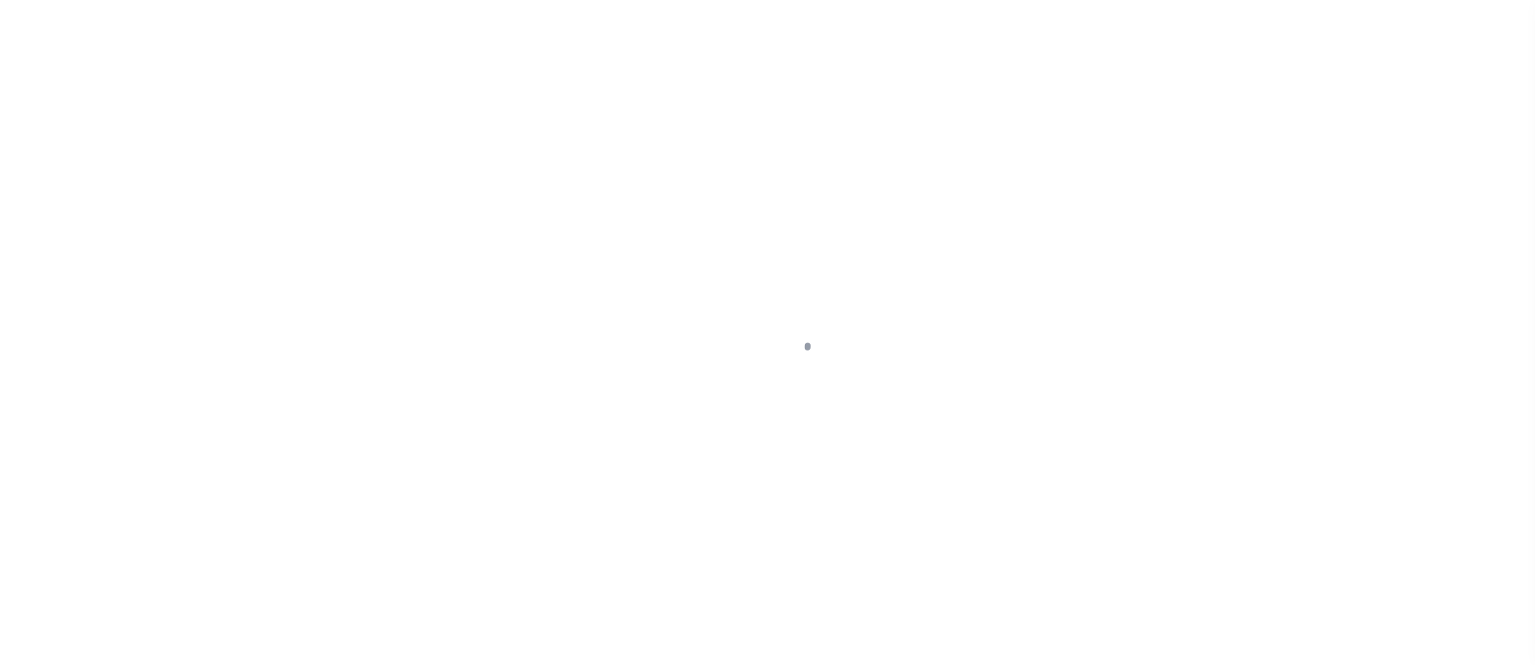
scroll to position [184, 0]
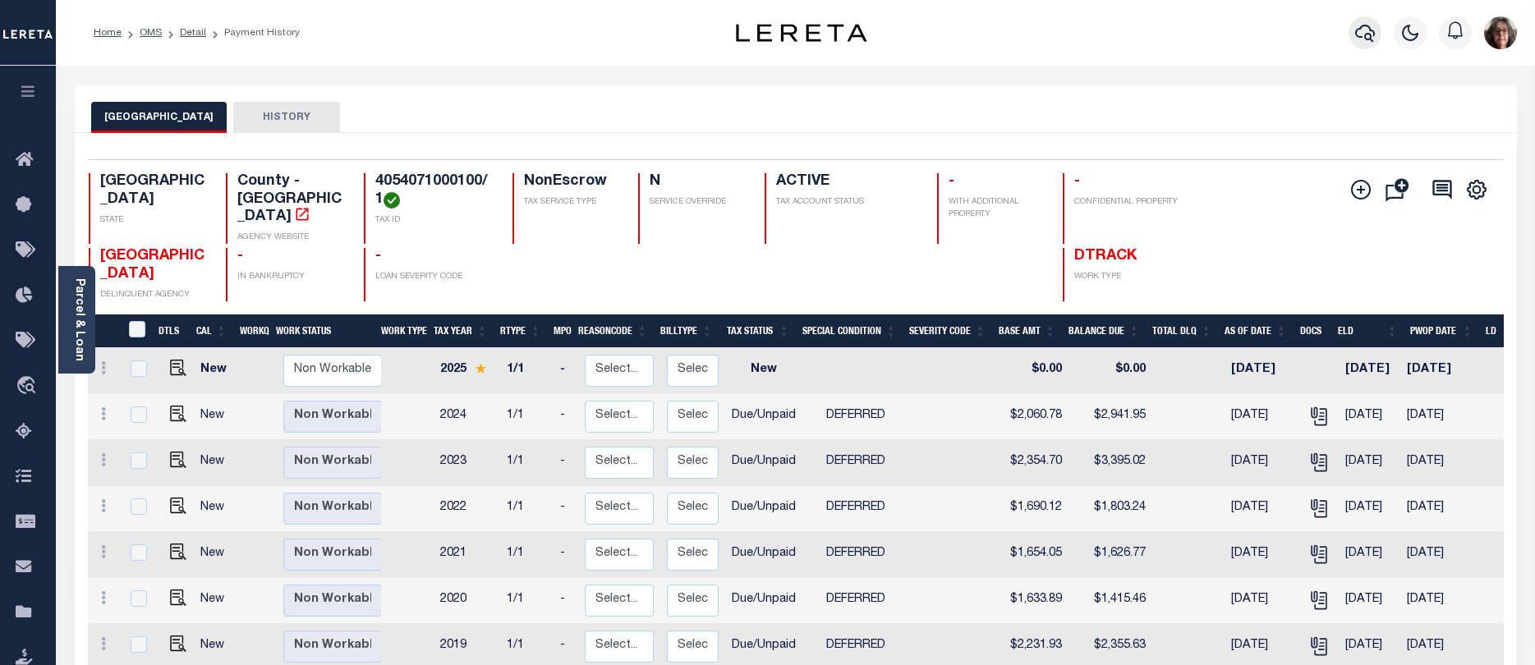
click at [1367, 33] on icon "button" at bounding box center [1365, 33] width 20 height 20
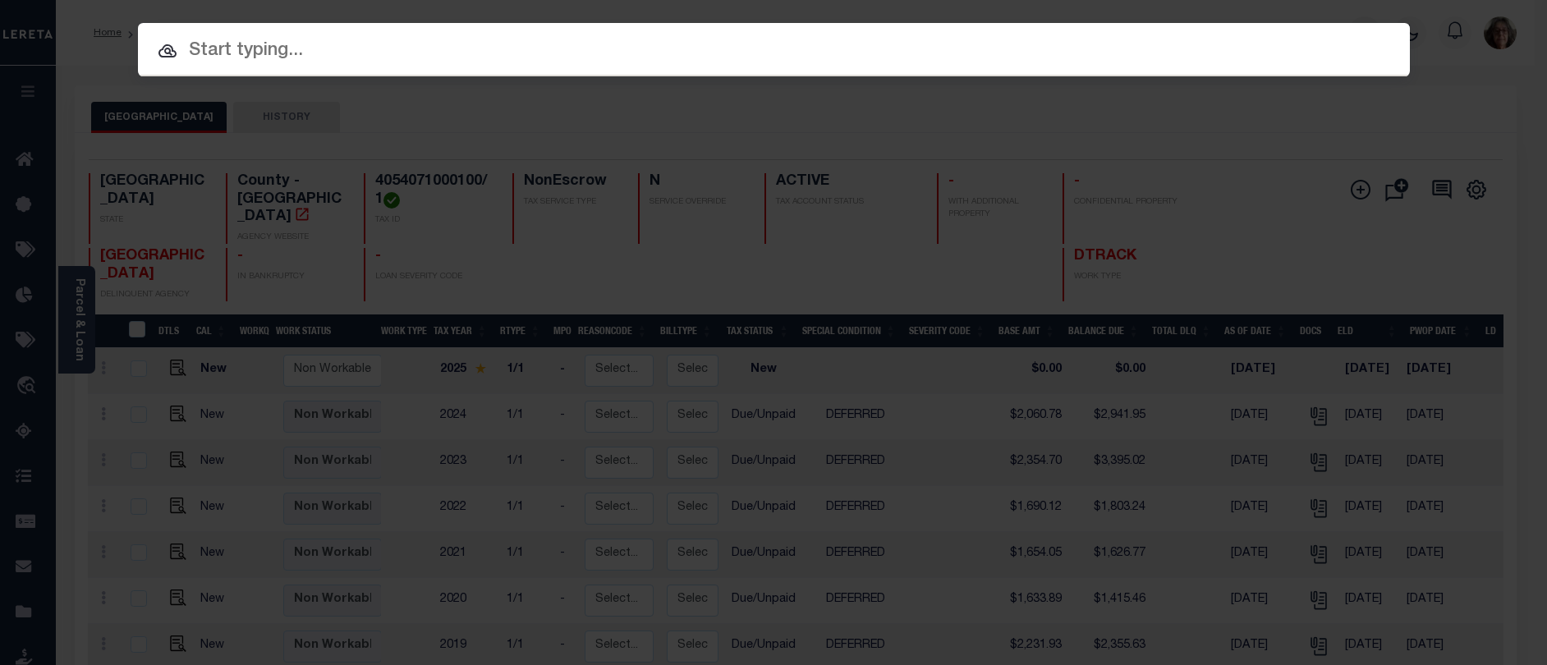
paste input "120199"
type input "120199"
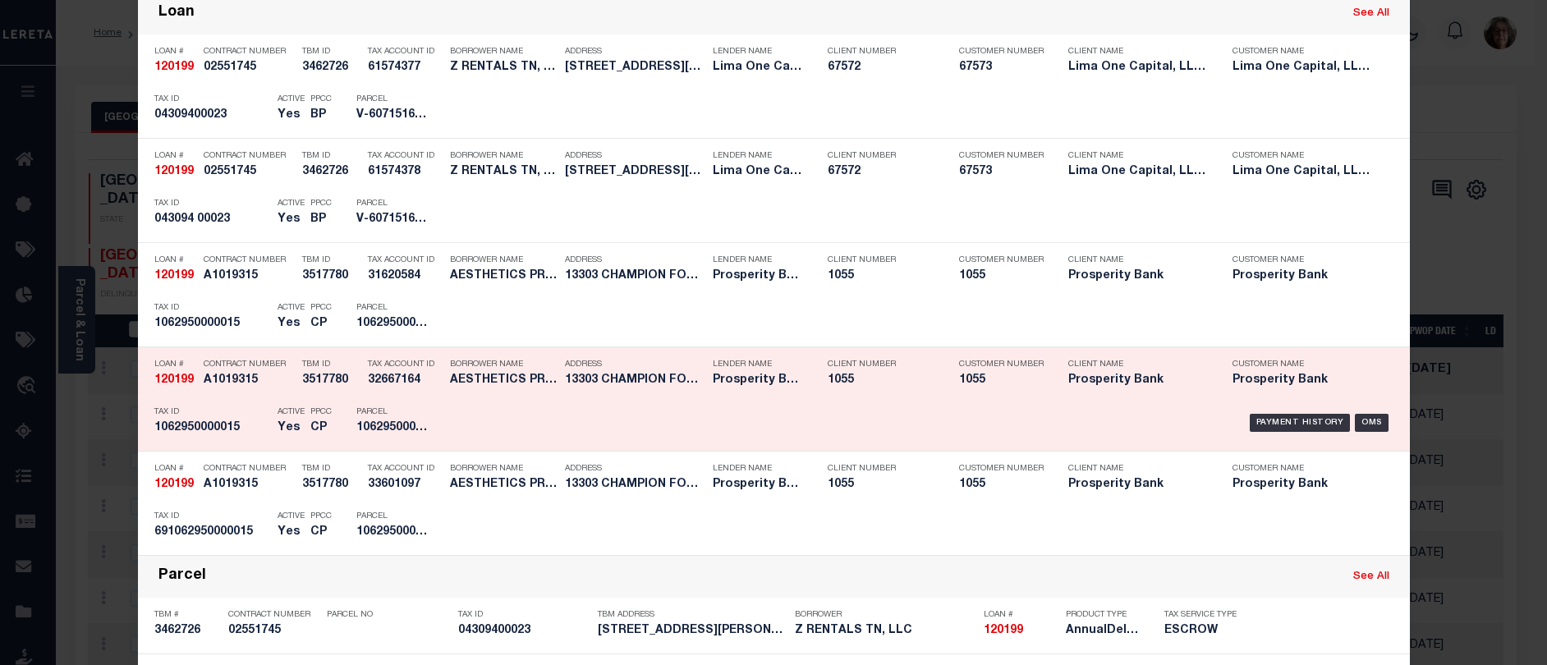
scroll to position [575, 0]
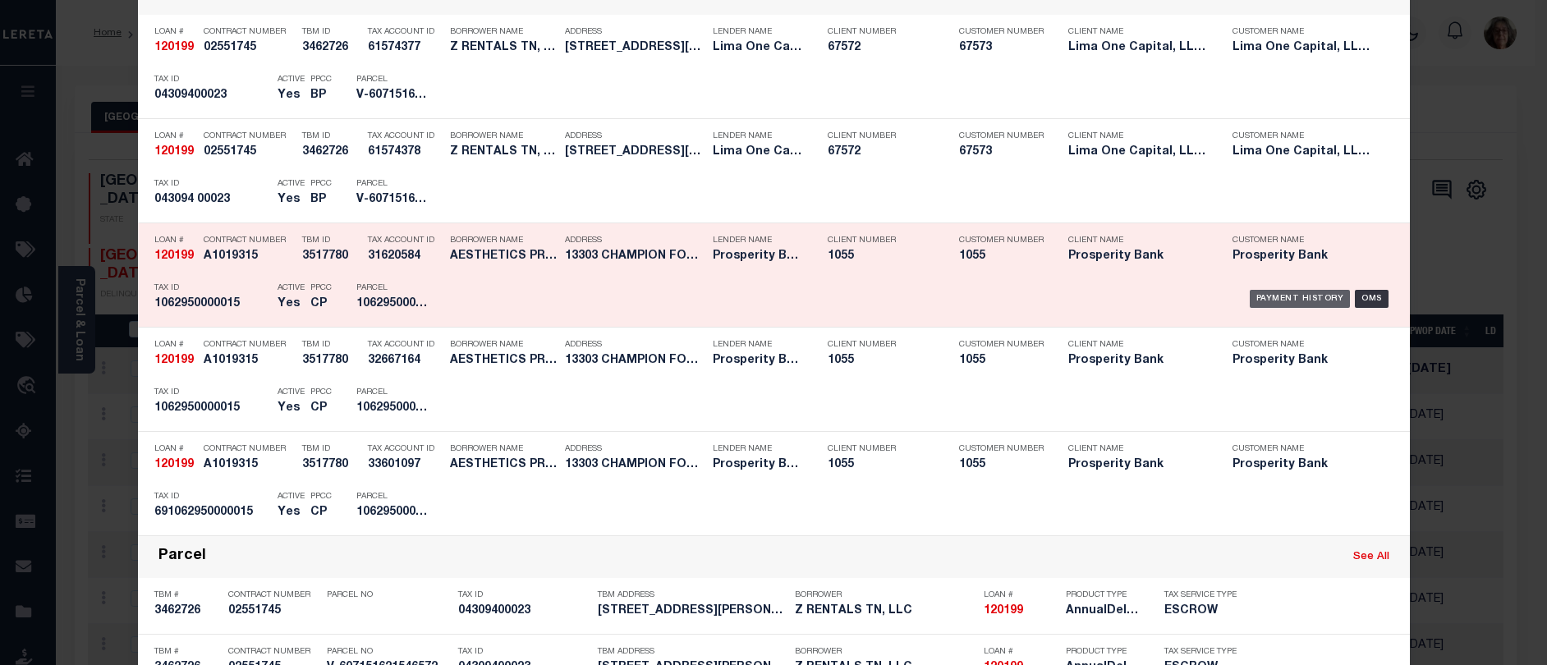
click at [1293, 302] on div "Payment History" at bounding box center [1300, 299] width 101 height 18
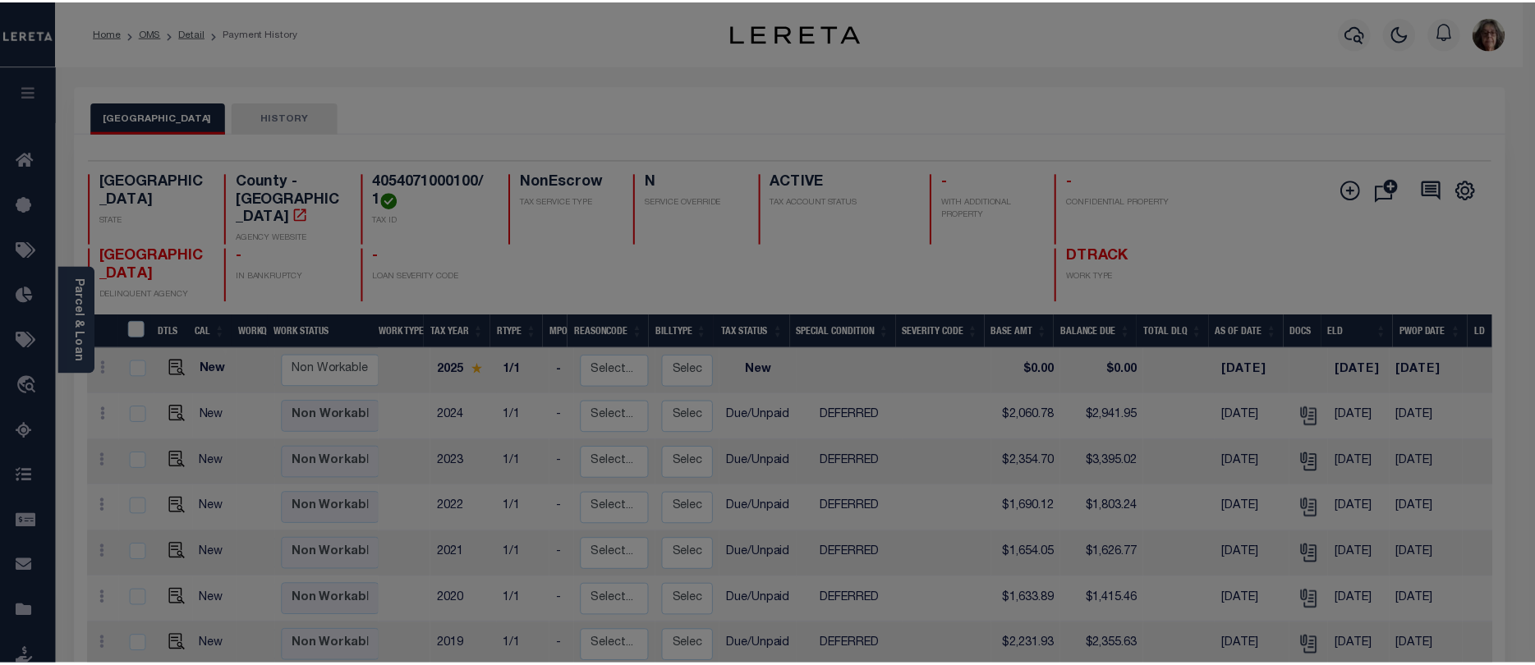
scroll to position [0, 0]
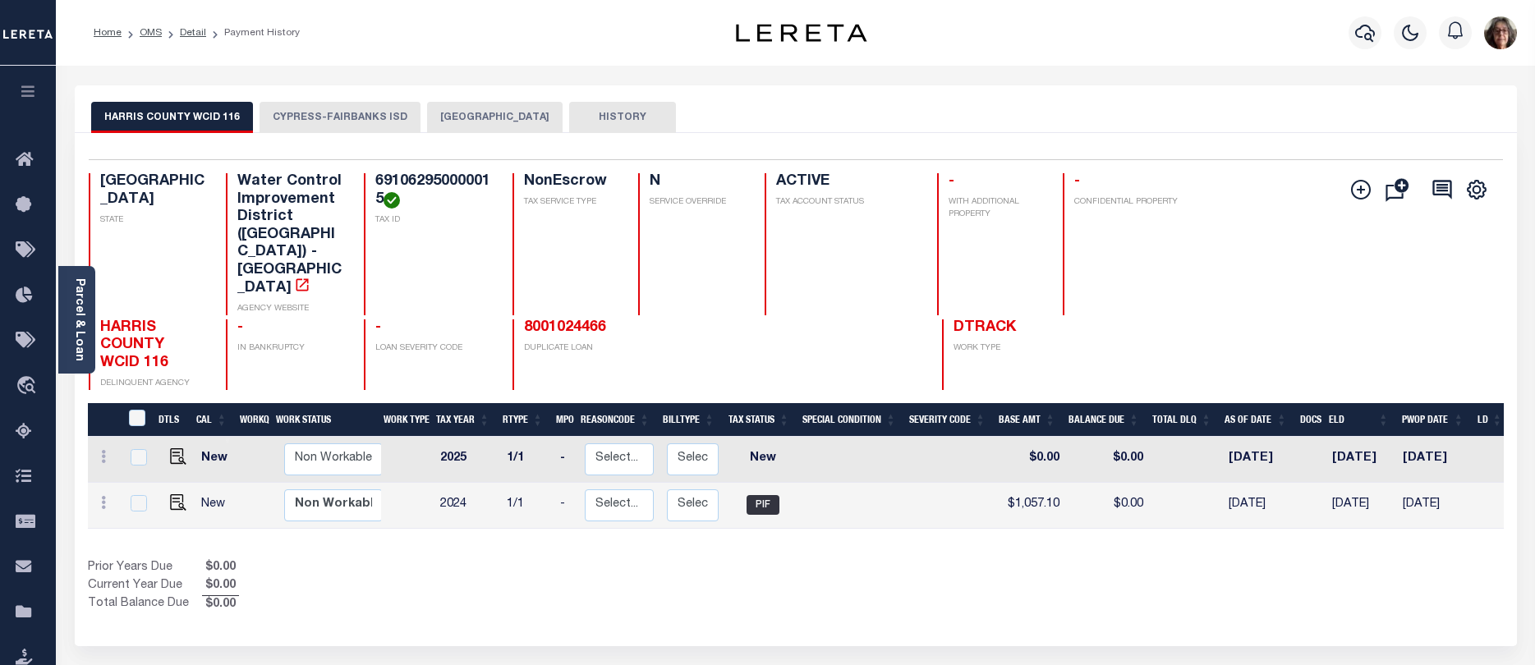
click at [308, 118] on button "CYPRESS-FAIRBANKS ISD" at bounding box center [339, 117] width 161 height 31
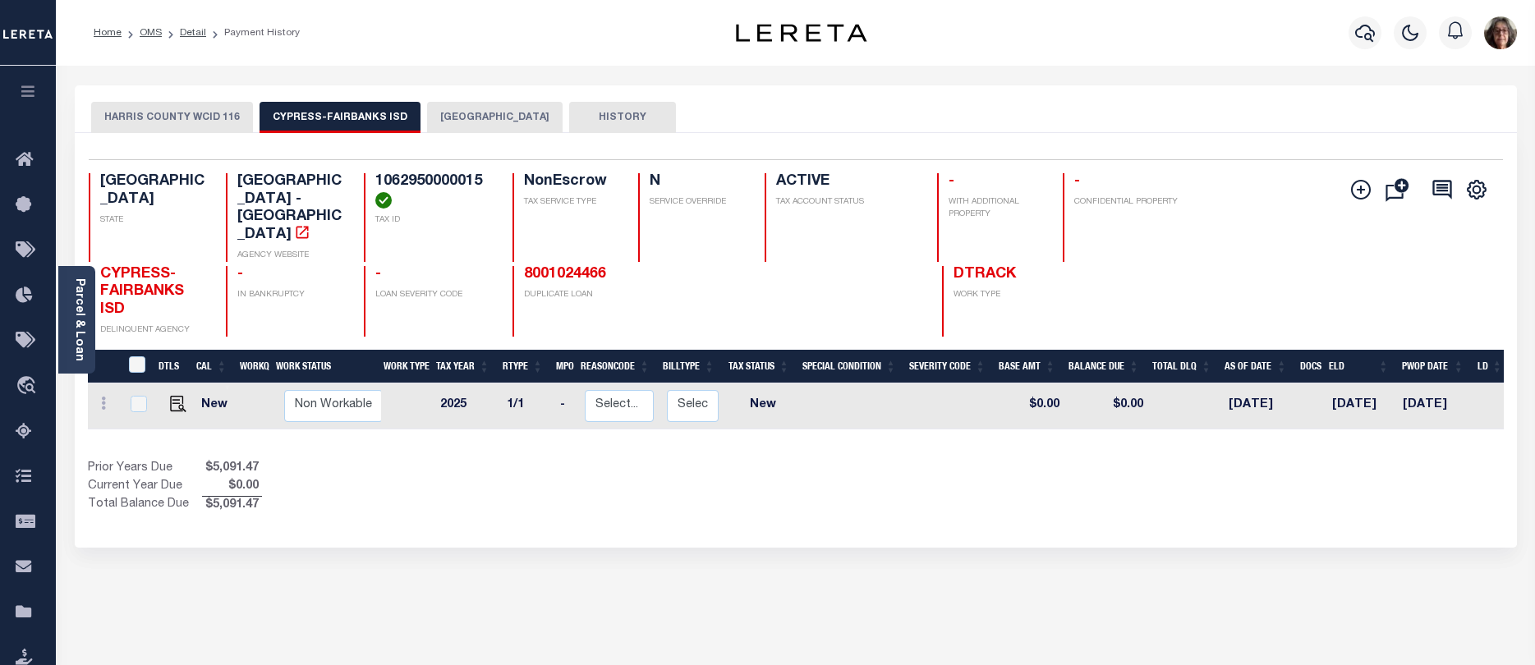
click at [468, 118] on button "HARRIS COUNTY" at bounding box center [494, 117] width 135 height 31
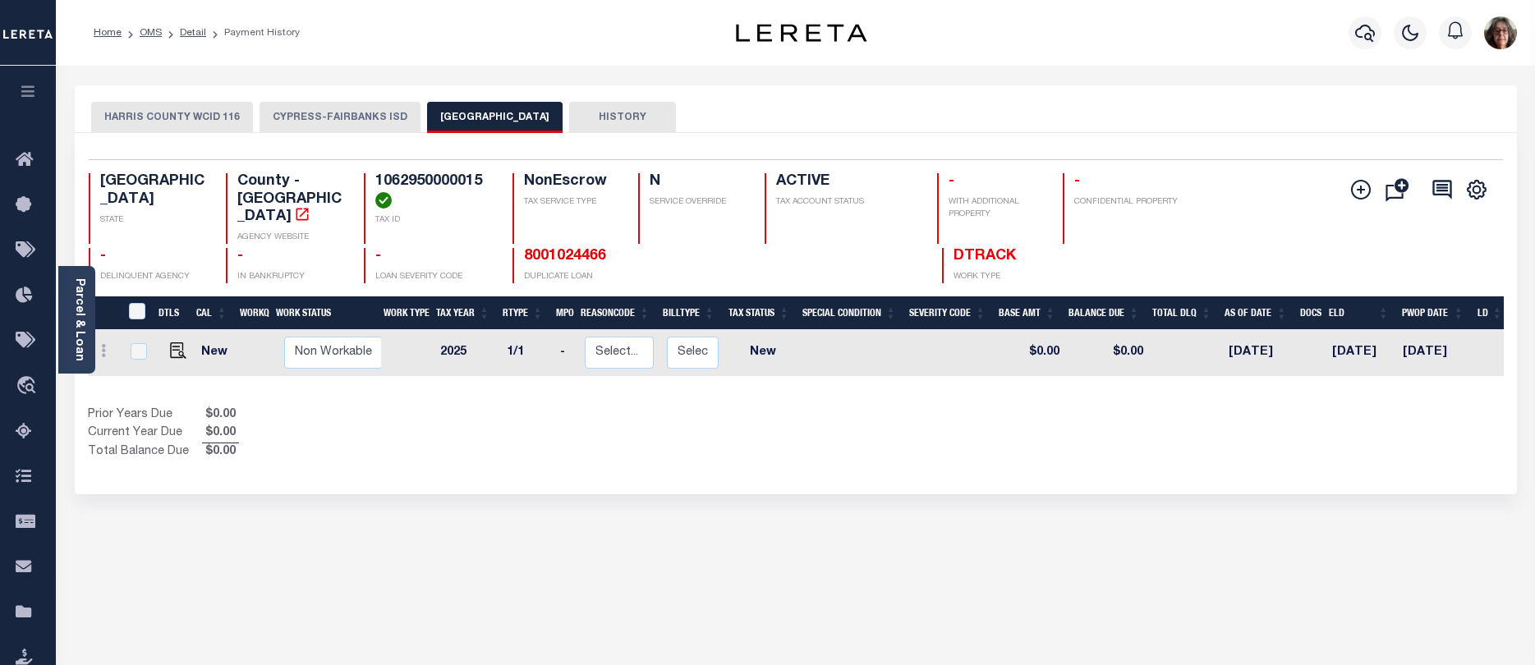
click at [359, 117] on button "CYPRESS-FAIRBANKS ISD" at bounding box center [339, 117] width 161 height 31
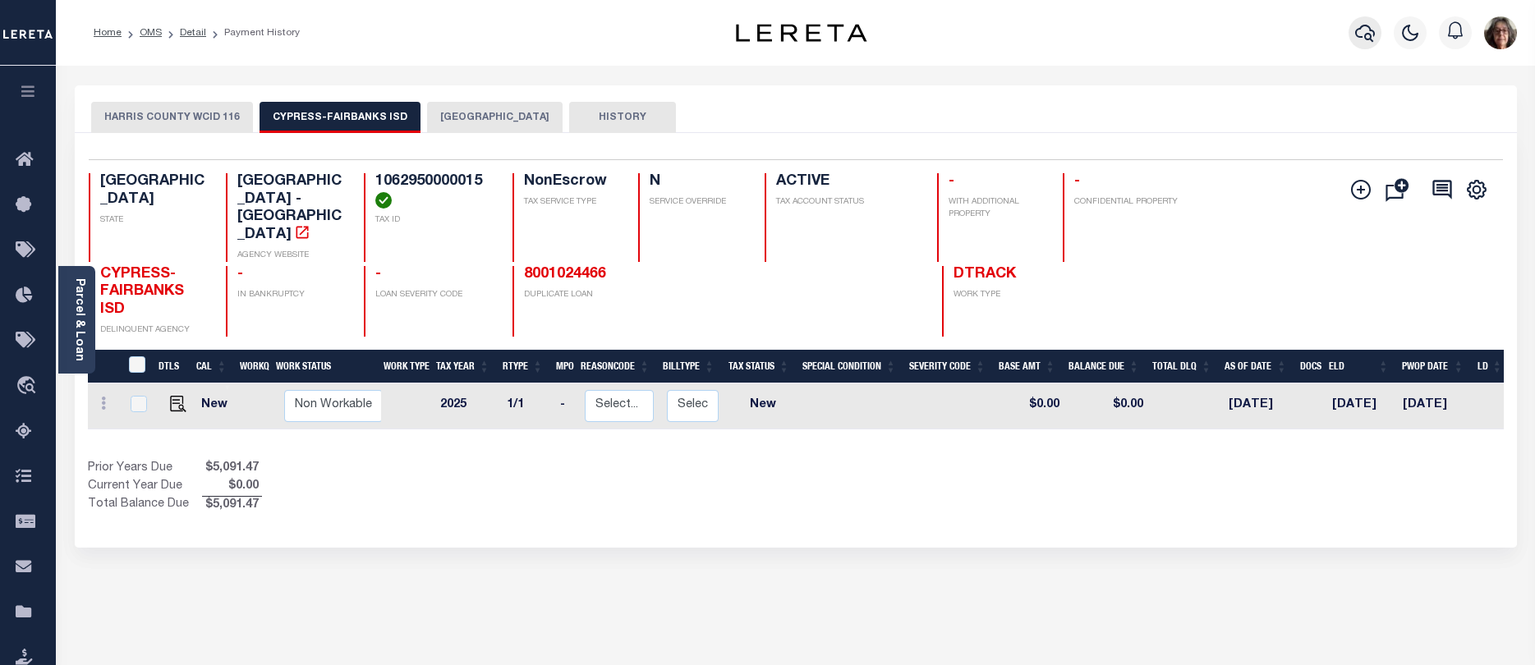
click at [1366, 36] on icon "button" at bounding box center [1365, 33] width 20 height 17
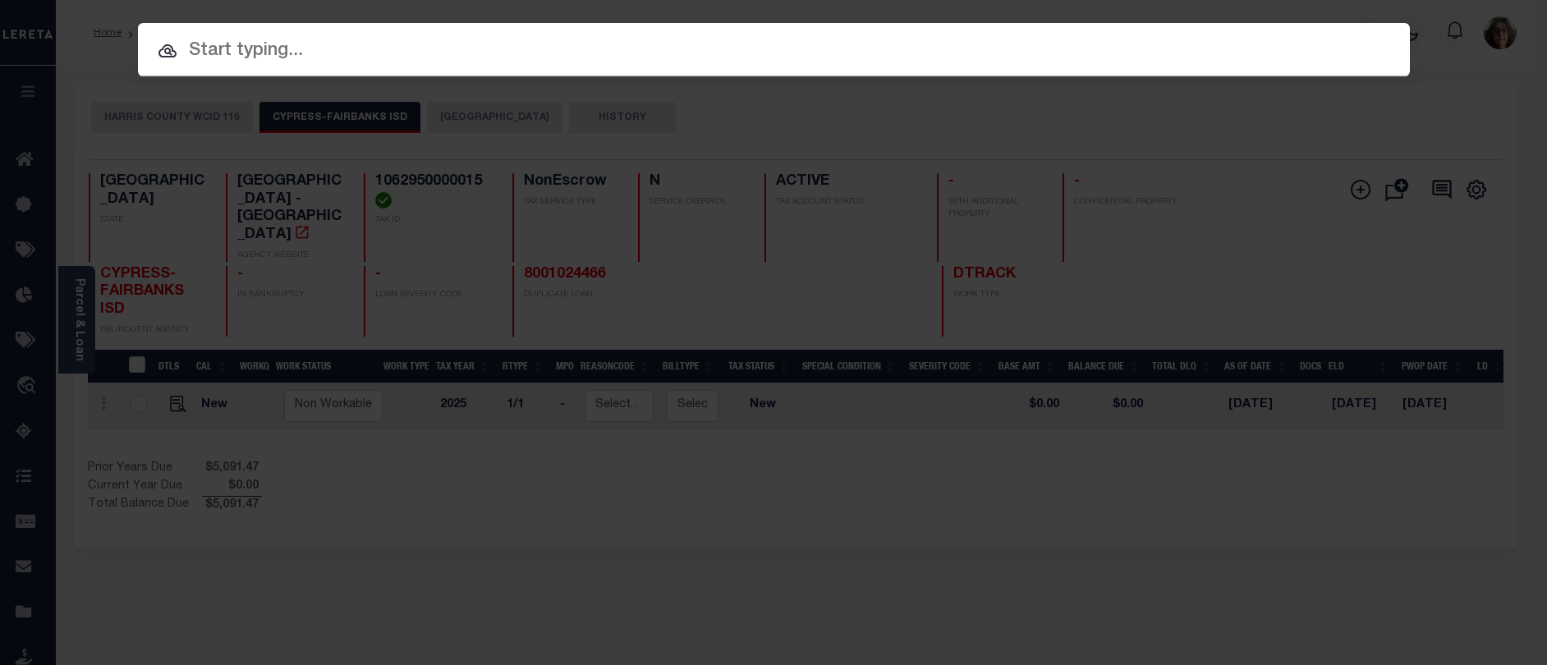
paste input "202258230"
type input "202258230"
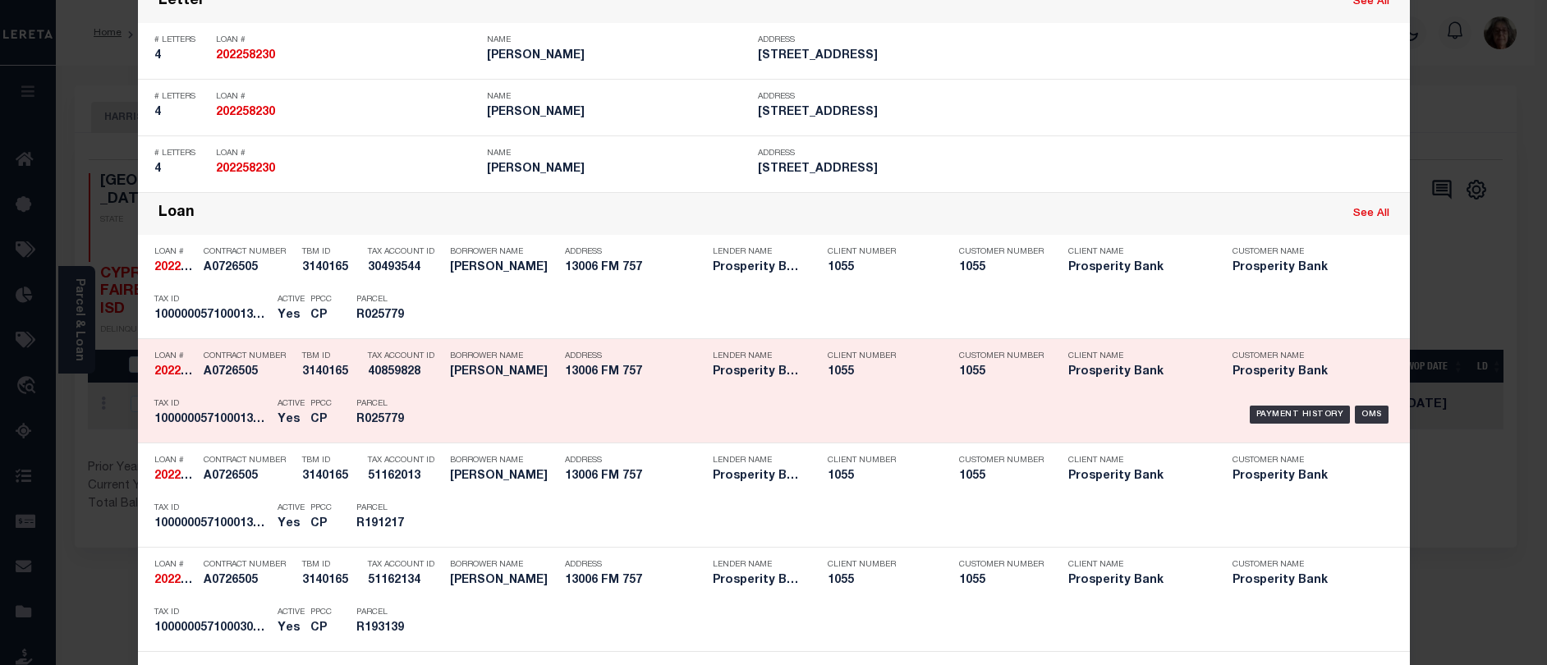
scroll to position [411, 0]
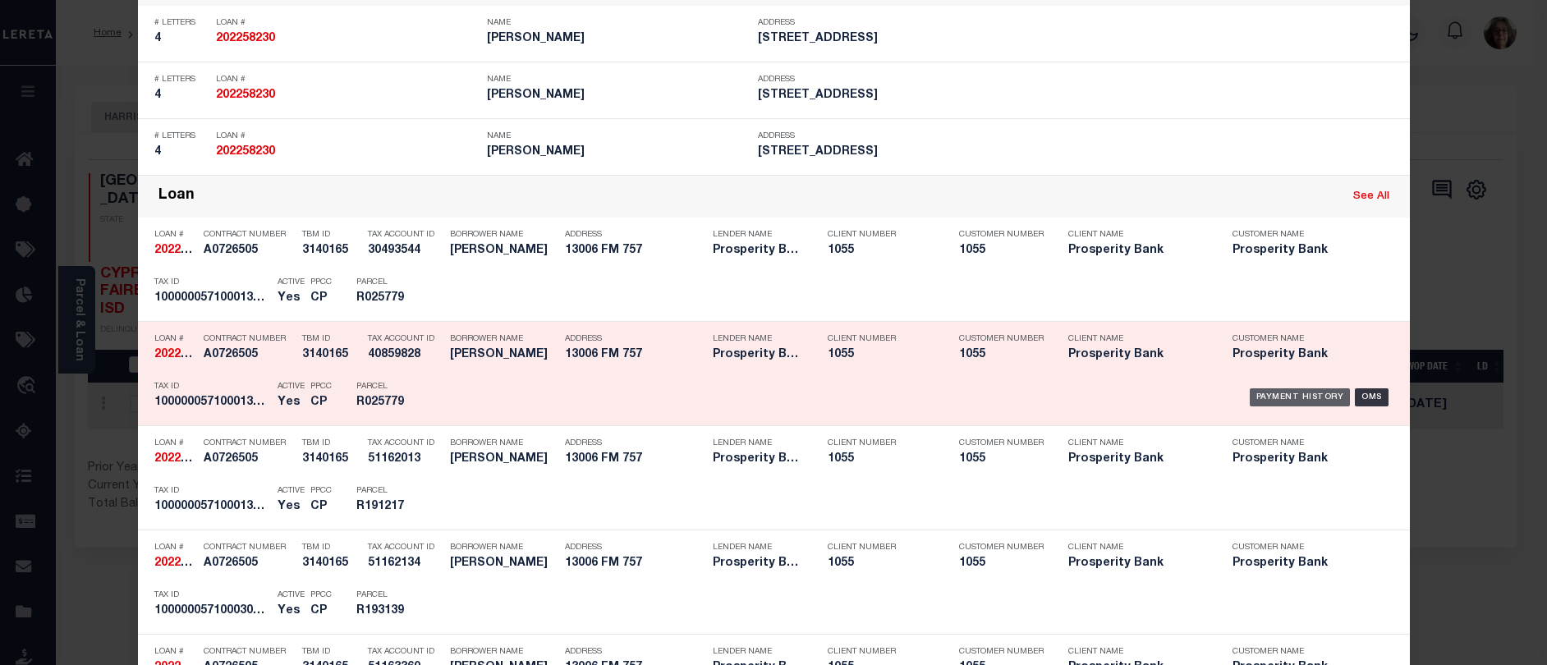
click at [1285, 403] on div "Payment History" at bounding box center [1300, 397] width 101 height 18
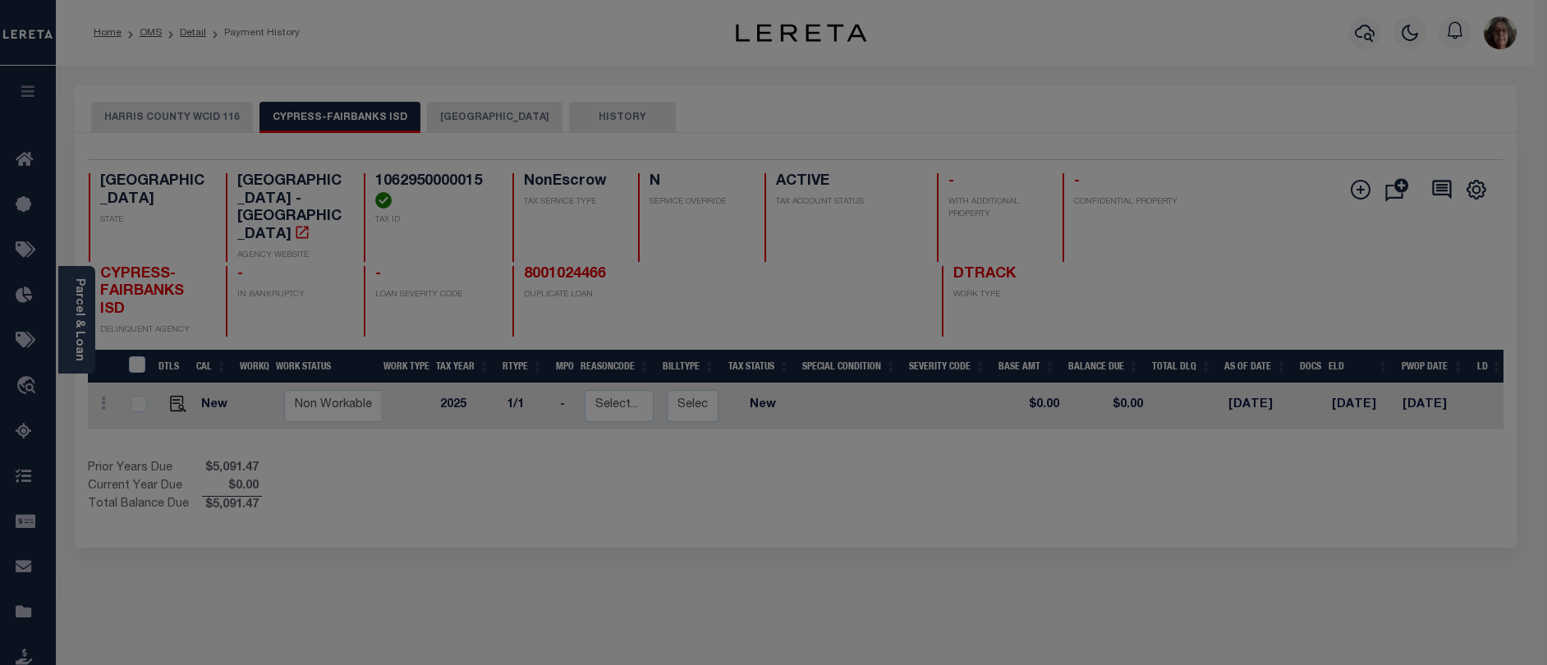
scroll to position [0, 0]
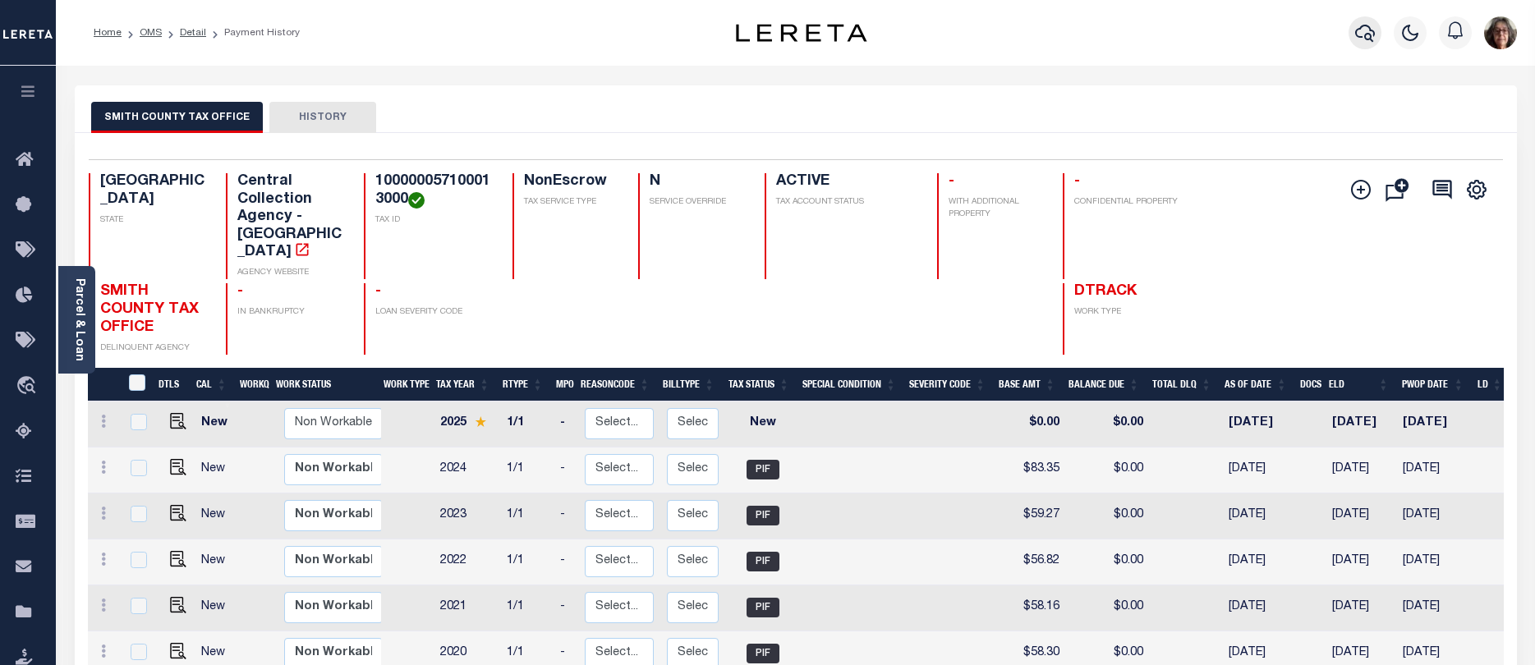
click at [1365, 30] on icon "button" at bounding box center [1365, 33] width 20 height 20
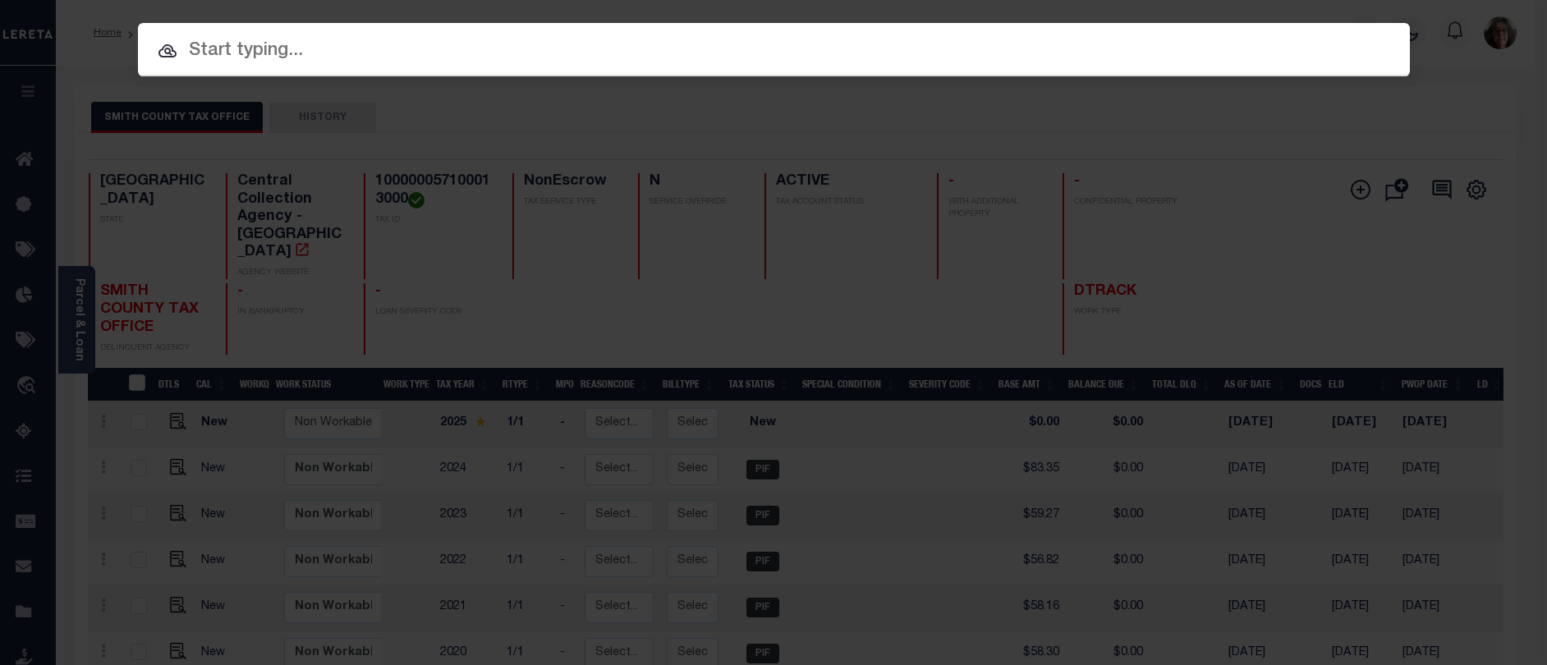
paste input "8311891"
type input "8311891"
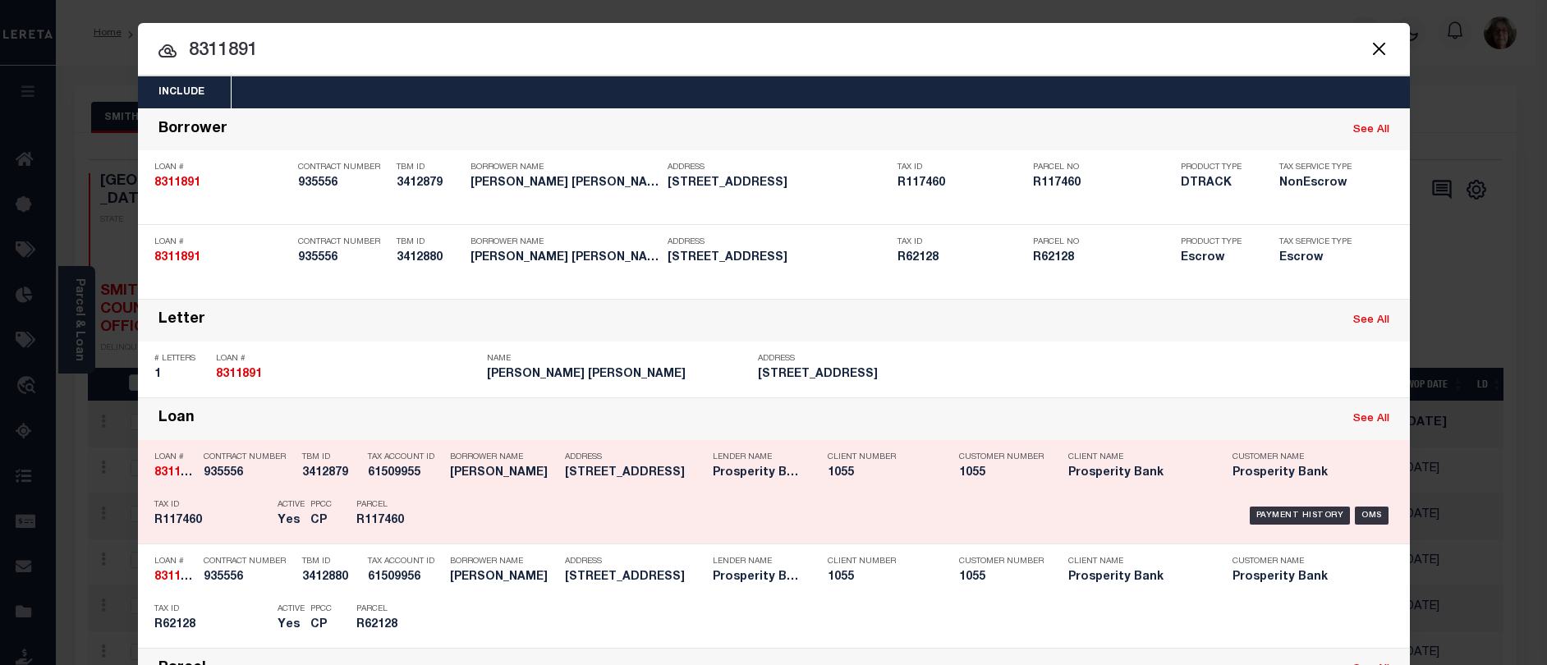
scroll to position [82, 0]
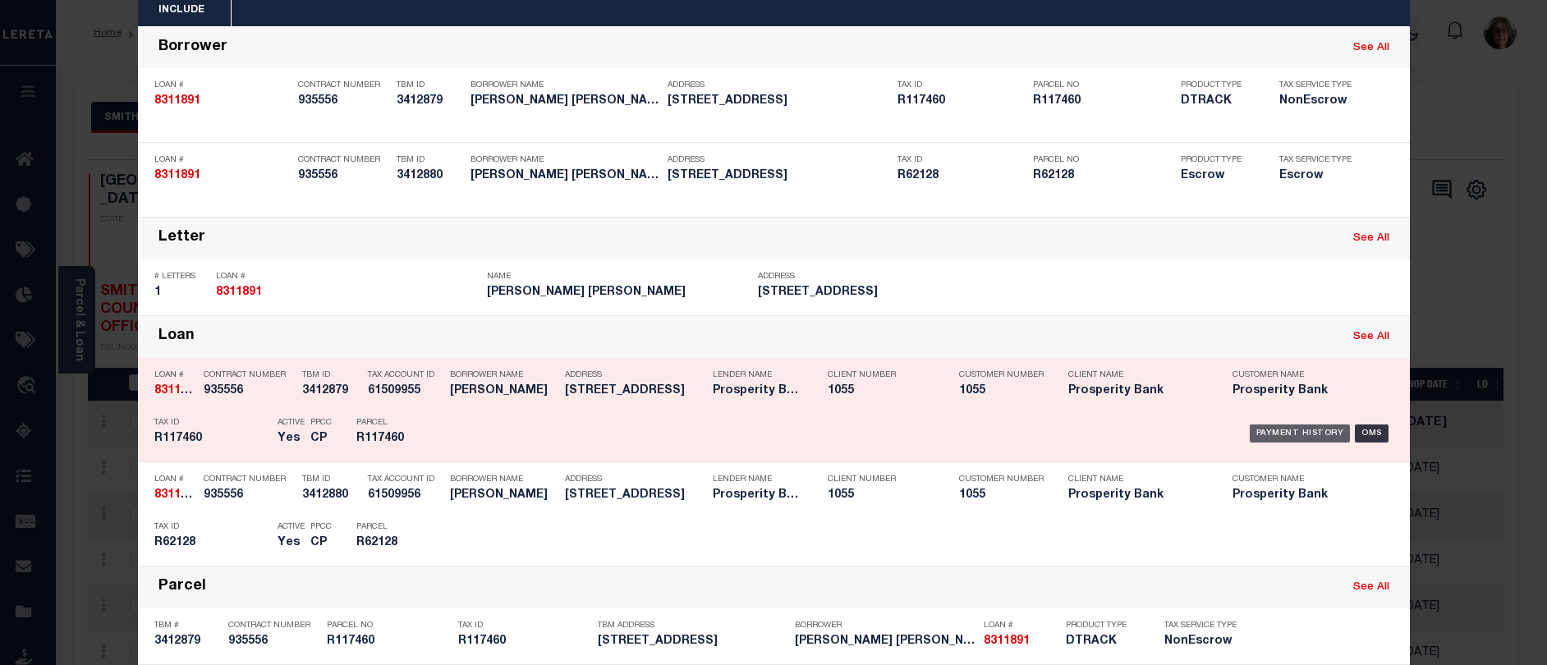
click at [1262, 437] on div "Payment History" at bounding box center [1300, 434] width 101 height 18
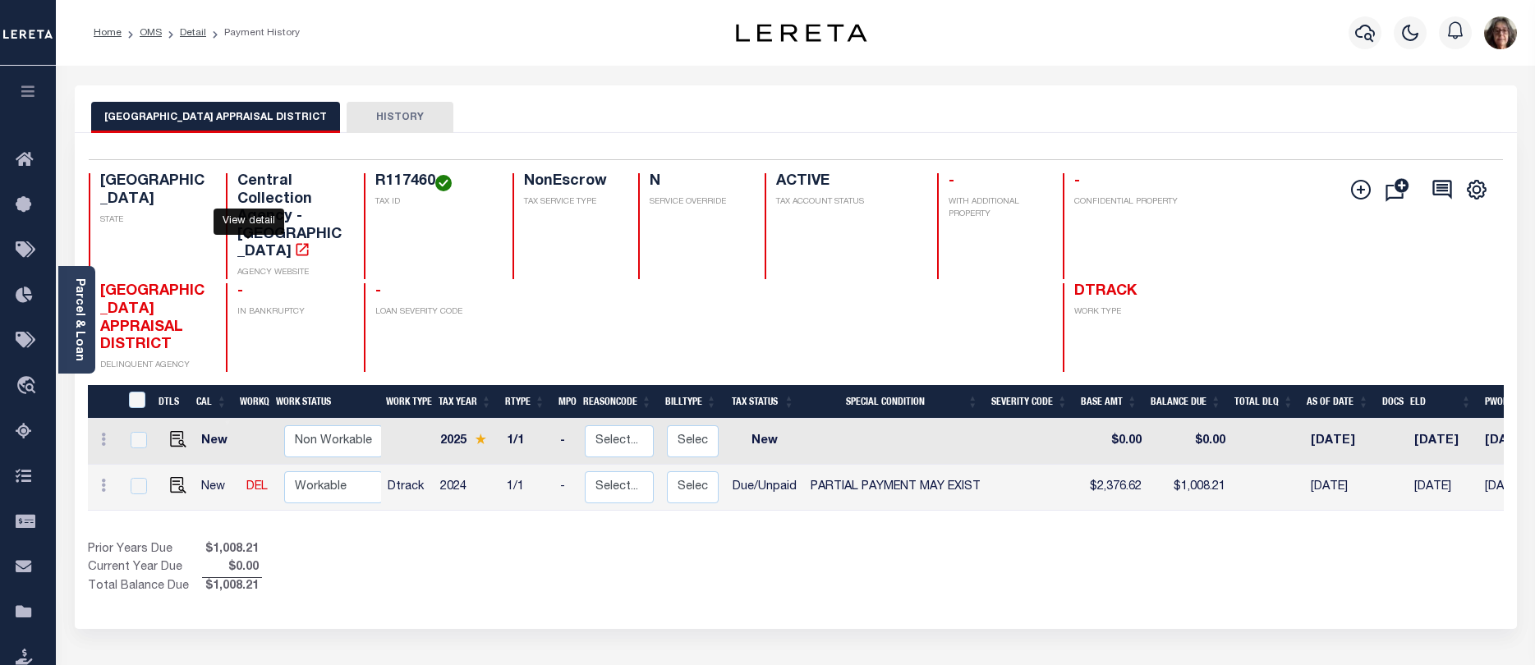
click at [294, 241] on icon "" at bounding box center [302, 249] width 16 height 16
click at [170, 477] on img "" at bounding box center [178, 485] width 16 height 16
checkbox input "true"
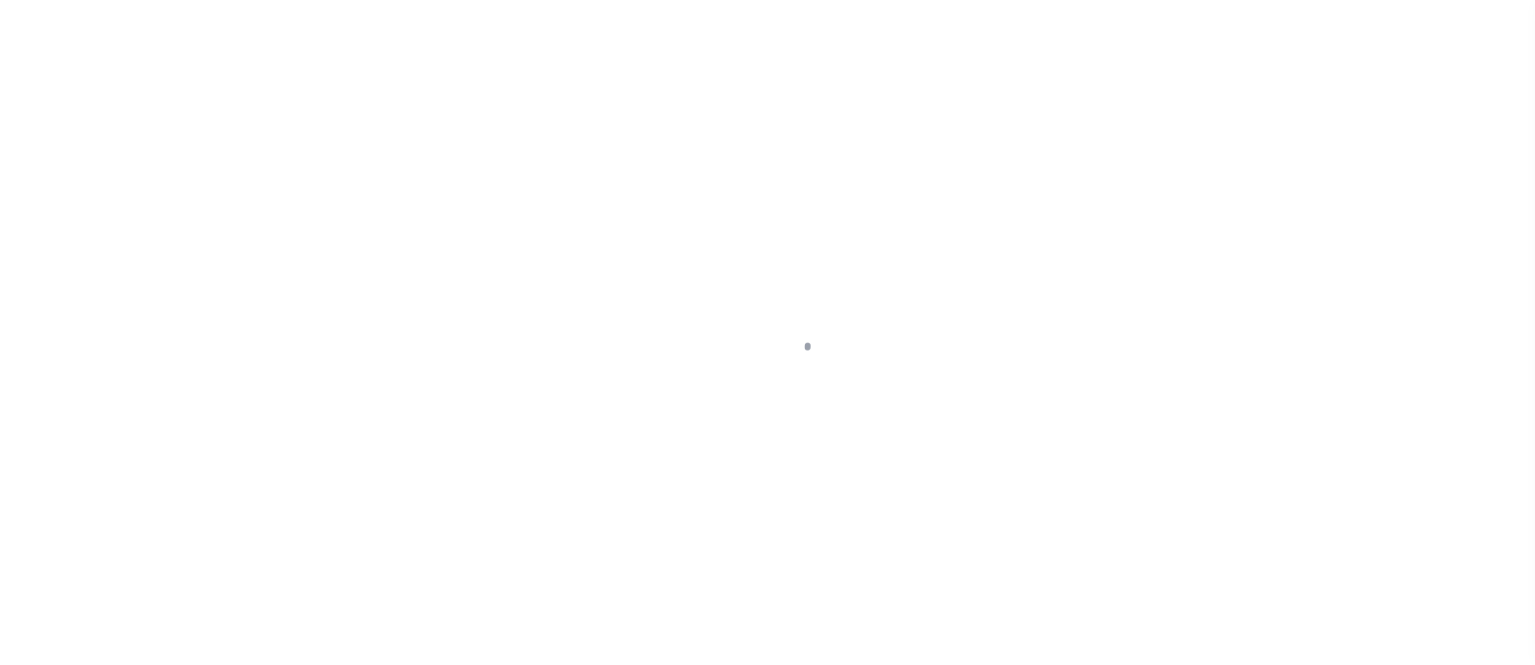
select select "DUE"
select select "15"
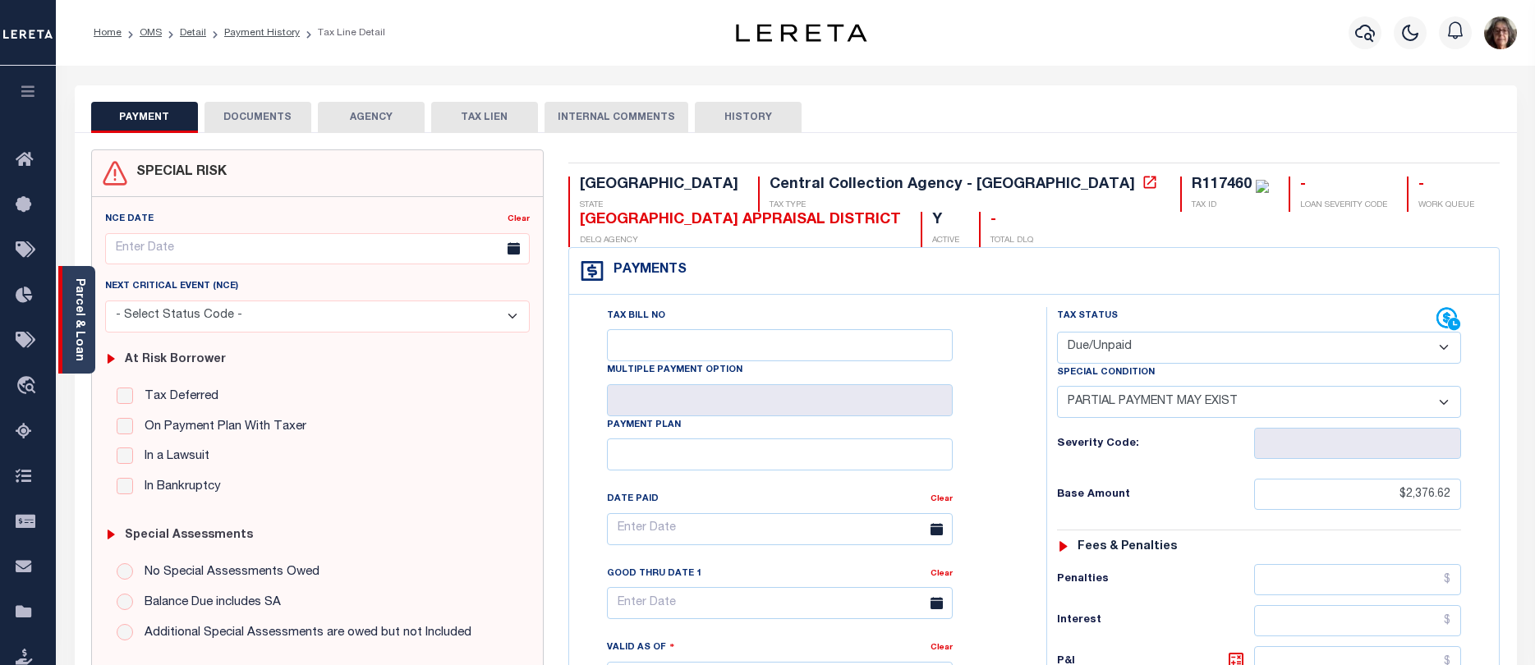
click at [80, 326] on link "Parcel & Loan" at bounding box center [78, 319] width 11 height 83
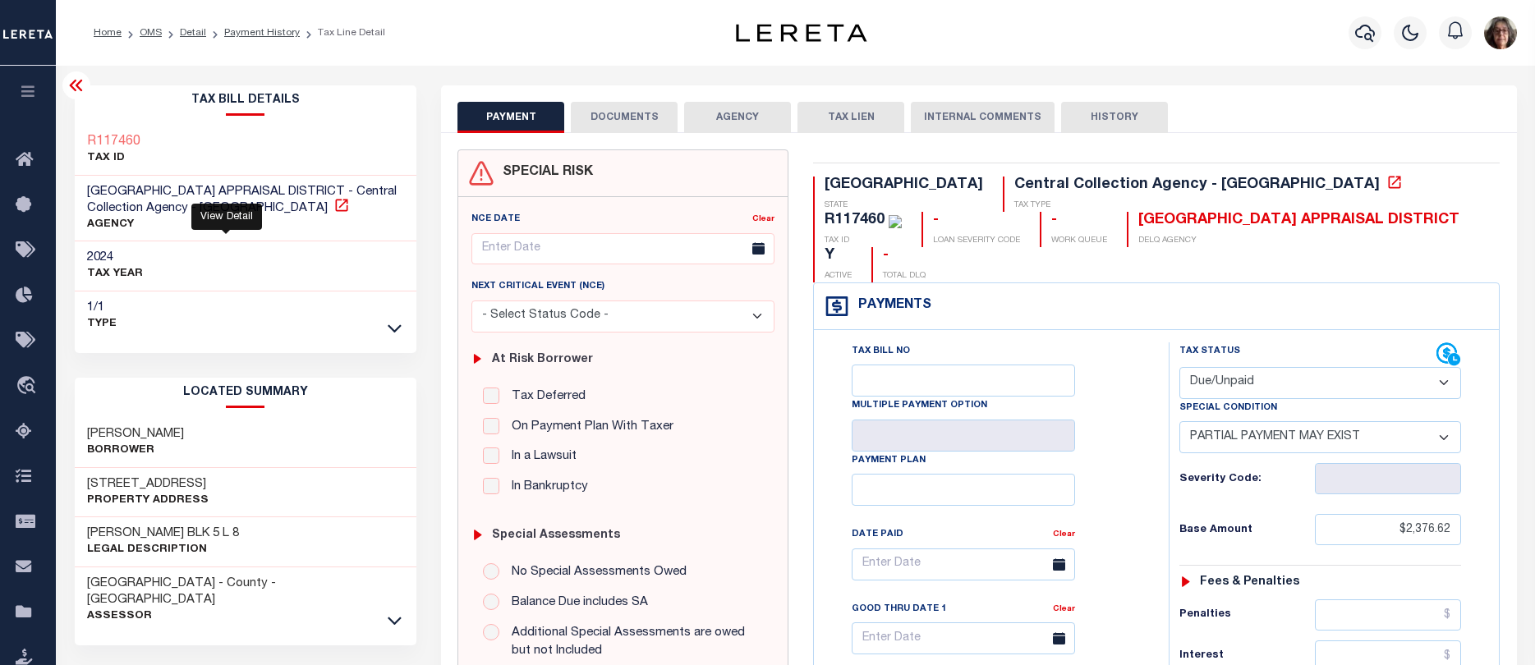
click at [333, 205] on icon at bounding box center [341, 205] width 16 height 16
click at [240, 34] on link "Payment History" at bounding box center [262, 33] width 76 height 10
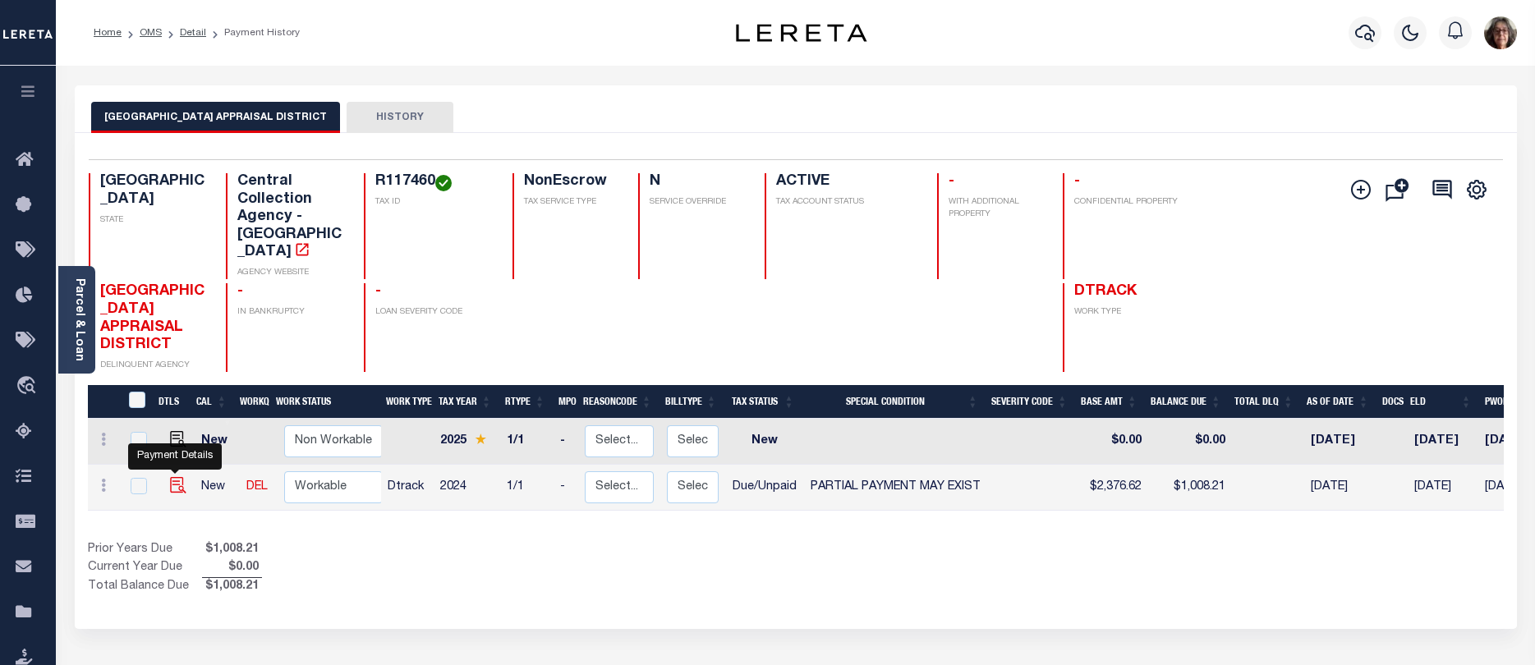
click at [171, 477] on img "" at bounding box center [178, 485] width 16 height 16
checkbox input "true"
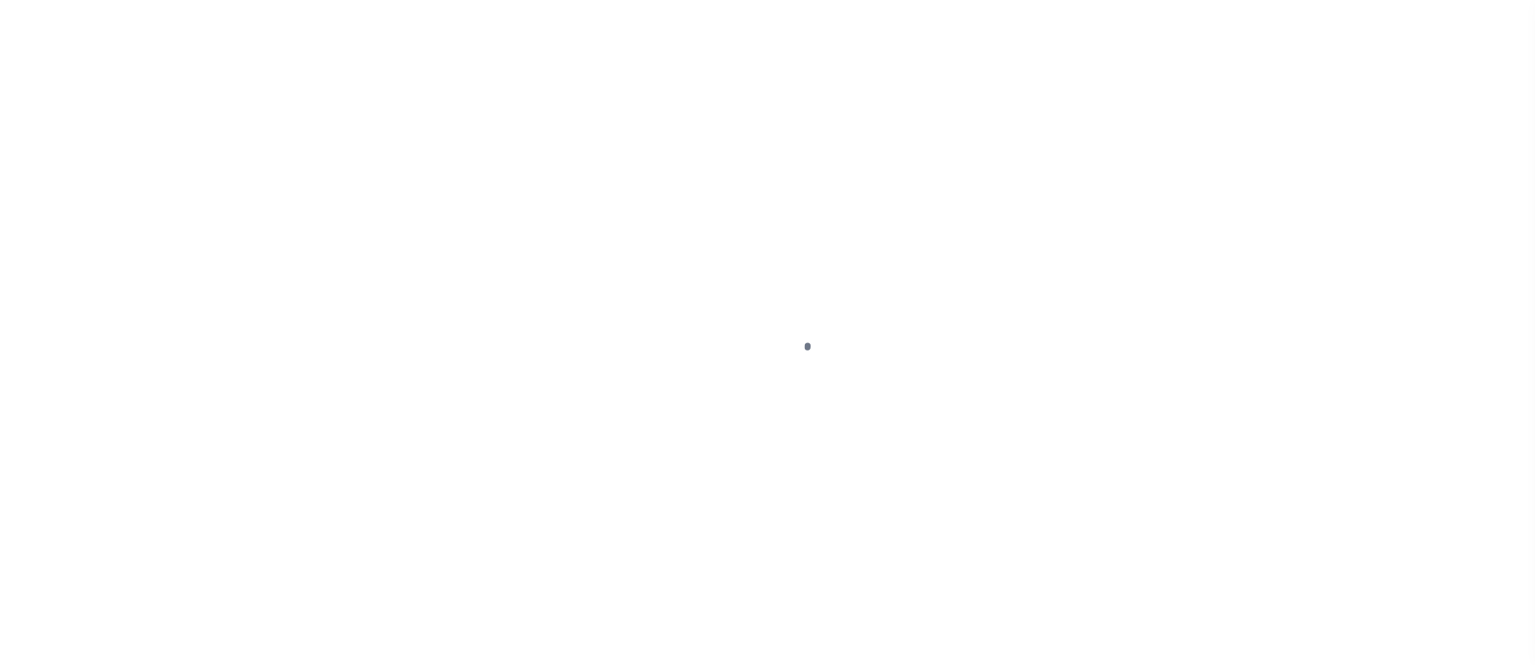
select select "DUE"
select select "15"
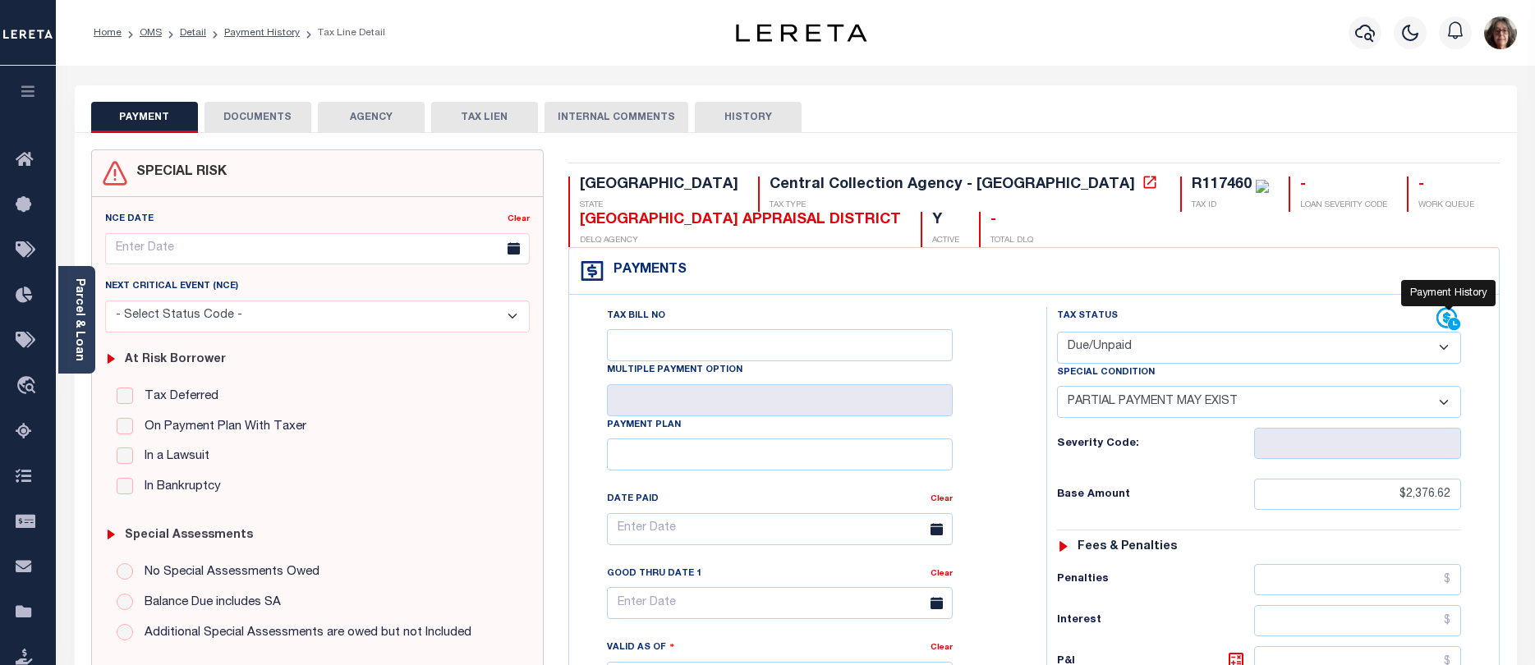
click at [1445, 321] on icon at bounding box center [1446, 318] width 21 height 21
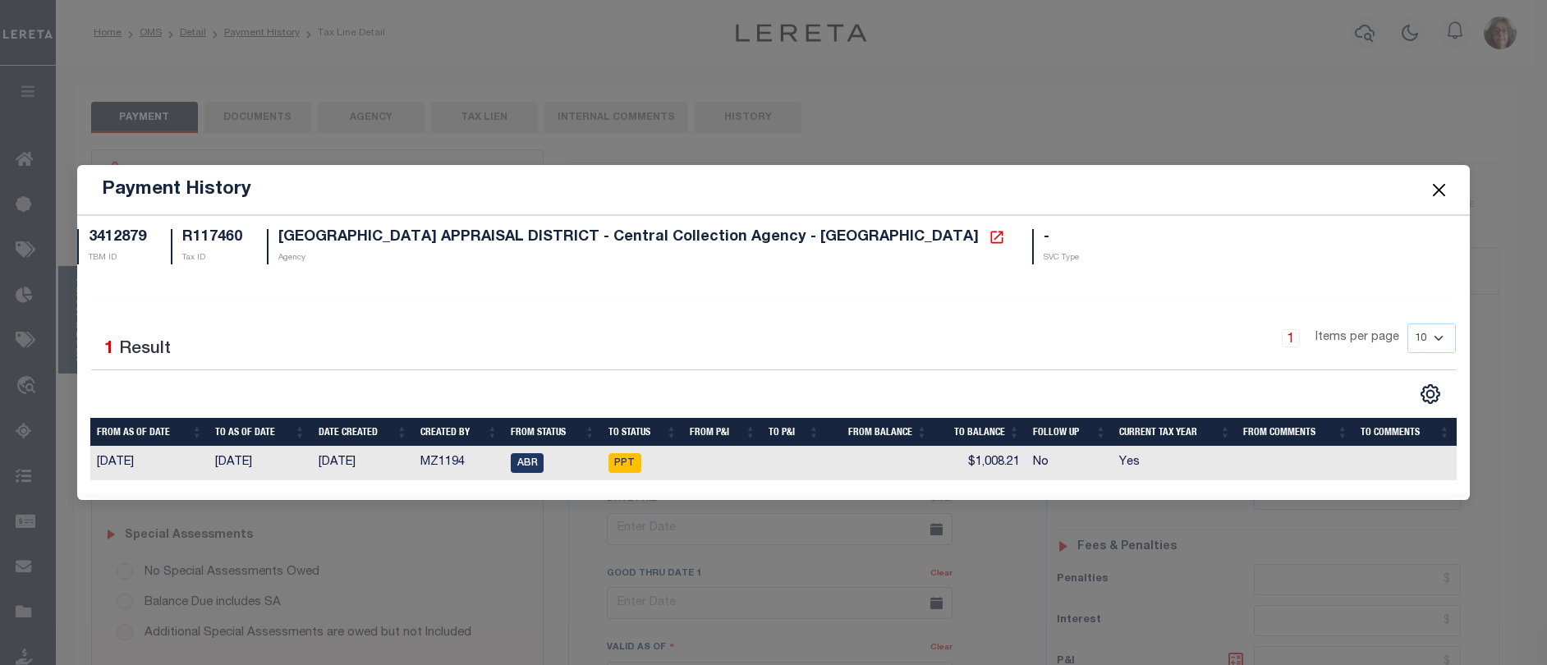
click at [1441, 192] on button "Close" at bounding box center [1439, 189] width 21 height 21
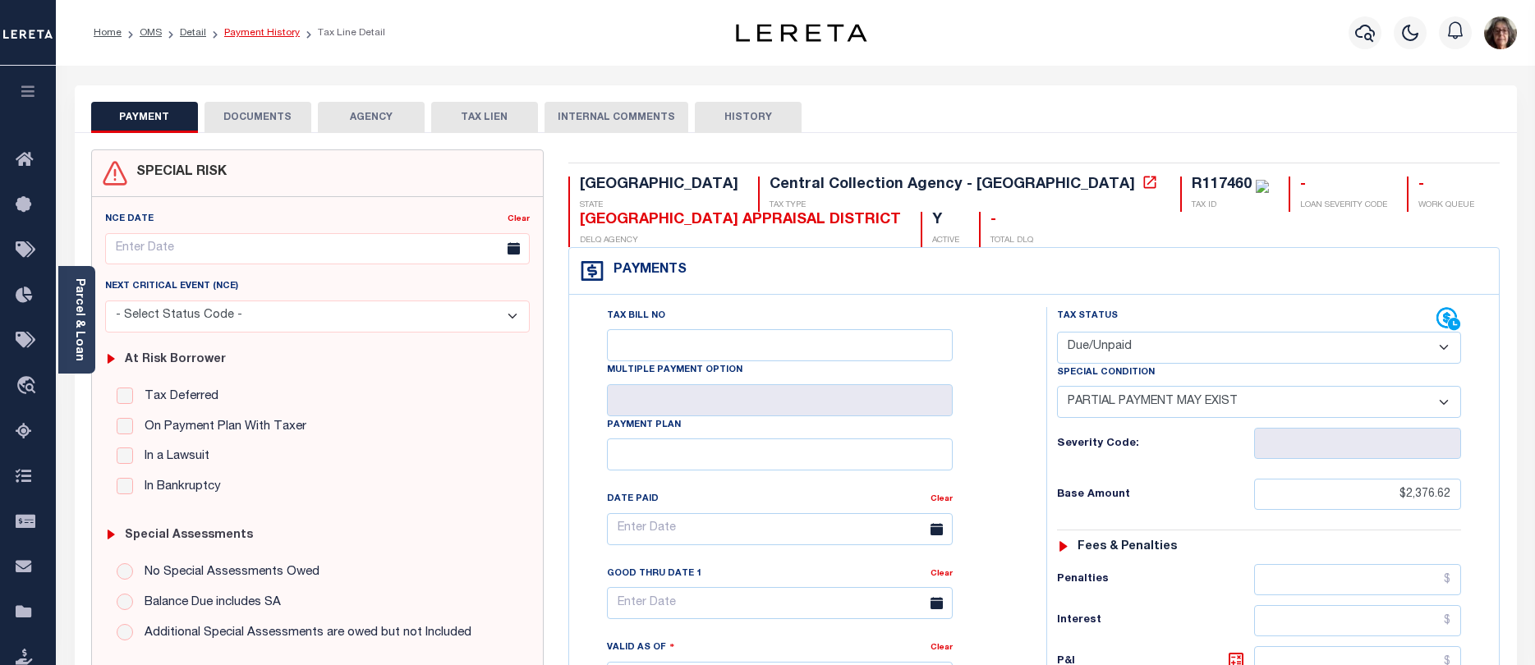
click at [245, 35] on link "Payment History" at bounding box center [262, 33] width 76 height 10
